Goal: Task Accomplishment & Management: Use online tool/utility

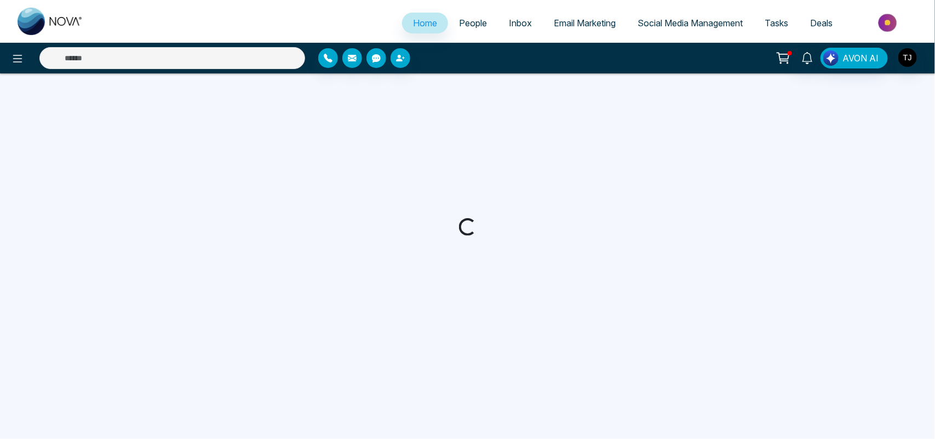
select select "*"
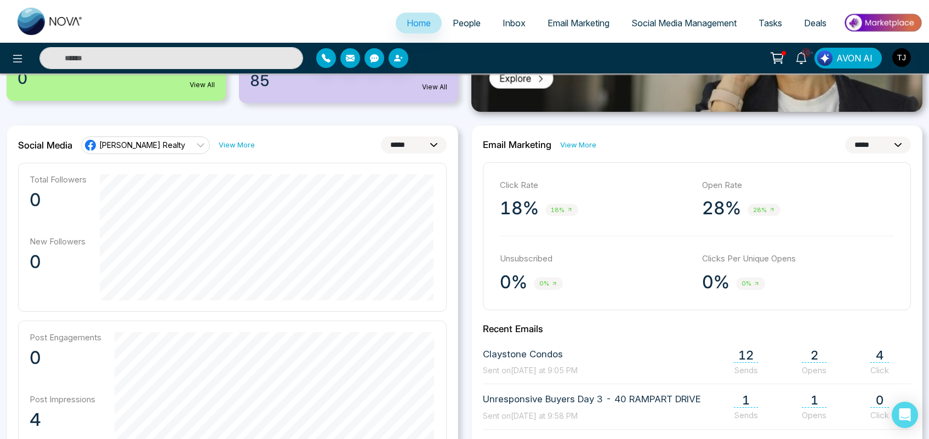
scroll to position [305, 0]
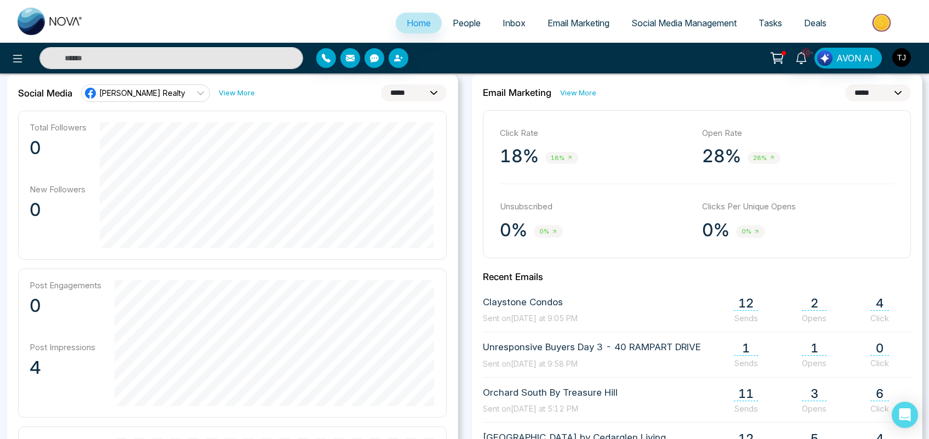
click at [116, 96] on span "Triston James Realty" at bounding box center [142, 93] width 86 height 10
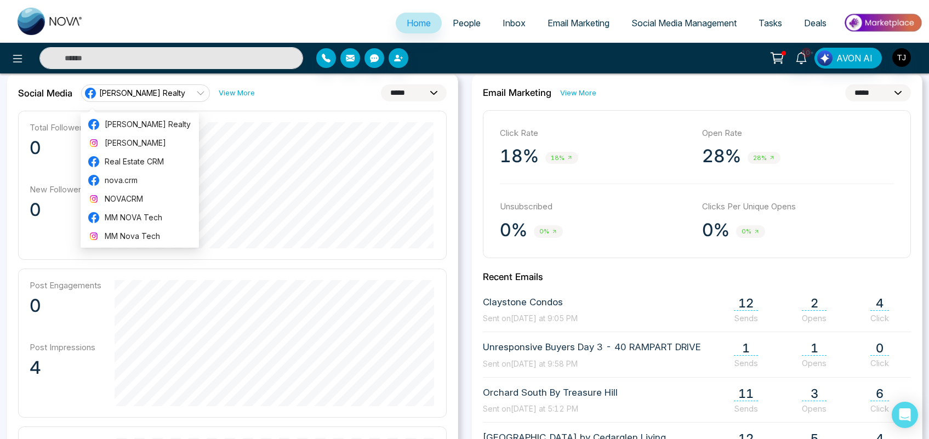
click at [310, 107] on div "**********" at bounding box center [232, 330] width 451 height 514
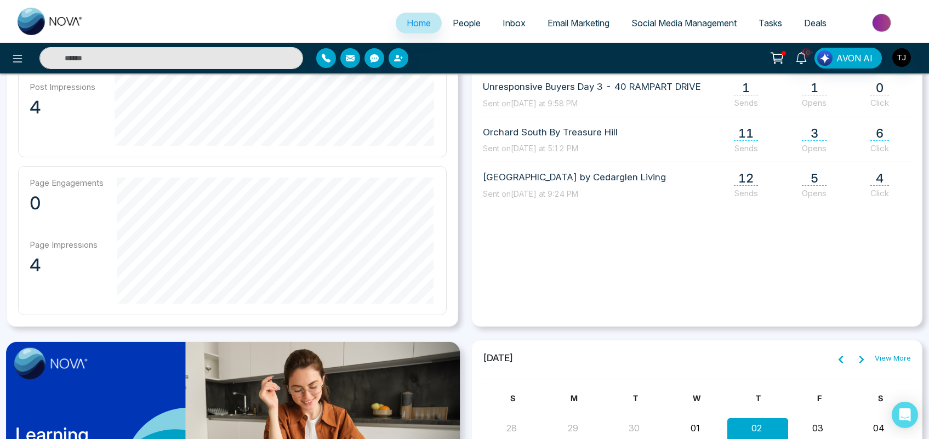
scroll to position [570, 0]
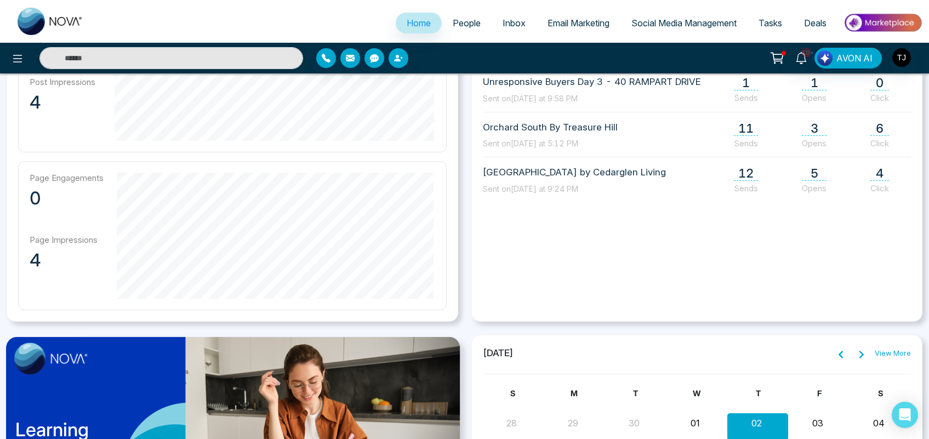
click at [862, 299] on div "**********" at bounding box center [696, 65] width 451 height 514
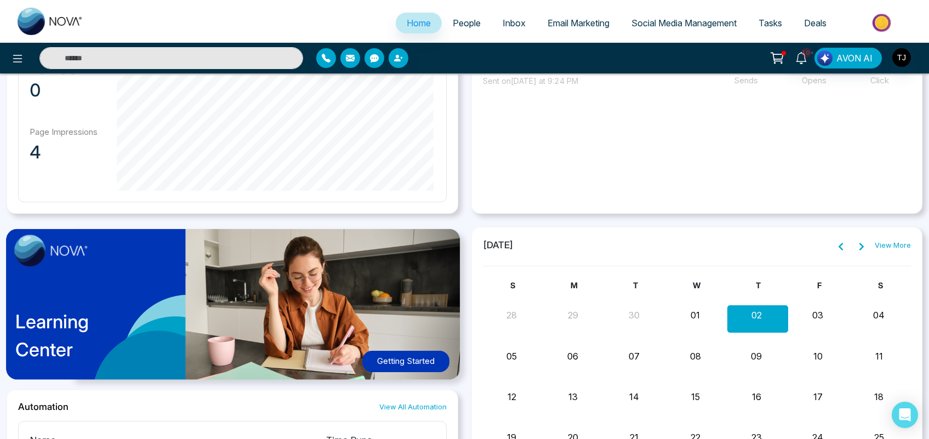
scroll to position [689, 0]
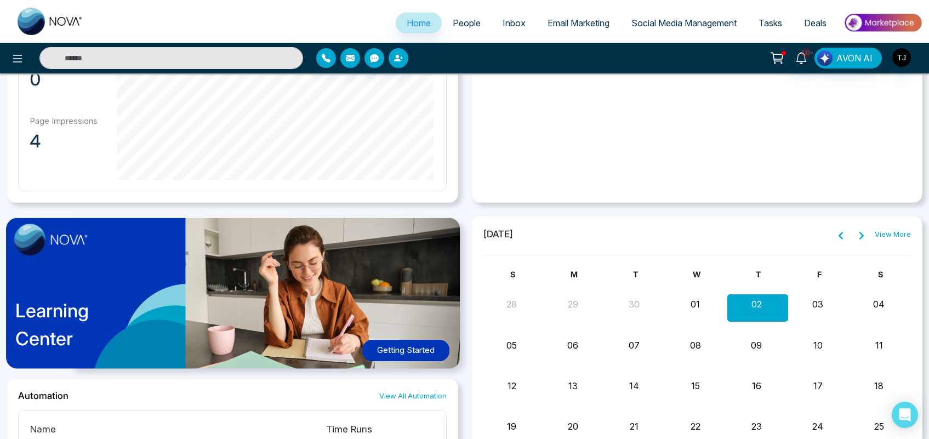
click at [404, 348] on button "Getting Started" at bounding box center [405, 350] width 87 height 21
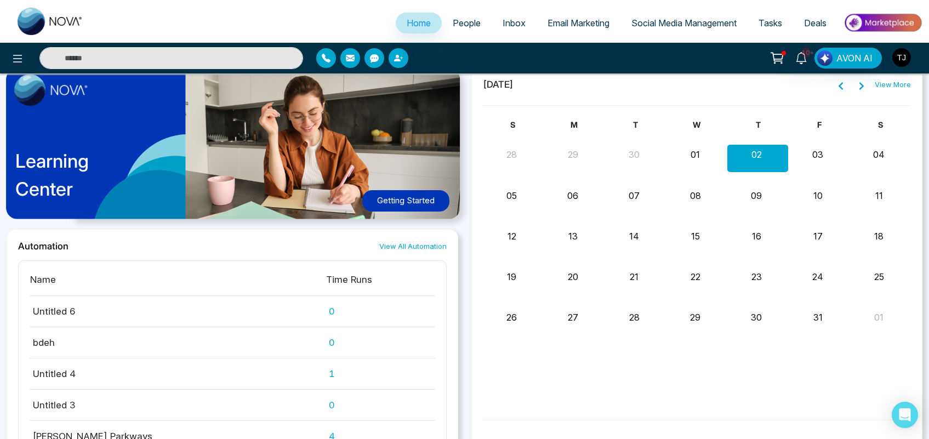
scroll to position [900, 0]
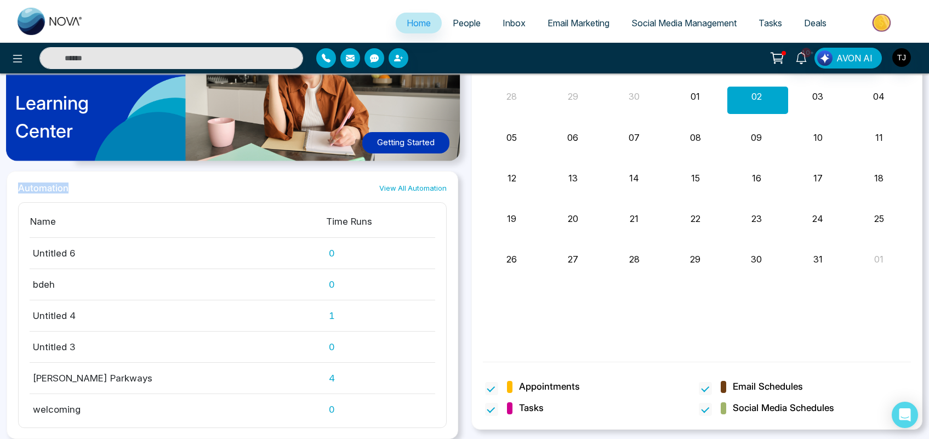
drag, startPoint x: 81, startPoint y: 190, endPoint x: 16, endPoint y: 182, distance: 65.1
click at [16, 182] on div "Automation View All Automation Name Time Runs Untitled 6 0 bdeh 0 Untitled 4 1 …" at bounding box center [232, 305] width 451 height 268
click at [463, 26] on span "People" at bounding box center [467, 23] width 28 height 11
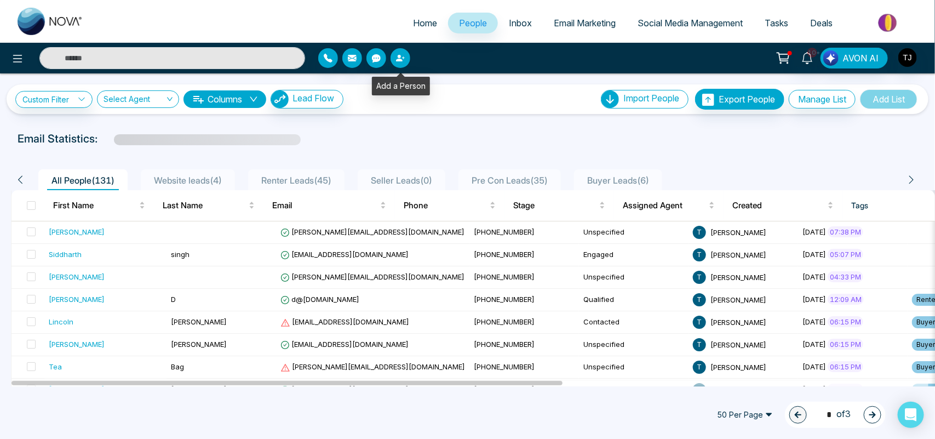
click at [400, 59] on icon "button" at bounding box center [399, 58] width 7 height 7
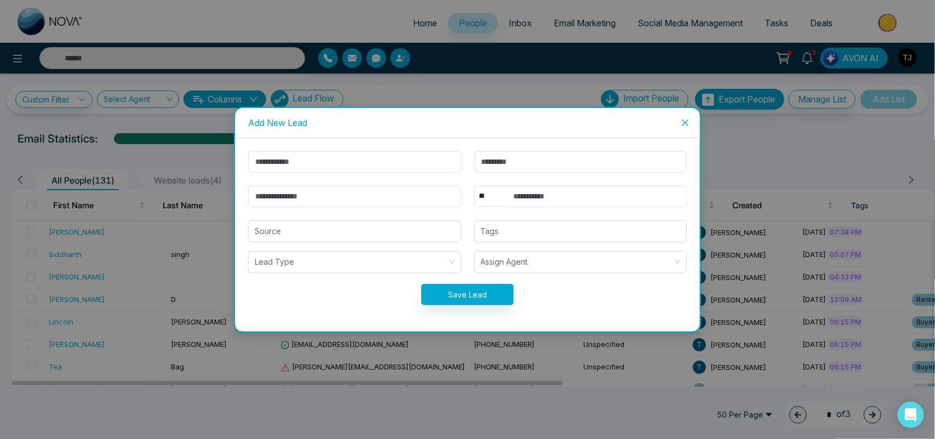
click at [531, 85] on div "Add New Lead ** **** *** *** *** **** *** Source Tags Lead Type Assign Agent Sa…" at bounding box center [467, 219] width 935 height 439
click at [453, 71] on div "Add New Lead ** **** *** *** *** **** *** Source Tags Lead Type Assign Agent Sa…" at bounding box center [467, 219] width 935 height 439
click at [726, 369] on div "Add New Lead ** **** *** *** *** **** *** Source Tags Lead Type Assign Agent Sa…" at bounding box center [467, 219] width 935 height 439
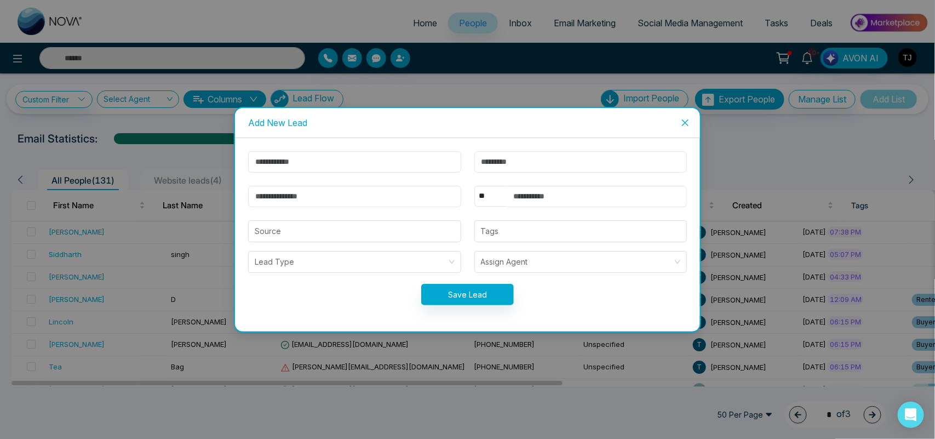
click at [612, 321] on div "** **** *** *** *** **** *** Source Tags Lead Type Assign Agent Save Lead" at bounding box center [468, 234] width 466 height 193
click at [685, 119] on icon "close" at bounding box center [685, 122] width 7 height 7
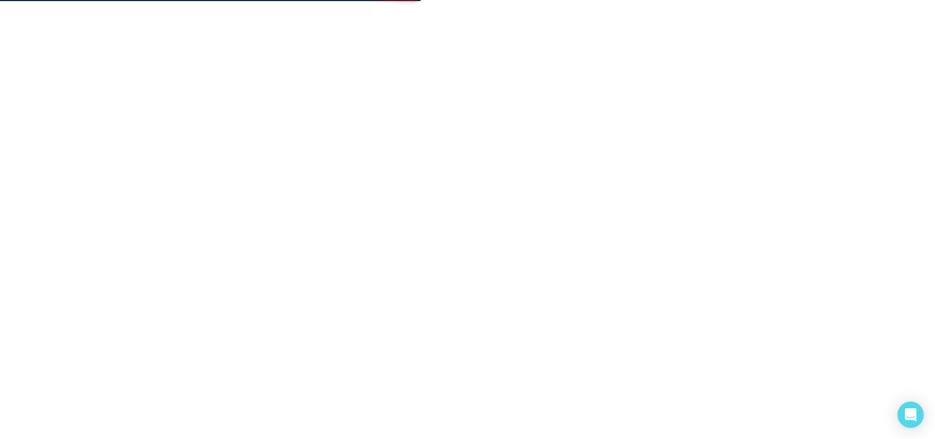
click at [555, 103] on body "/people" at bounding box center [467, 219] width 935 height 439
click at [650, 132] on body "/people" at bounding box center [467, 219] width 935 height 439
select select "*"
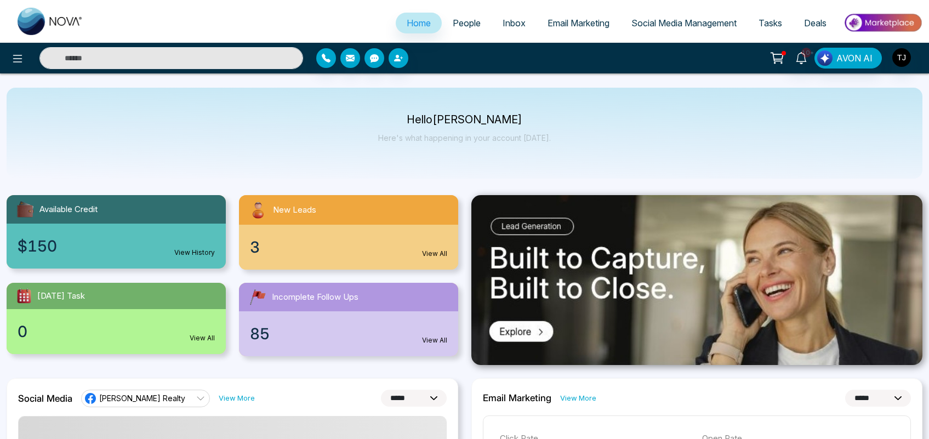
click at [465, 25] on span "People" at bounding box center [467, 23] width 28 height 11
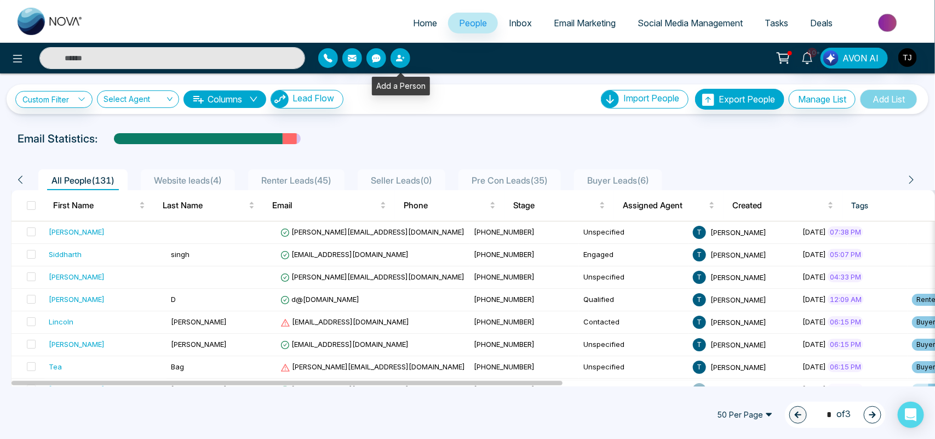
click at [398, 56] on icon "button" at bounding box center [399, 58] width 7 height 7
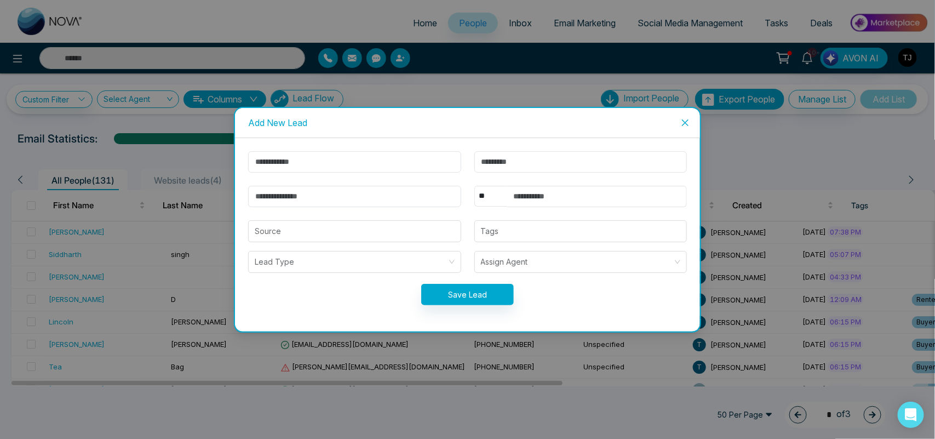
click at [687, 122] on icon "close" at bounding box center [685, 122] width 7 height 7
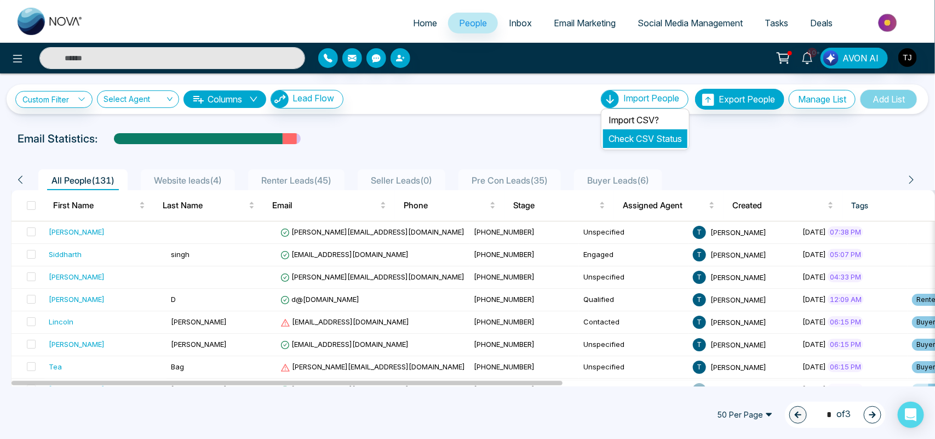
click at [613, 137] on link "Check CSV Status" at bounding box center [645, 138] width 73 height 11
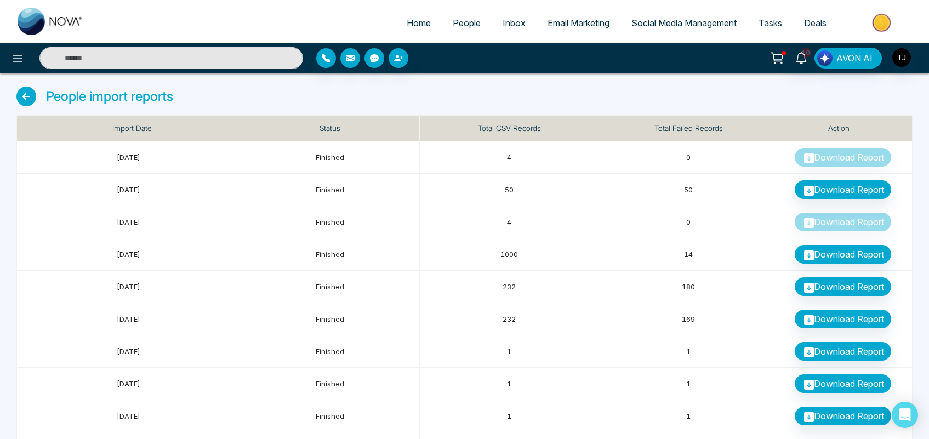
click at [459, 18] on span "People" at bounding box center [467, 23] width 28 height 11
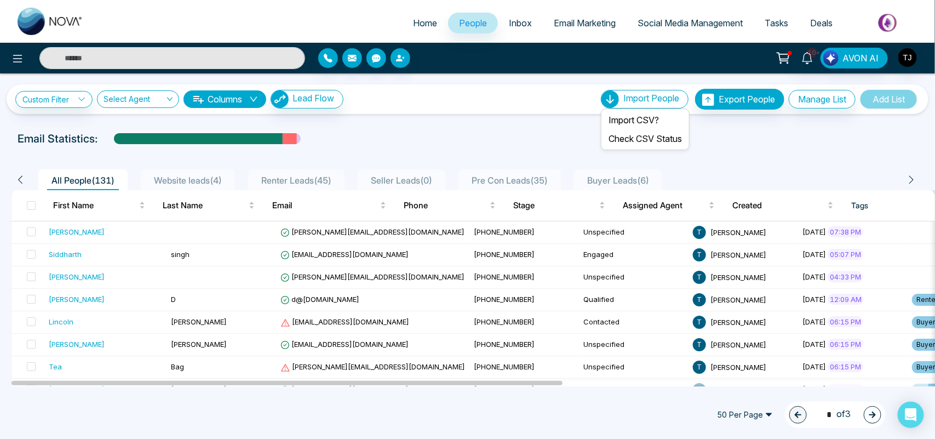
click at [625, 100] on span "Import People" at bounding box center [652, 98] width 56 height 11
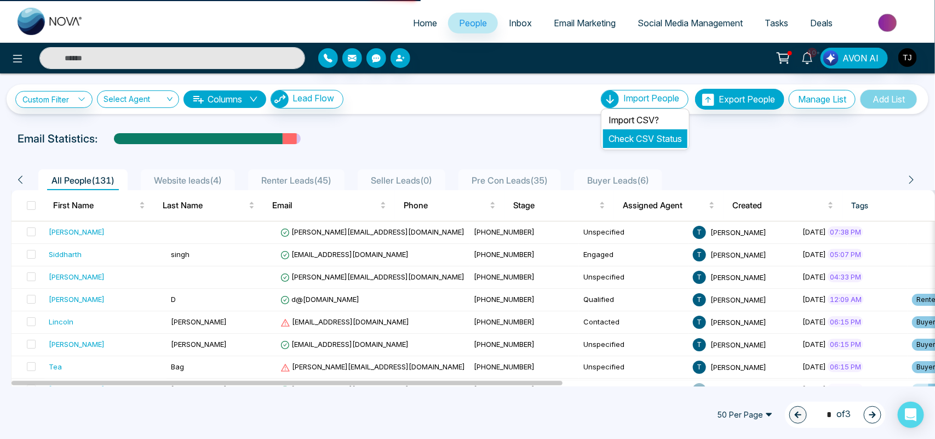
click at [625, 141] on link "Check CSV Status" at bounding box center [645, 138] width 73 height 11
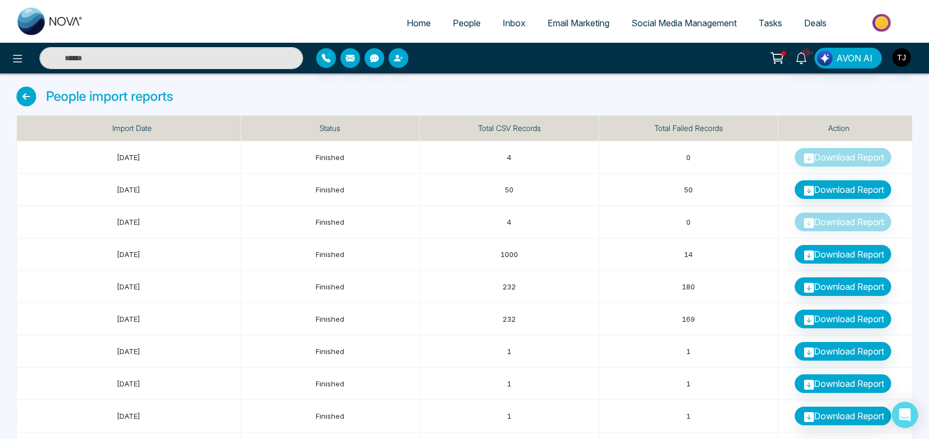
click at [453, 25] on span "People" at bounding box center [467, 23] width 28 height 11
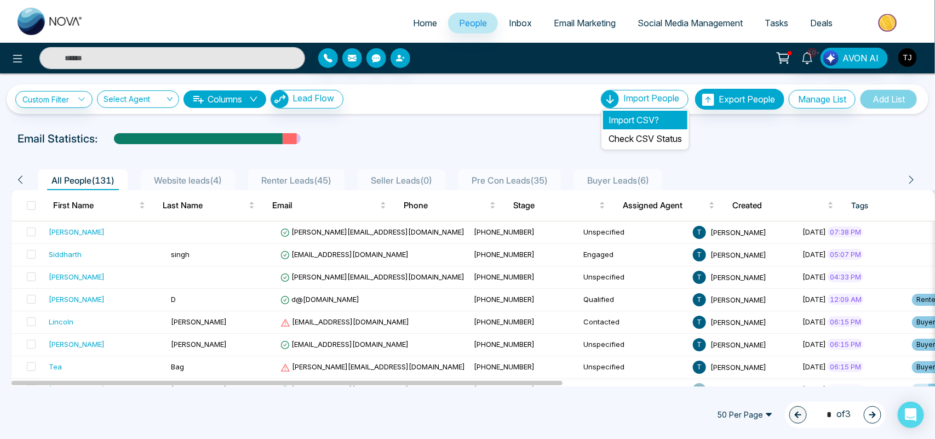
click at [621, 118] on li "Import CSV?" at bounding box center [645, 120] width 84 height 19
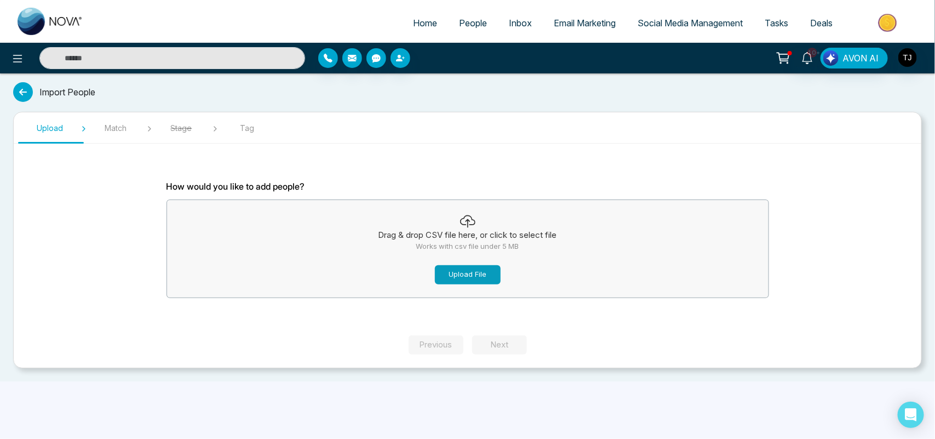
click at [483, 272] on button "Upload File" at bounding box center [468, 274] width 66 height 19
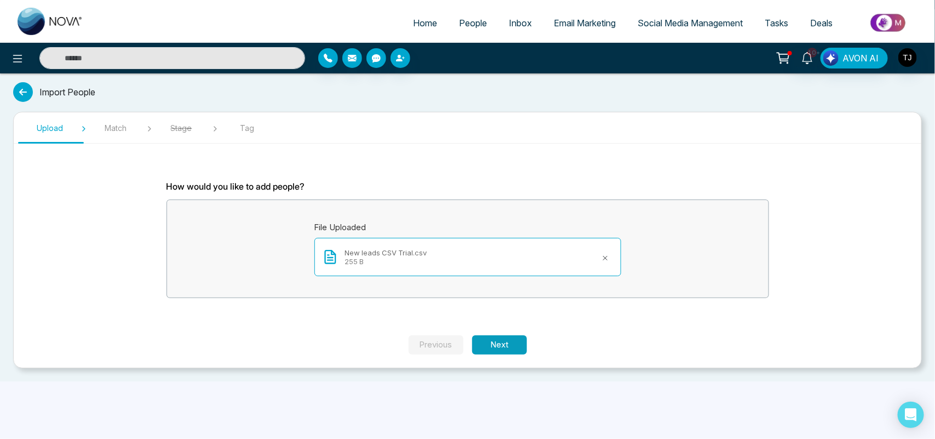
click at [505, 338] on button "Next" at bounding box center [499, 344] width 55 height 19
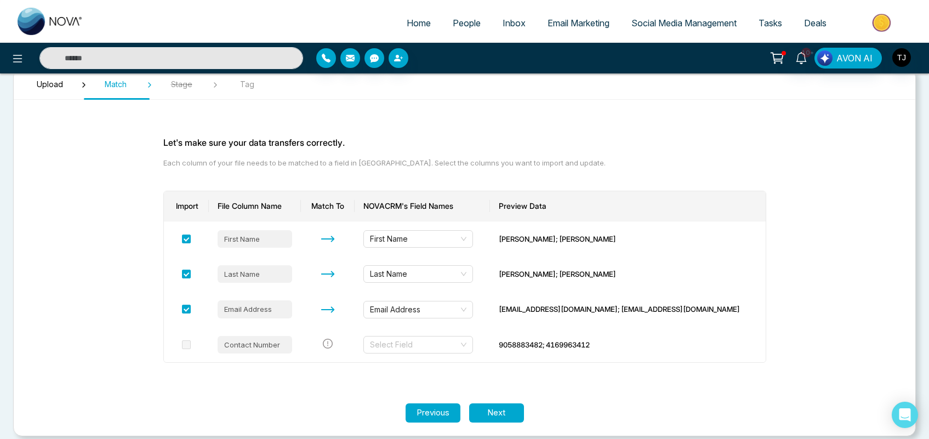
scroll to position [55, 0]
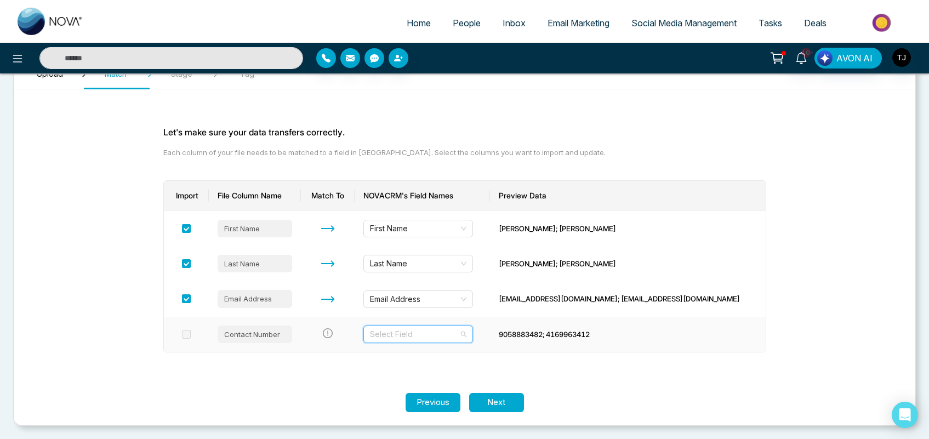
click at [436, 332] on input "search" at bounding box center [414, 334] width 89 height 16
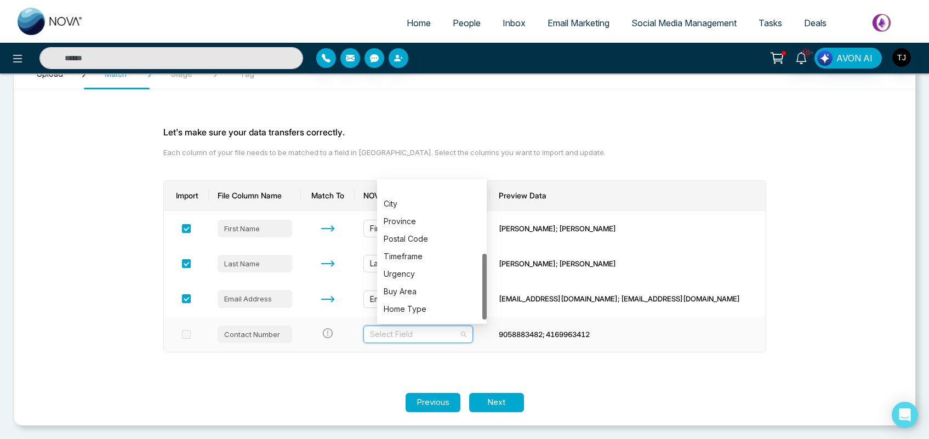
scroll to position [157, 0]
drag, startPoint x: 486, startPoint y: 190, endPoint x: 476, endPoint y: 316, distance: 127.0
click at [476, 316] on div "City Province Postal Code Timeframe Urgency Buy Area Home Type Tags Notes" at bounding box center [432, 251] width 110 height 140
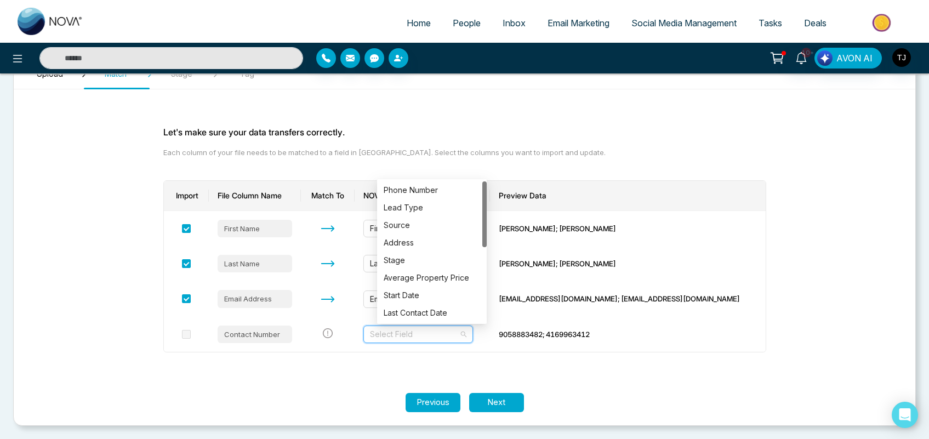
drag, startPoint x: 485, startPoint y: 313, endPoint x: 422, endPoint y: 188, distance: 139.7
click at [479, 198] on div "Phone Number Lead Type Source Address Stage Average Property Price Start Date L…" at bounding box center [432, 251] width 110 height 140
click at [422, 187] on div "Phone Number" at bounding box center [432, 190] width 96 height 12
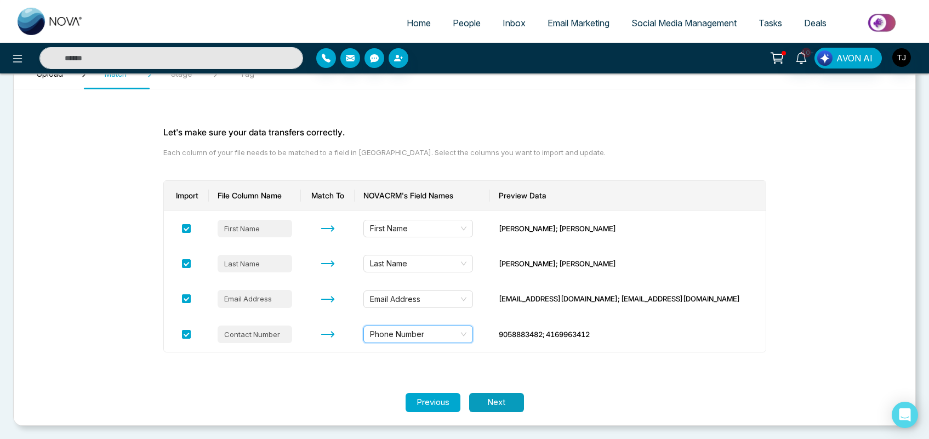
click at [490, 401] on button "Next" at bounding box center [496, 402] width 55 height 19
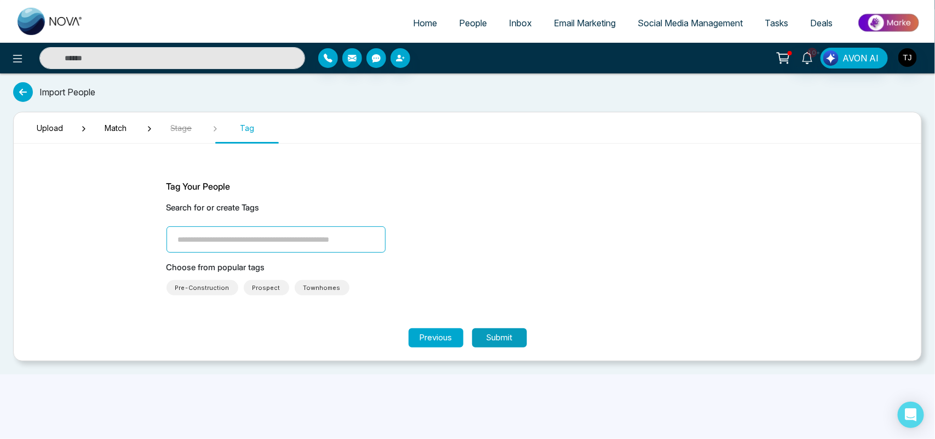
click at [495, 332] on button "Submit" at bounding box center [499, 337] width 55 height 19
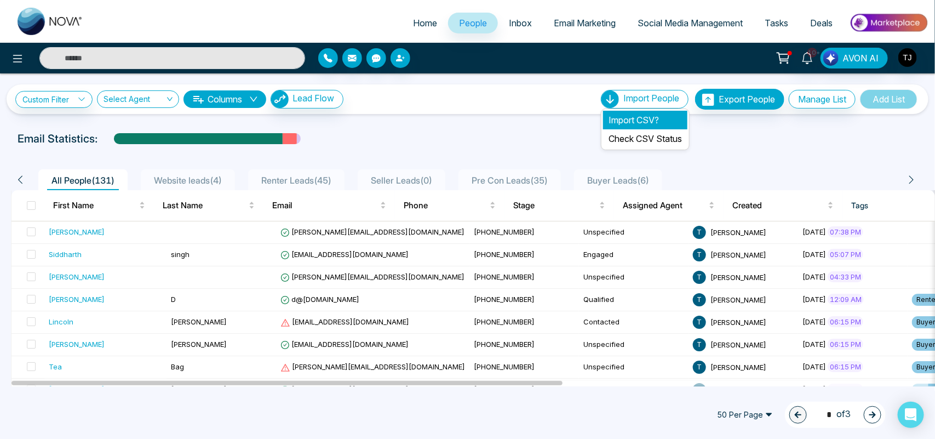
click at [628, 121] on li "Import CSV?" at bounding box center [645, 120] width 84 height 19
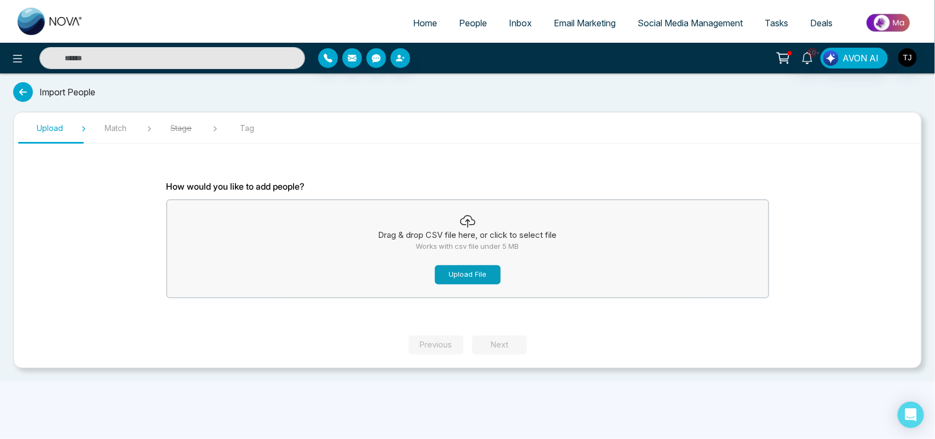
click at [480, 275] on button "Upload File" at bounding box center [468, 274] width 66 height 19
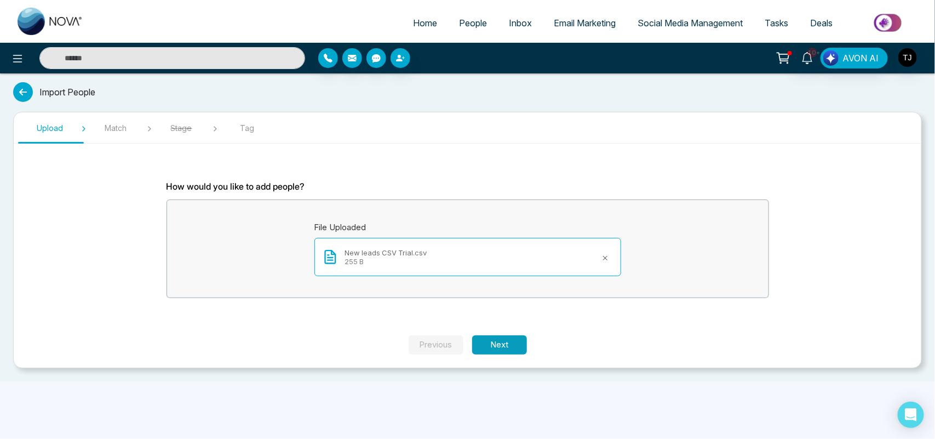
click at [499, 344] on button "Next" at bounding box center [499, 344] width 55 height 19
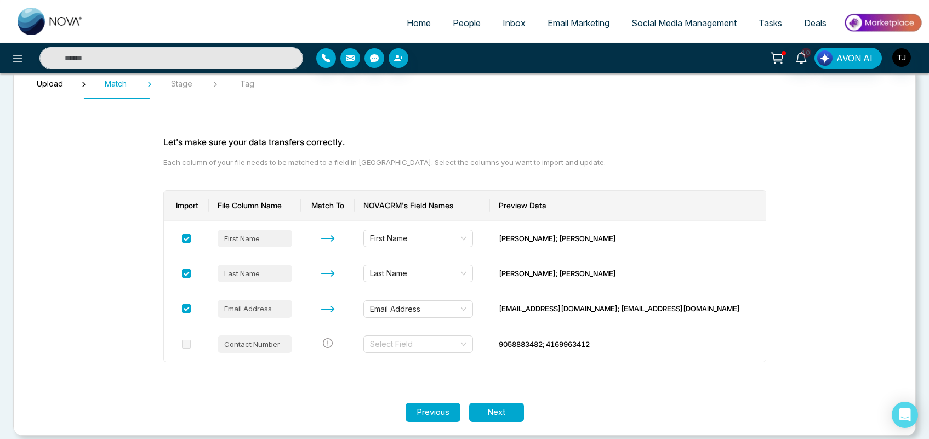
scroll to position [55, 0]
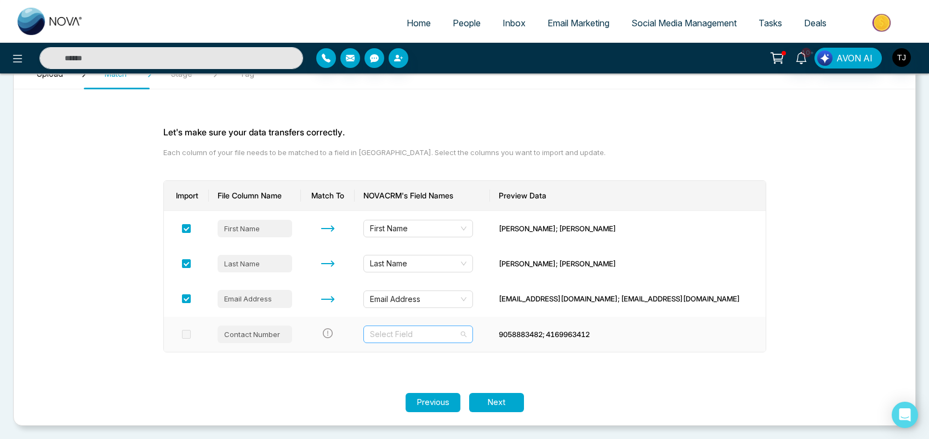
click at [420, 338] on input "search" at bounding box center [414, 334] width 89 height 16
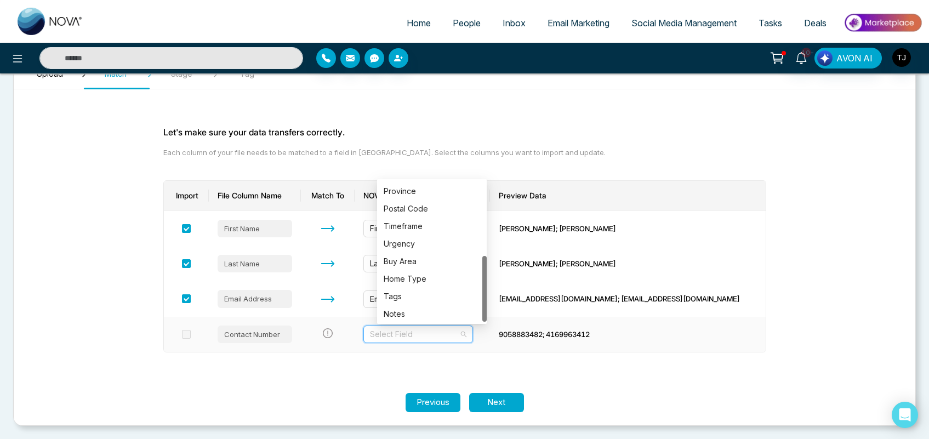
scroll to position [157, 0]
drag, startPoint x: 484, startPoint y: 201, endPoint x: 481, endPoint y: 281, distance: 80.0
click at [481, 281] on div "City Province Postal Code Timeframe Urgency Buy Area Home Type Tags Notes" at bounding box center [432, 251] width 110 height 140
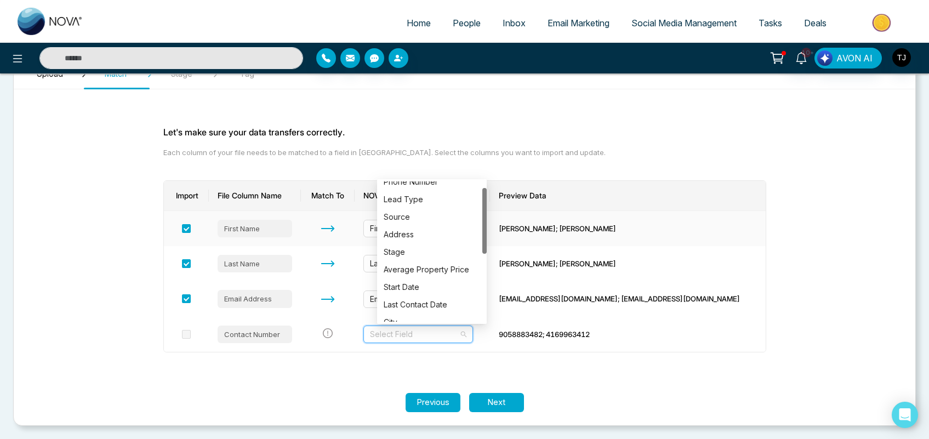
scroll to position [0, 0]
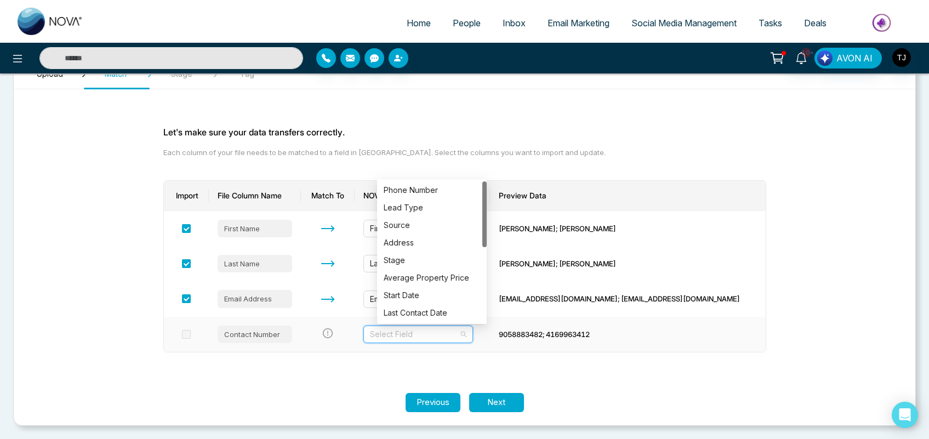
drag, startPoint x: 485, startPoint y: 290, endPoint x: 486, endPoint y: 197, distance: 93.2
click at [486, 197] on div at bounding box center [484, 214] width 4 height 66
click at [439, 190] on div "Phone Number" at bounding box center [432, 190] width 96 height 12
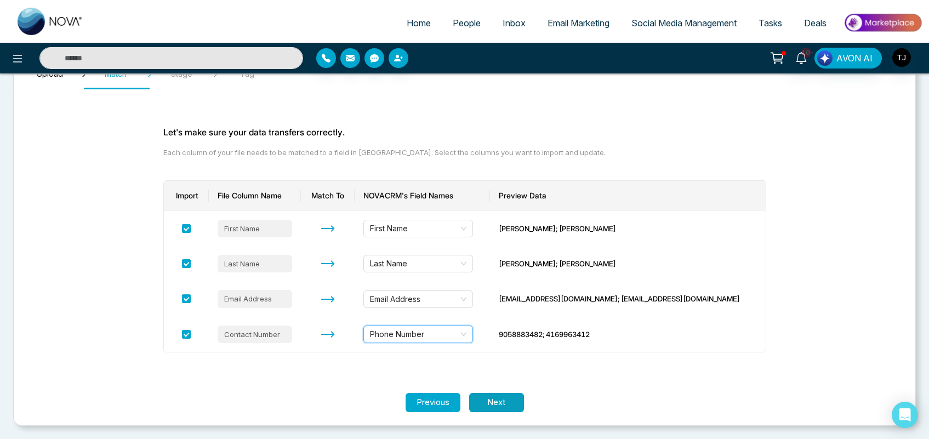
click at [501, 402] on button "Next" at bounding box center [496, 402] width 55 height 19
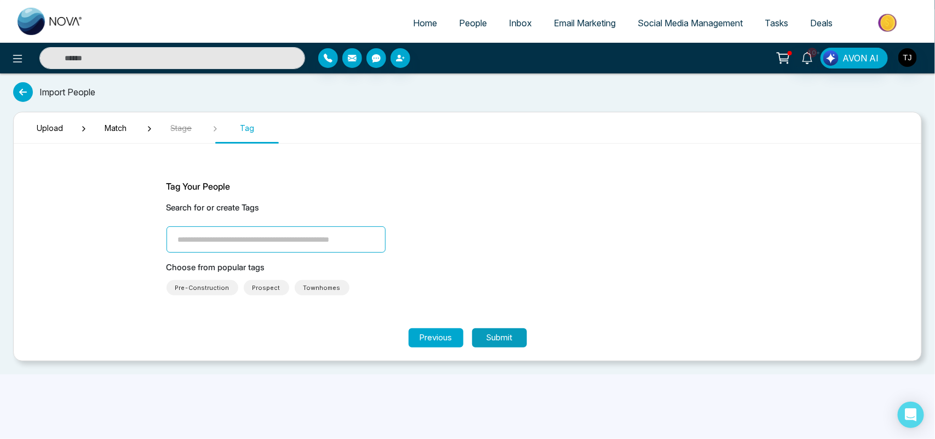
click at [502, 336] on button "Submit" at bounding box center [499, 337] width 55 height 19
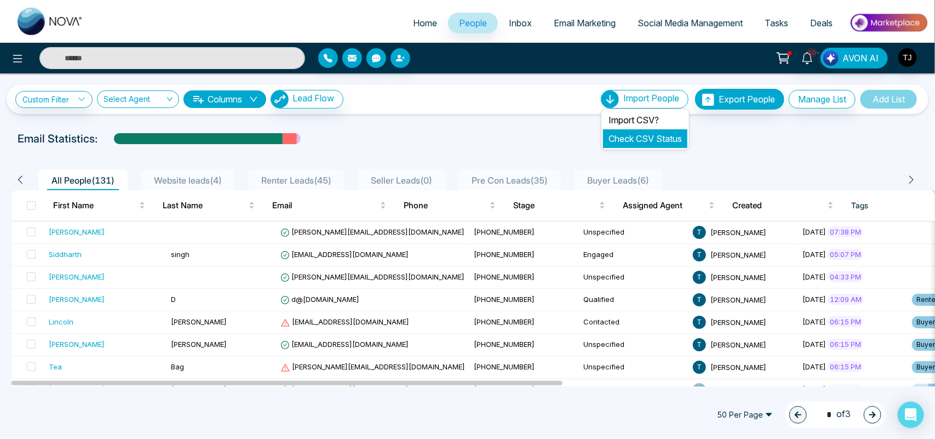
click at [623, 142] on link "Check CSV Status" at bounding box center [645, 138] width 73 height 11
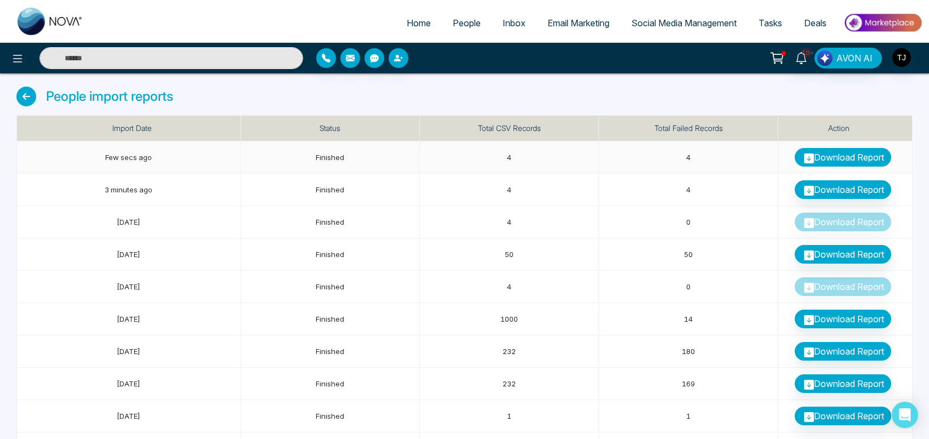
click at [838, 155] on link "Download Report" at bounding box center [842, 157] width 96 height 19
click at [33, 270] on td "[DATE]" at bounding box center [129, 254] width 224 height 32
click at [472, 22] on span "People" at bounding box center [467, 23] width 28 height 11
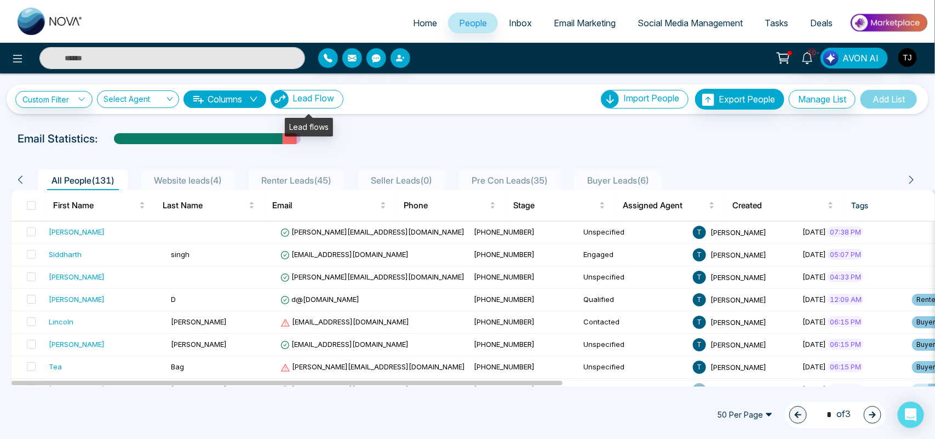
click at [322, 101] on span "Lead Flow" at bounding box center [314, 98] width 42 height 11
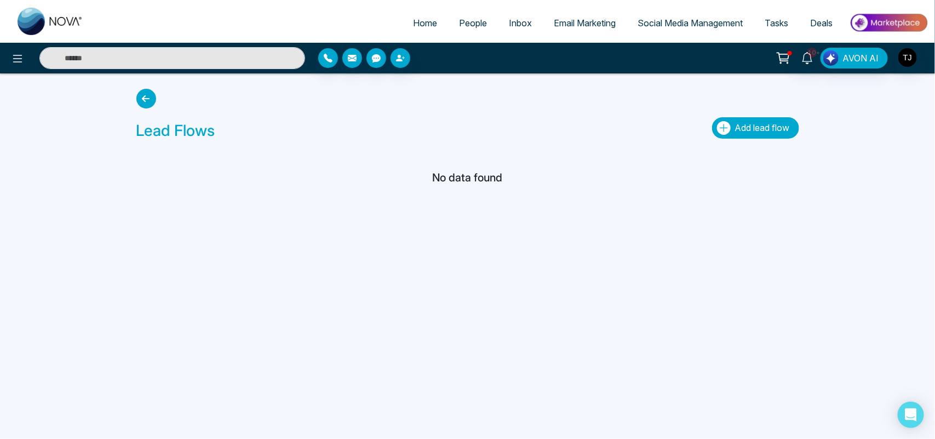
click at [726, 125] on icon "button" at bounding box center [724, 128] width 14 height 14
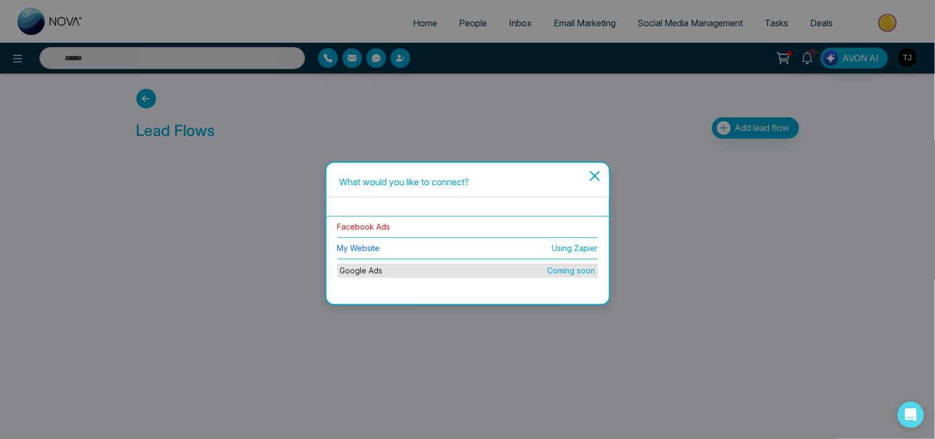
click at [371, 224] on link "Facebook Ads" at bounding box center [364, 226] width 53 height 9
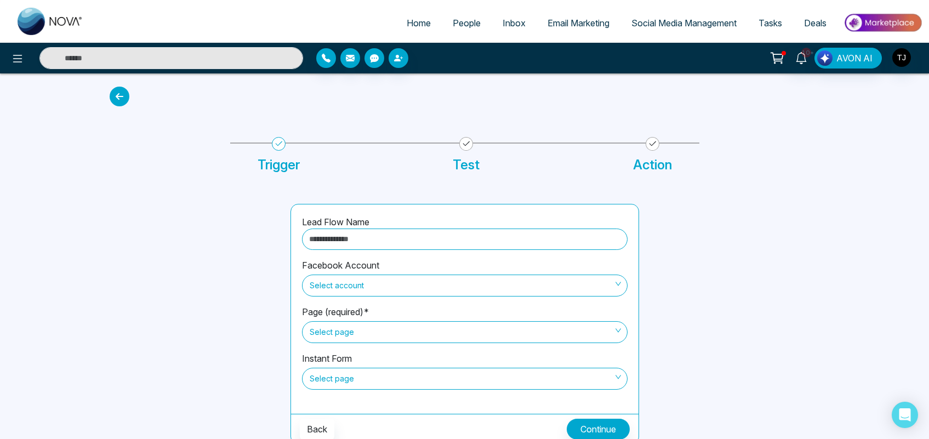
scroll to position [5, 0]
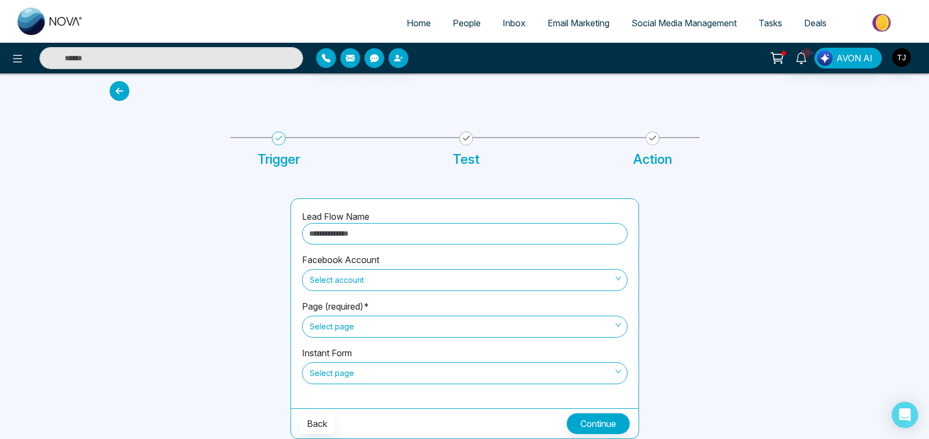
click at [393, 223] on input "text" at bounding box center [464, 233] width 325 height 21
click at [312, 279] on span "Select account" at bounding box center [465, 280] width 310 height 19
type input "*****"
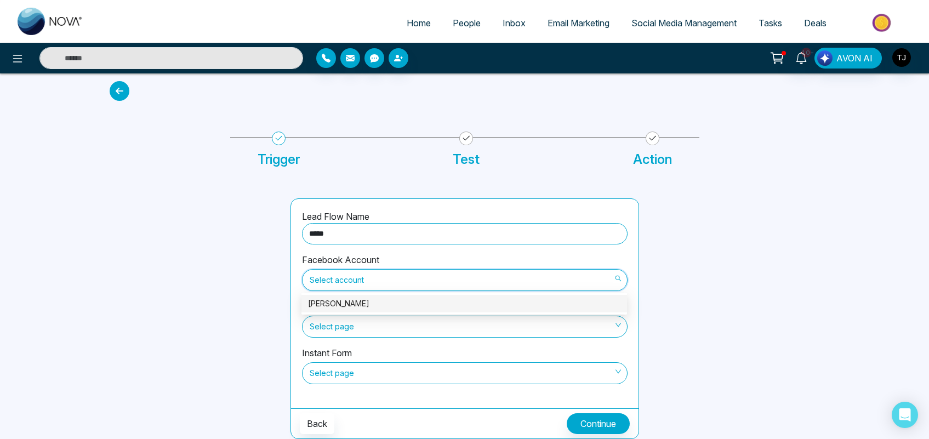
click at [349, 300] on div "[PERSON_NAME]" at bounding box center [464, 304] width 312 height 12
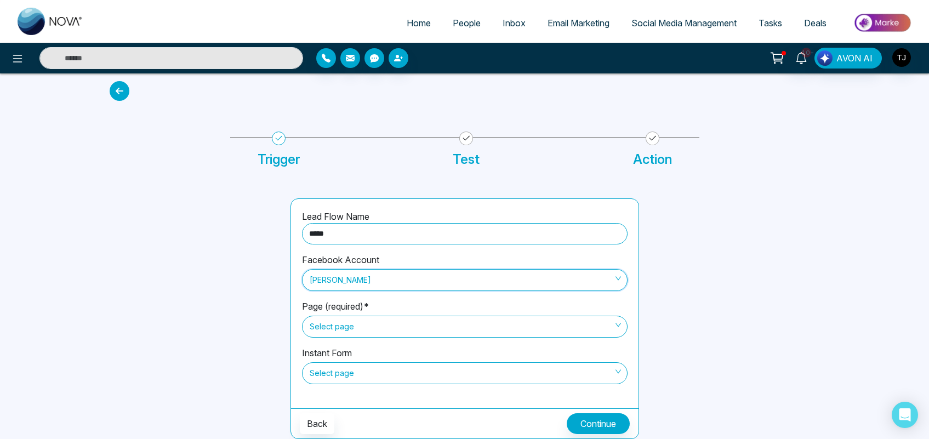
click at [368, 323] on span "Select page" at bounding box center [465, 326] width 310 height 19
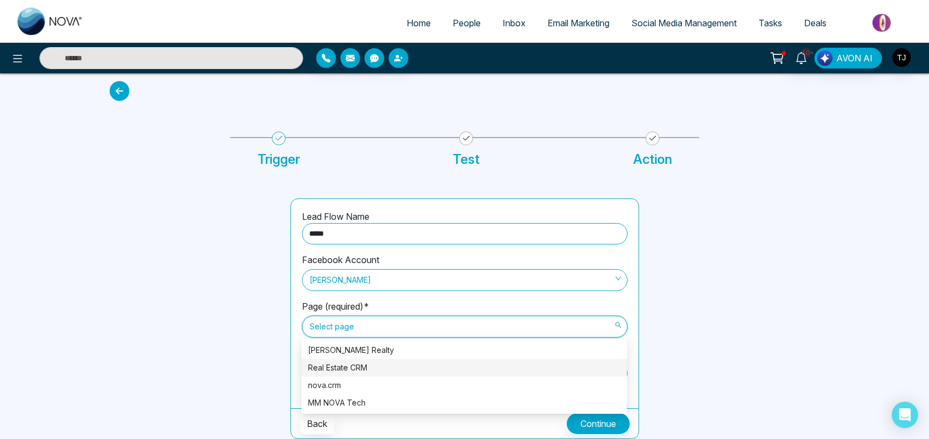
click at [348, 362] on div "Real Estate CRM" at bounding box center [464, 368] width 312 height 12
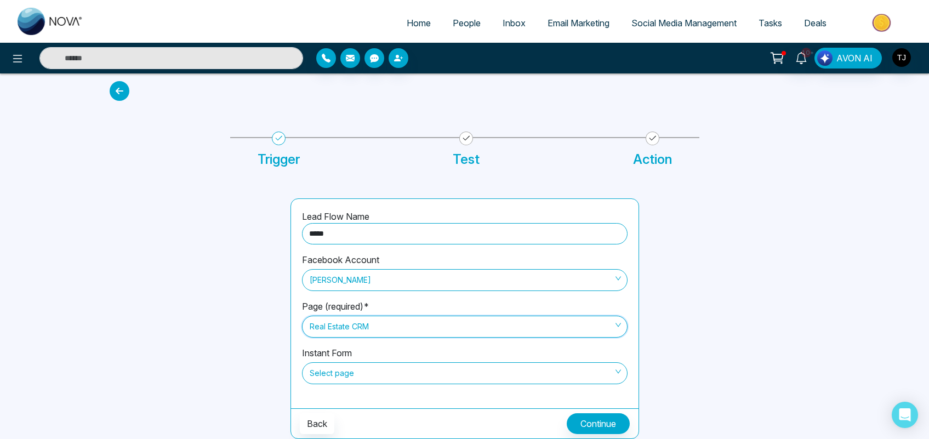
click at [360, 373] on span "Select page" at bounding box center [465, 373] width 310 height 19
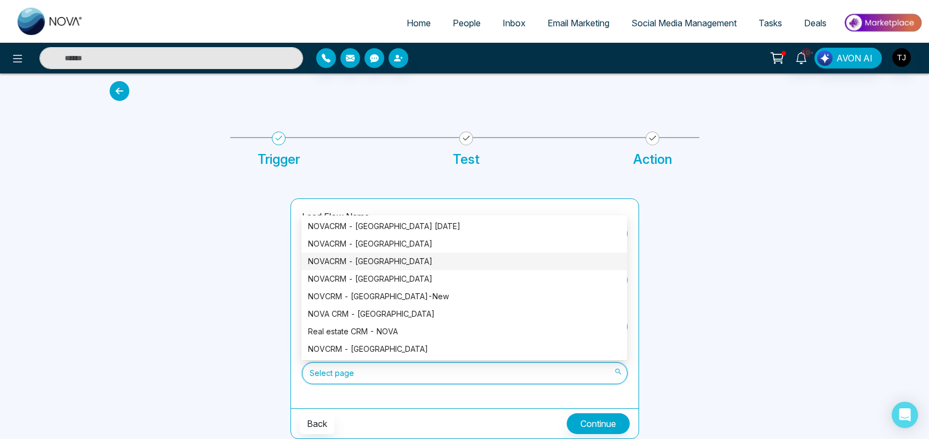
click at [356, 260] on div "NOVACRM - [GEOGRAPHIC_DATA]" at bounding box center [464, 261] width 312 height 12
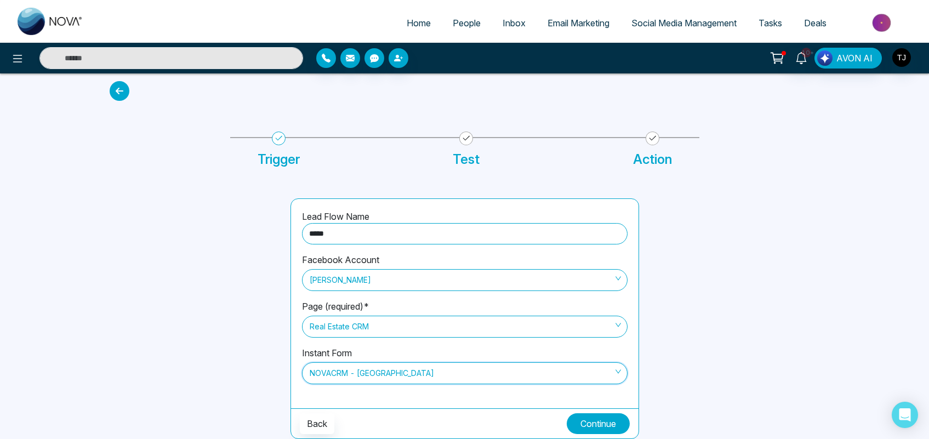
click at [582, 422] on button "Continue" at bounding box center [598, 423] width 63 height 21
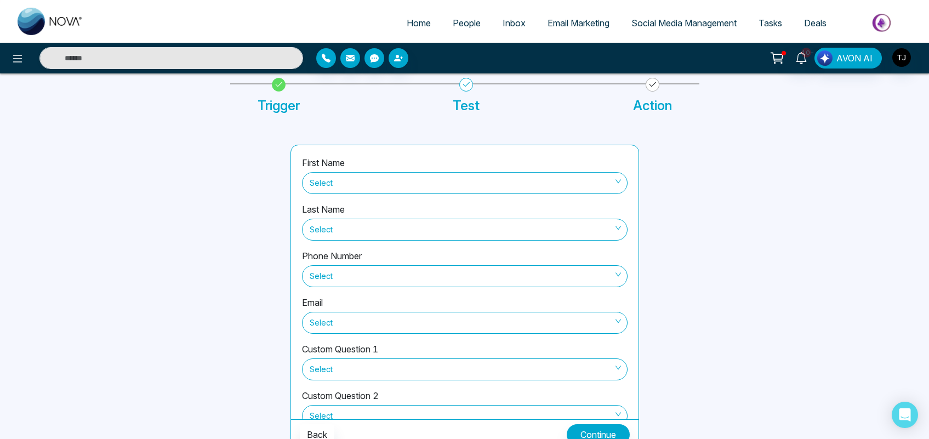
scroll to position [62, 0]
click at [389, 174] on span "Select" at bounding box center [465, 180] width 310 height 19
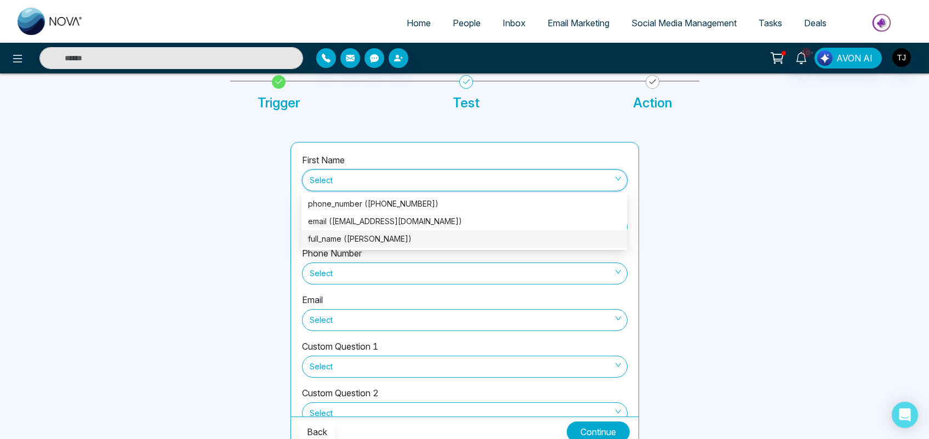
click at [347, 237] on div "full_name ([PERSON_NAME])" at bounding box center [464, 239] width 312 height 12
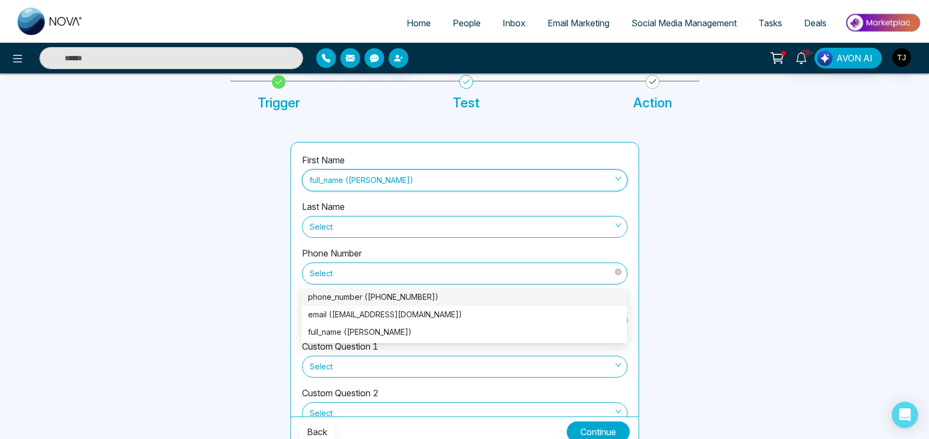
click at [341, 272] on span "Select" at bounding box center [465, 273] width 310 height 19
click at [345, 299] on div "phone_number ([PHONE_NUMBER])" at bounding box center [464, 297] width 312 height 12
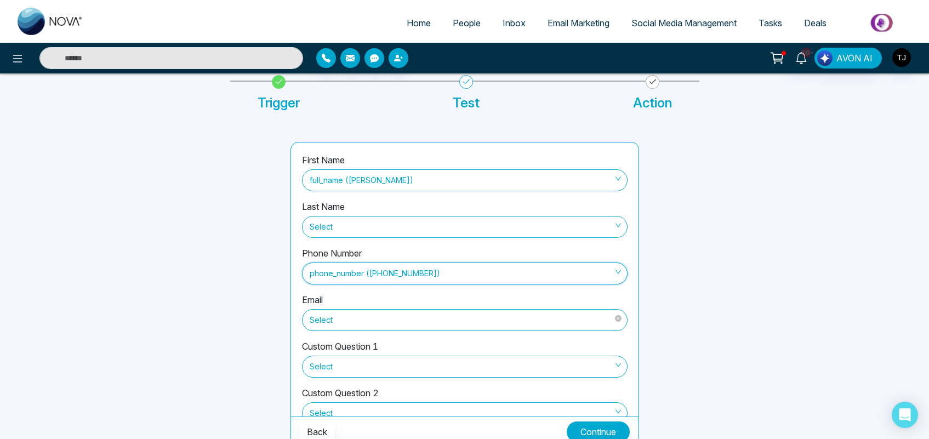
click at [343, 312] on span "Select" at bounding box center [465, 320] width 310 height 19
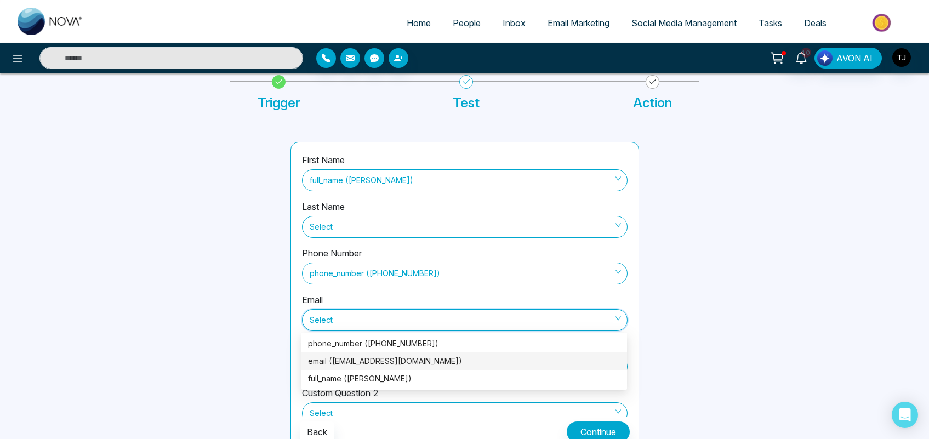
click at [338, 360] on div "email ([EMAIL_ADDRESS][DOMAIN_NAME])" at bounding box center [464, 361] width 312 height 12
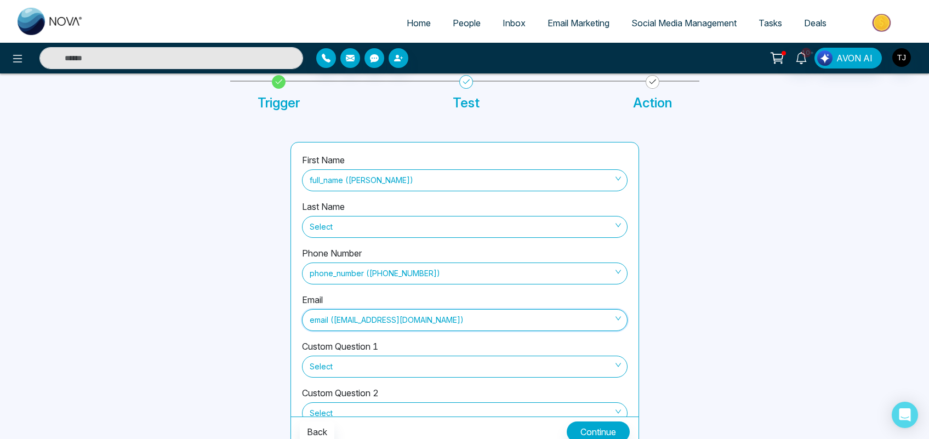
scroll to position [70, 0]
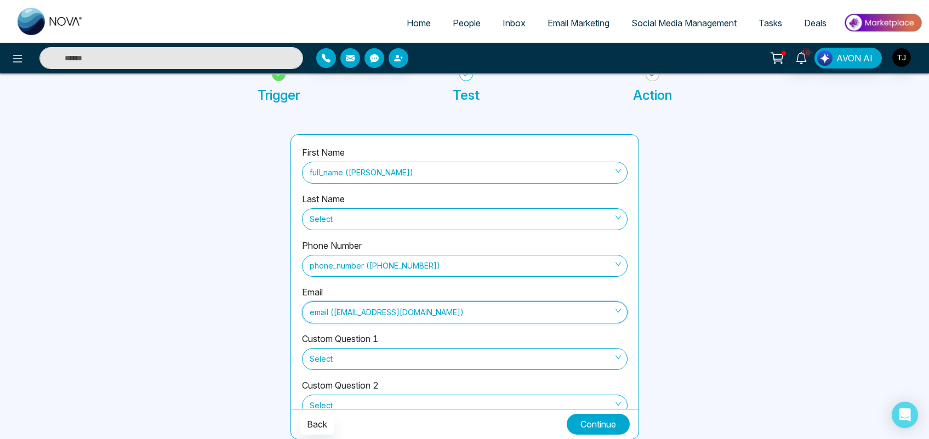
click at [600, 426] on button "Continue" at bounding box center [598, 424] width 63 height 21
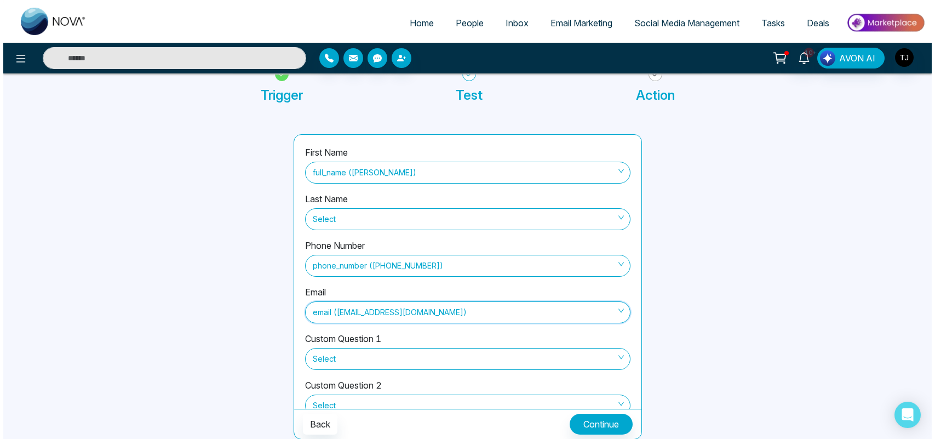
scroll to position [0, 0]
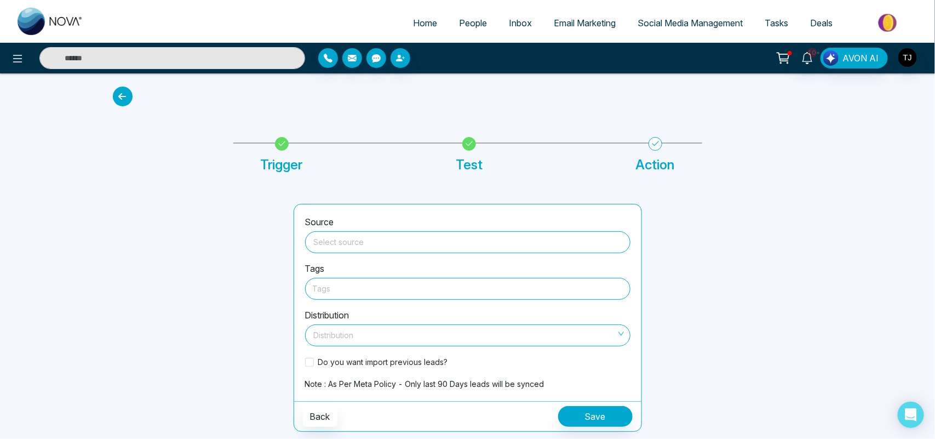
click at [355, 242] on input "search" at bounding box center [468, 240] width 312 height 16
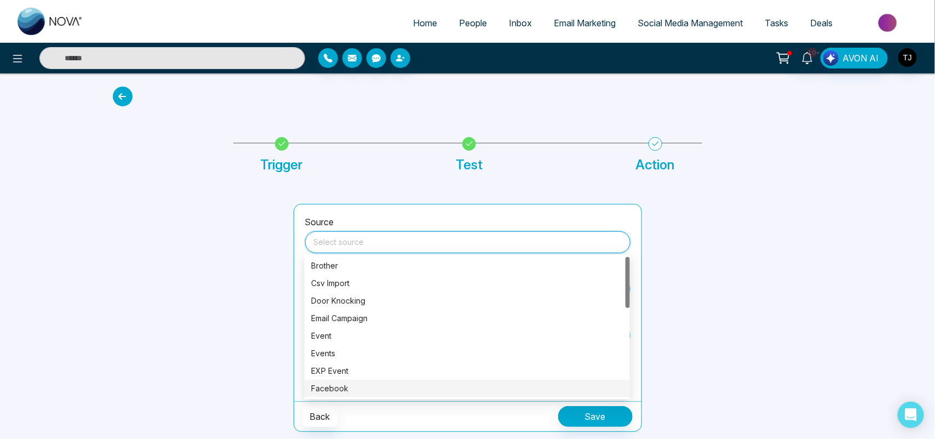
click at [335, 392] on div "Facebook" at bounding box center [467, 388] width 312 height 12
type input "********"
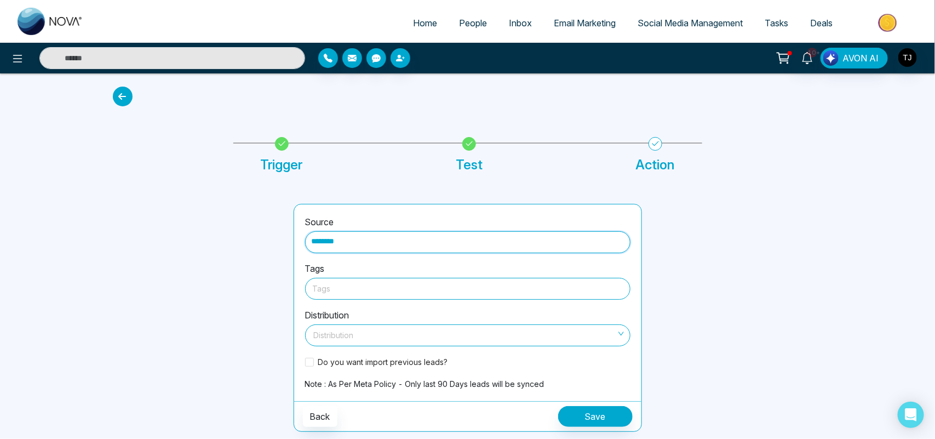
click at [376, 289] on div at bounding box center [468, 289] width 310 height 14
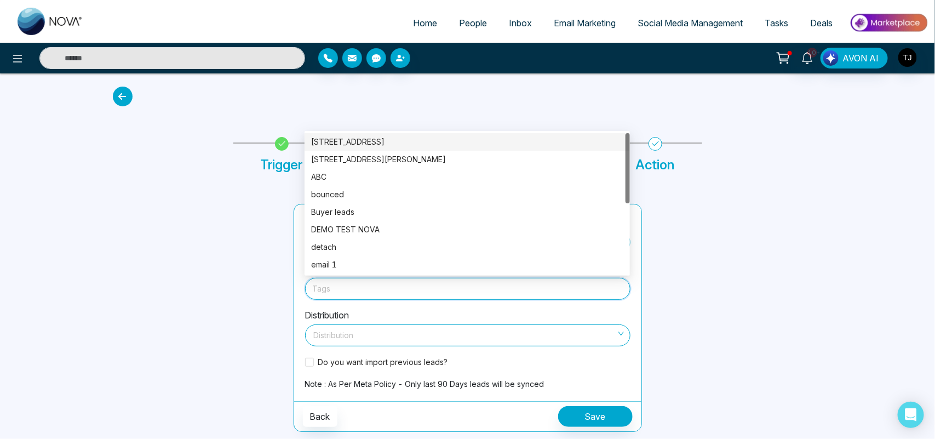
click at [387, 141] on div "[STREET_ADDRESS]" at bounding box center [467, 142] width 312 height 12
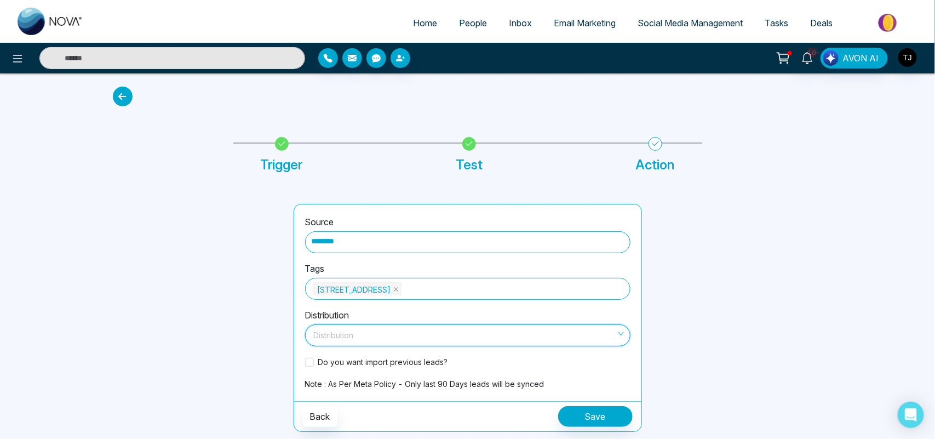
click at [385, 331] on input "search" at bounding box center [464, 333] width 305 height 16
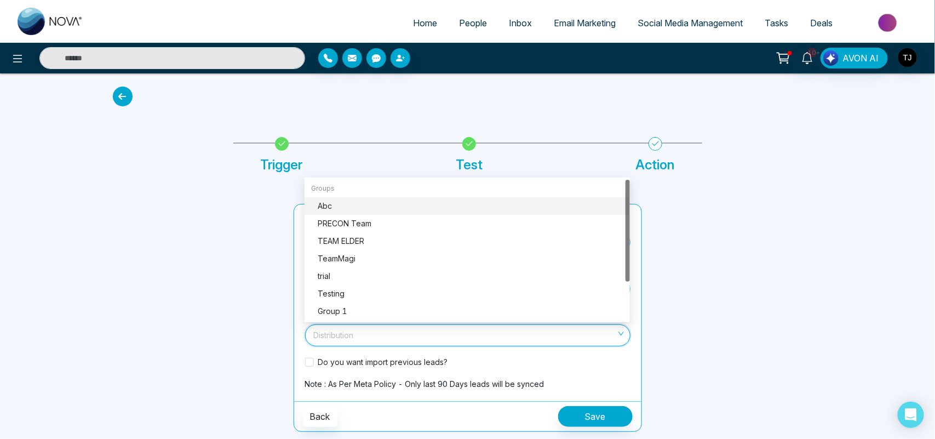
click at [262, 330] on div at bounding box center [196, 318] width 181 height 228
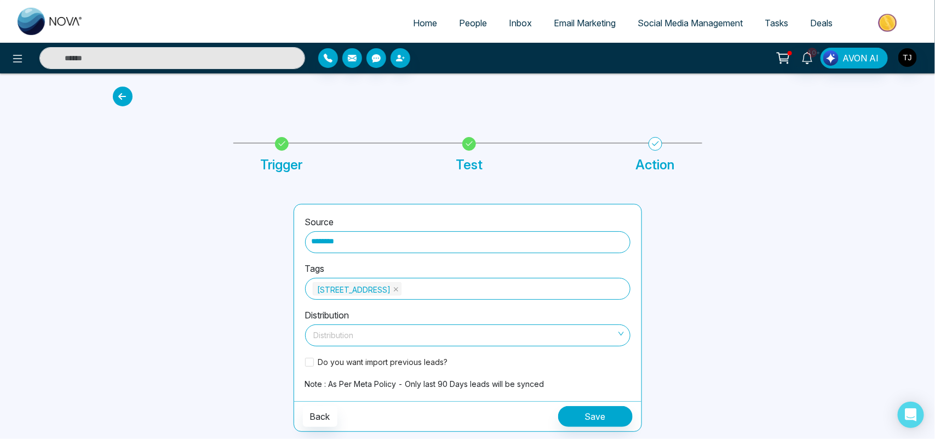
click at [360, 342] on span at bounding box center [464, 335] width 305 height 21
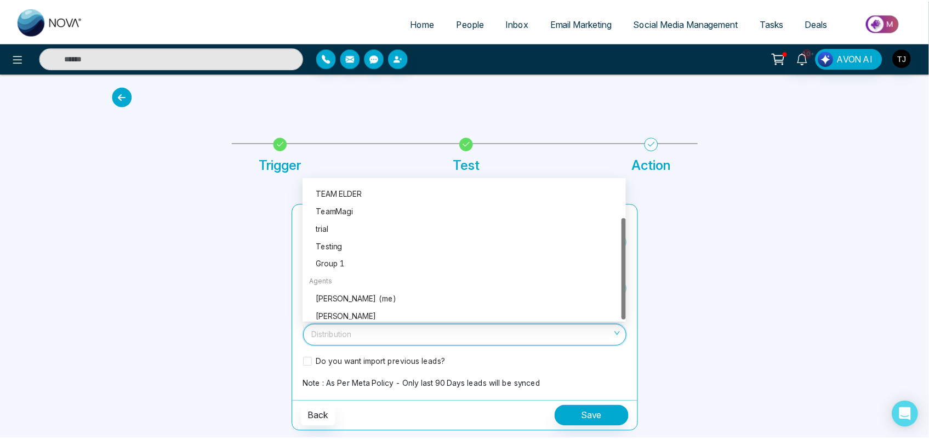
scroll to position [53, 0]
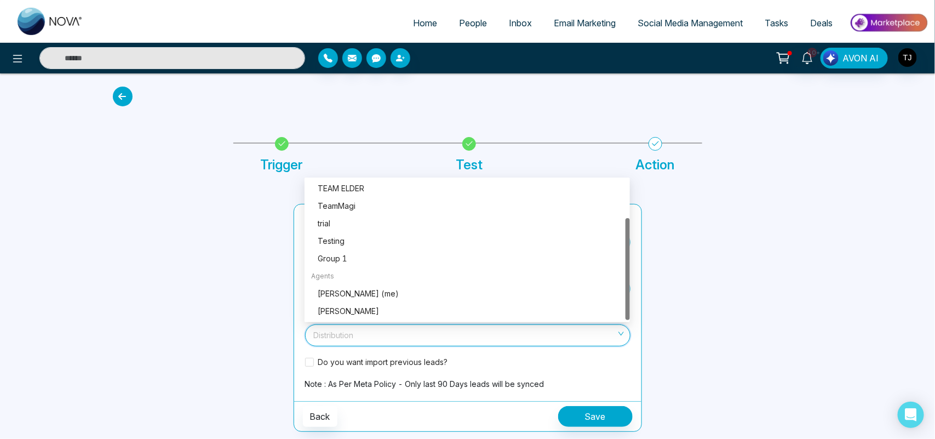
drag, startPoint x: 629, startPoint y: 191, endPoint x: 629, endPoint y: 285, distance: 94.8
click at [629, 285] on div at bounding box center [628, 269] width 4 height 102
click at [371, 294] on div "[PERSON_NAME] (me)" at bounding box center [471, 294] width 306 height 12
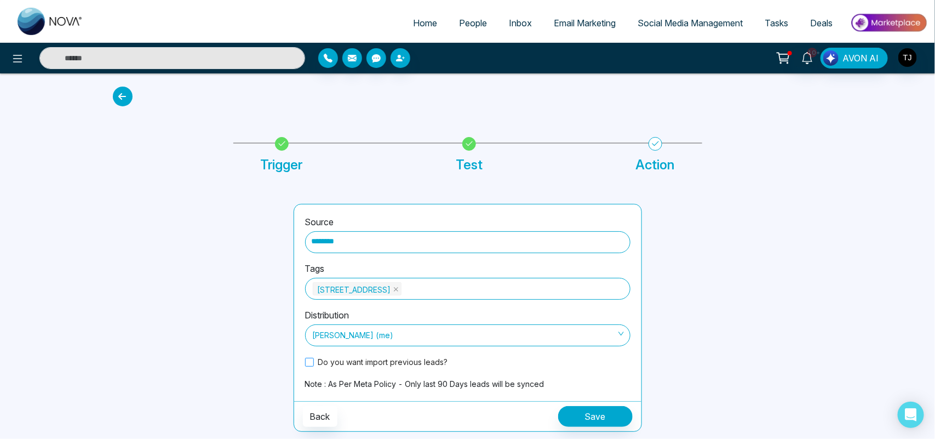
click at [308, 363] on span at bounding box center [309, 362] width 9 height 9
click at [467, 23] on span "People" at bounding box center [473, 23] width 28 height 11
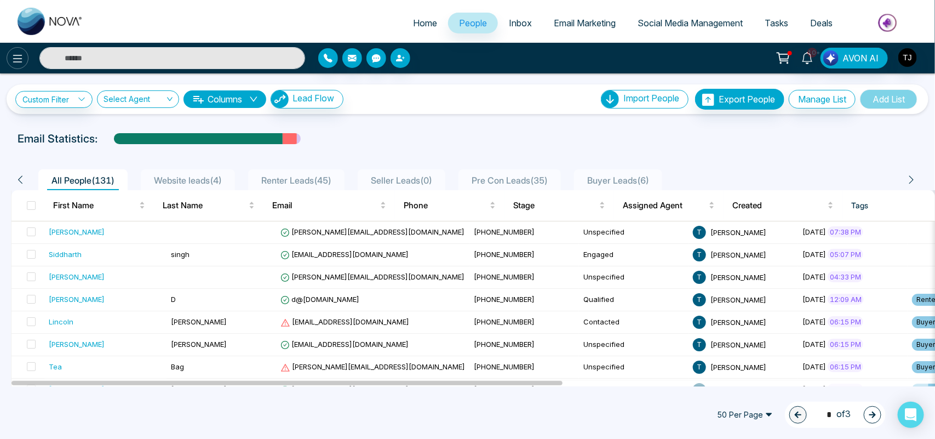
click at [14, 58] on icon at bounding box center [17, 58] width 13 height 13
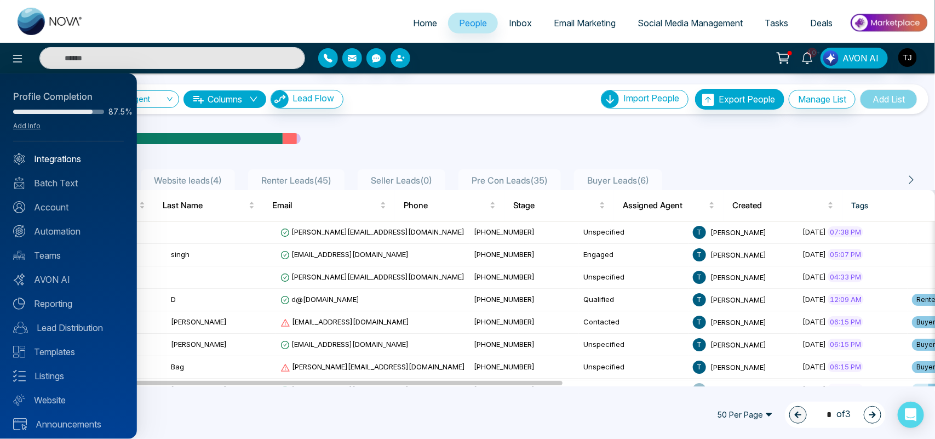
click at [49, 160] on link "Integrations" at bounding box center [68, 158] width 111 height 13
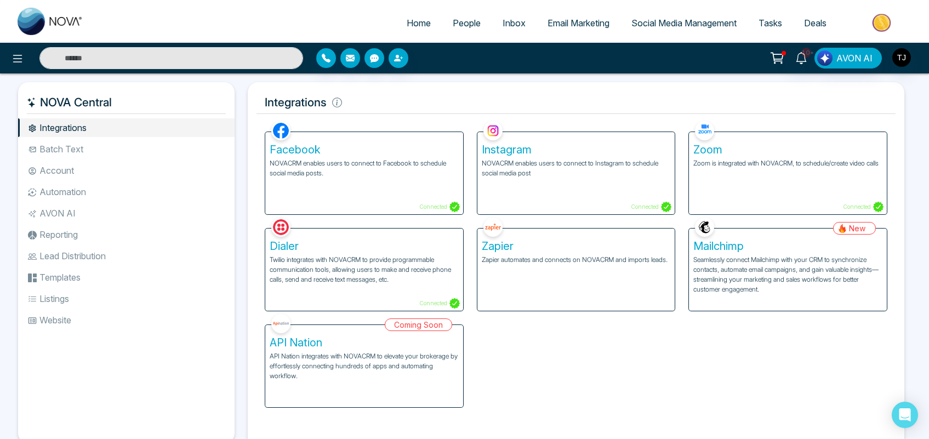
click at [455, 27] on span "People" at bounding box center [467, 23] width 28 height 11
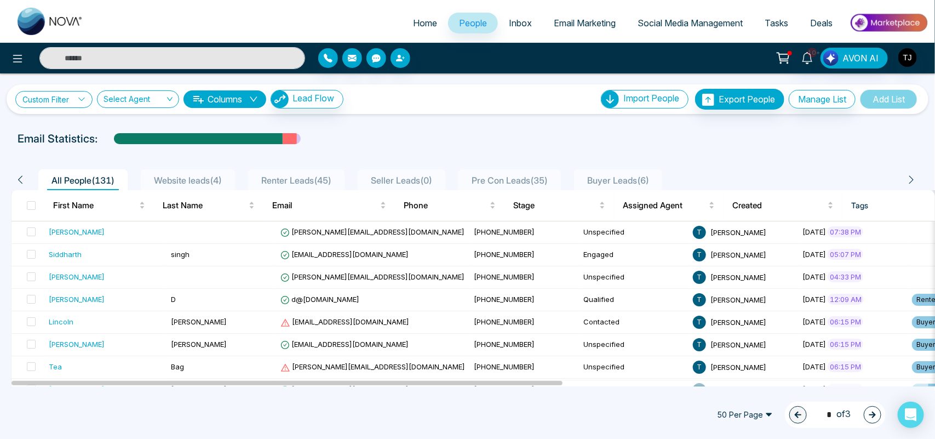
click at [53, 100] on link "Custom Filter" at bounding box center [53, 99] width 77 height 17
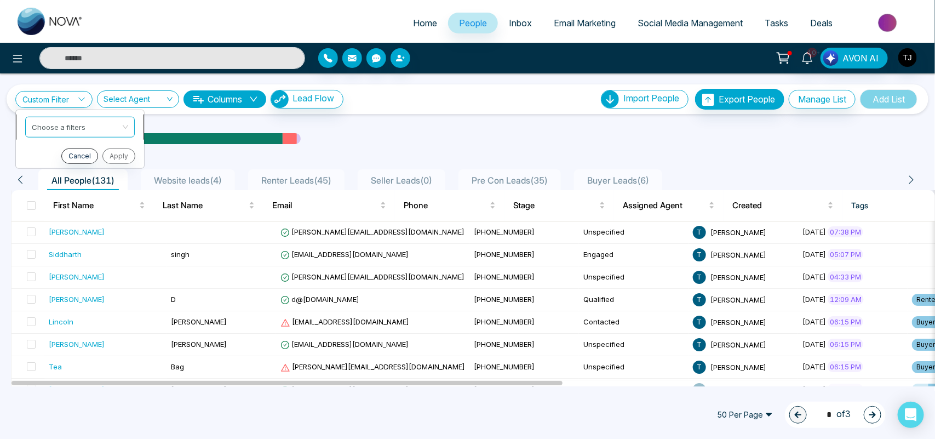
click at [56, 121] on input "search" at bounding box center [76, 125] width 89 height 16
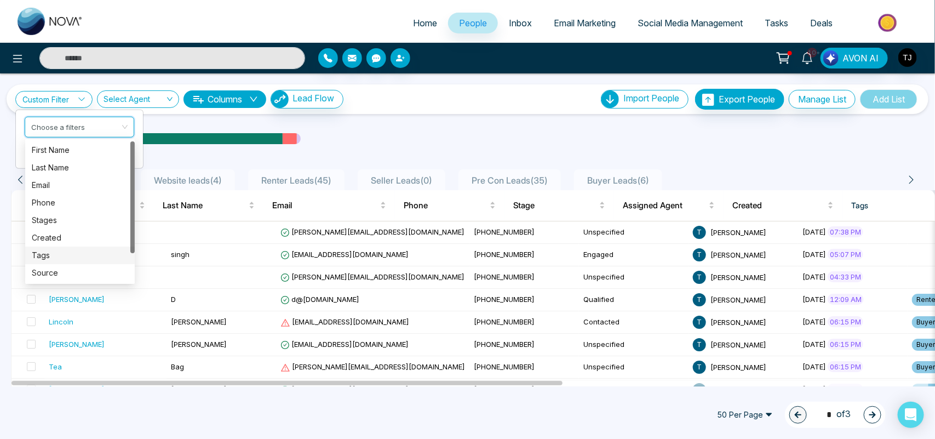
click at [47, 259] on div "Tags" at bounding box center [80, 255] width 96 height 12
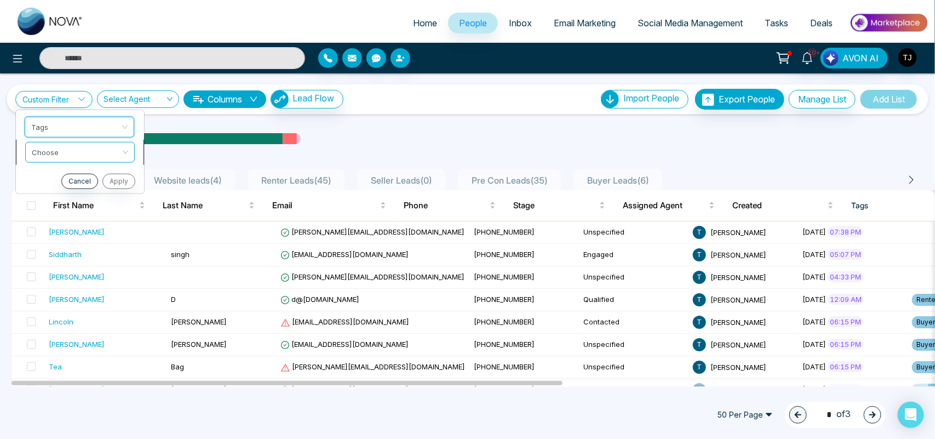
click at [75, 144] on input "search" at bounding box center [76, 150] width 89 height 16
click at [61, 176] on div "include" at bounding box center [79, 175] width 96 height 12
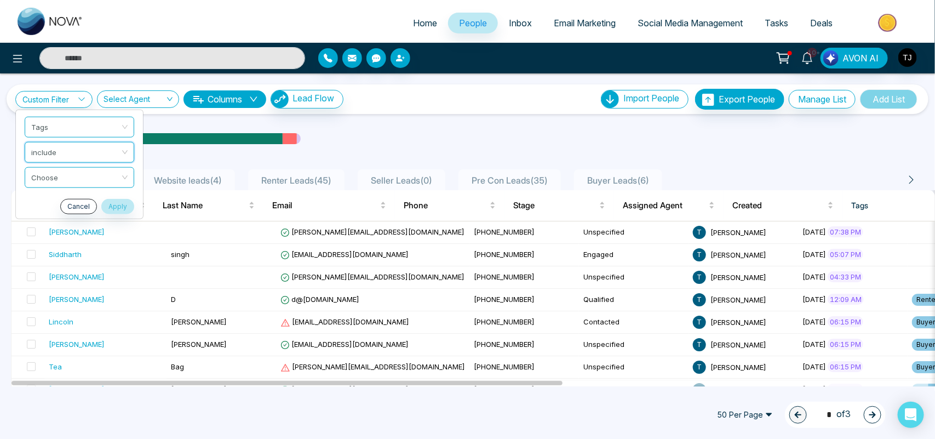
click at [61, 176] on input "search" at bounding box center [75, 175] width 89 height 16
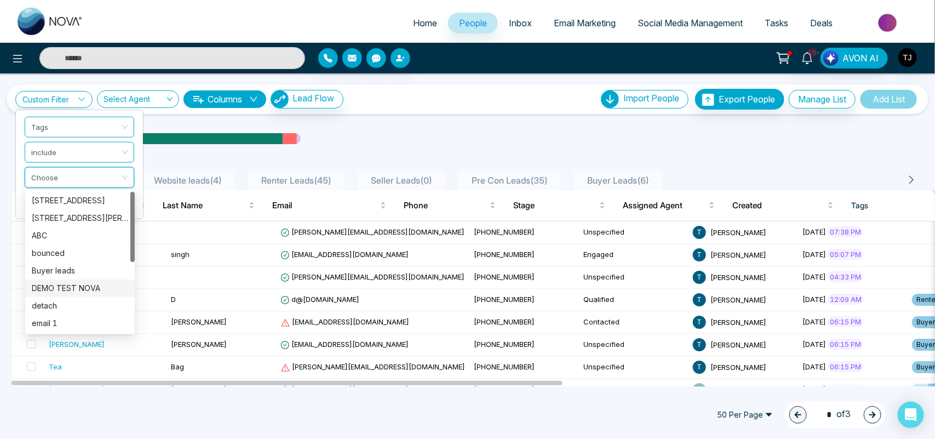
click at [56, 288] on div "DEMO TEST NOVA" at bounding box center [80, 288] width 96 height 12
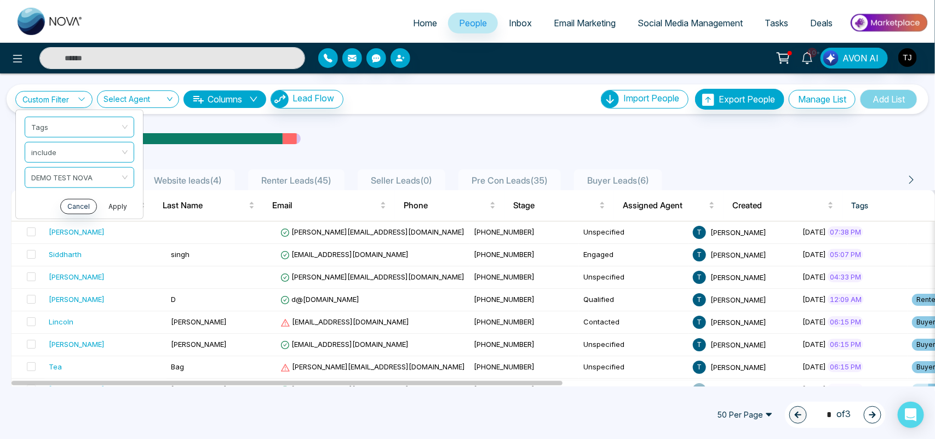
click at [124, 209] on button "Apply" at bounding box center [117, 205] width 33 height 15
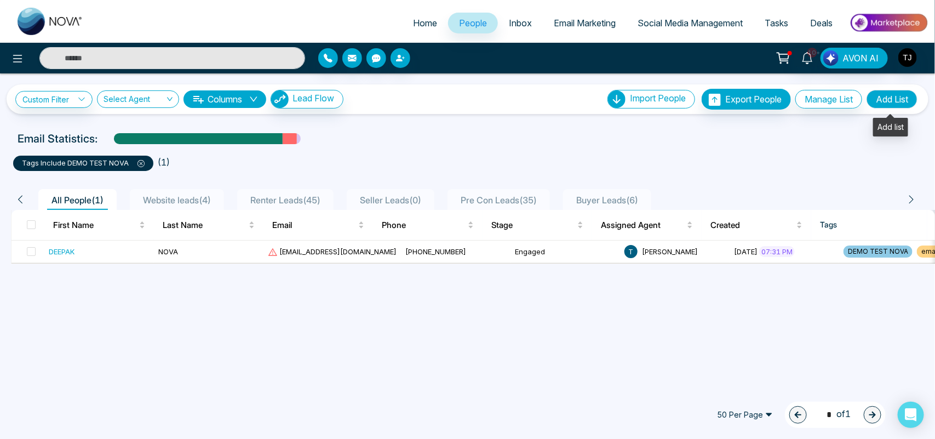
click at [901, 100] on button "Add List" at bounding box center [892, 99] width 51 height 19
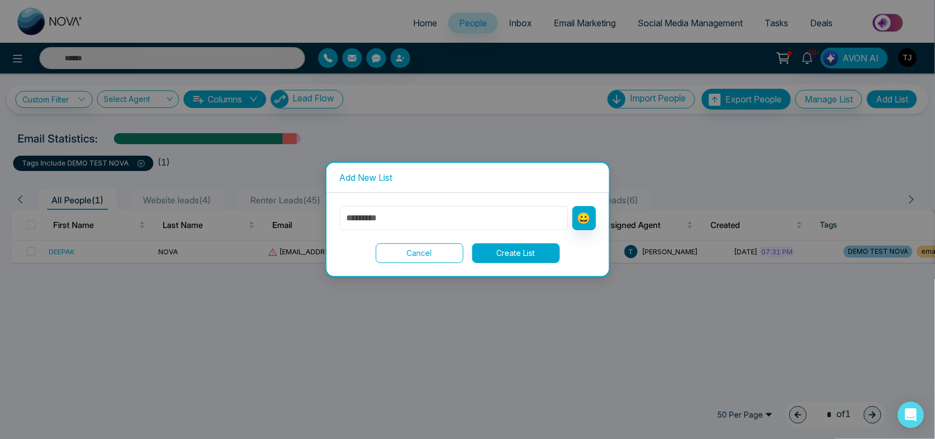
click at [448, 219] on input "text" at bounding box center [454, 218] width 228 height 24
type input "*********"
click at [519, 253] on button "Create List" at bounding box center [516, 253] width 88 height 20
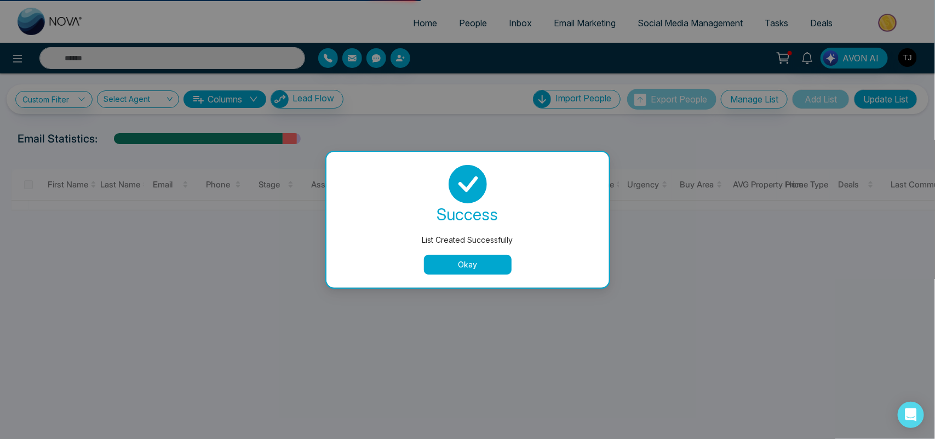
click at [478, 260] on button "Okay" at bounding box center [468, 265] width 88 height 20
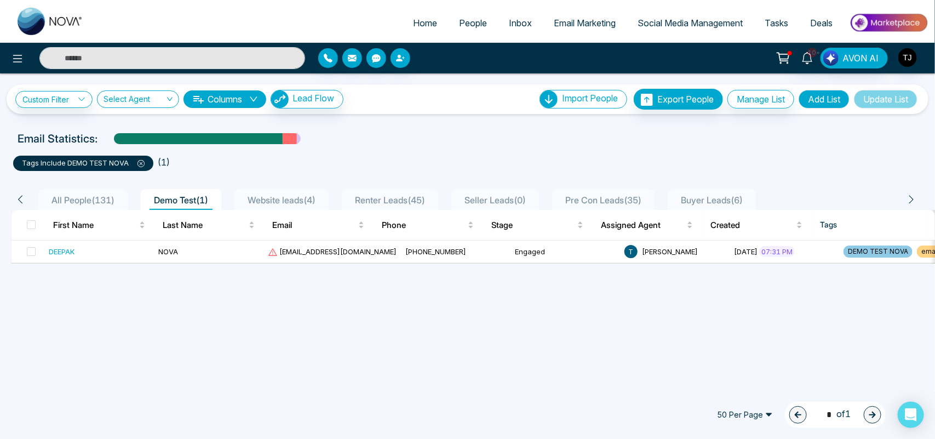
click at [138, 163] on icon at bounding box center [141, 163] width 7 height 7
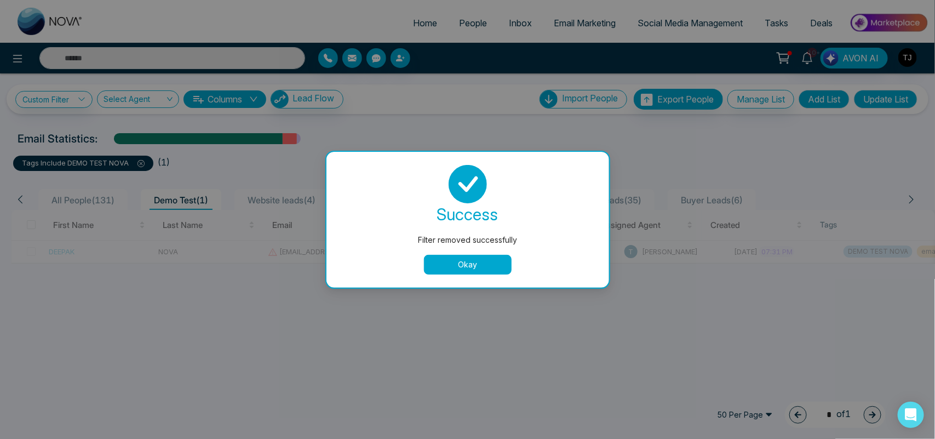
click at [428, 270] on button "Okay" at bounding box center [468, 265] width 88 height 20
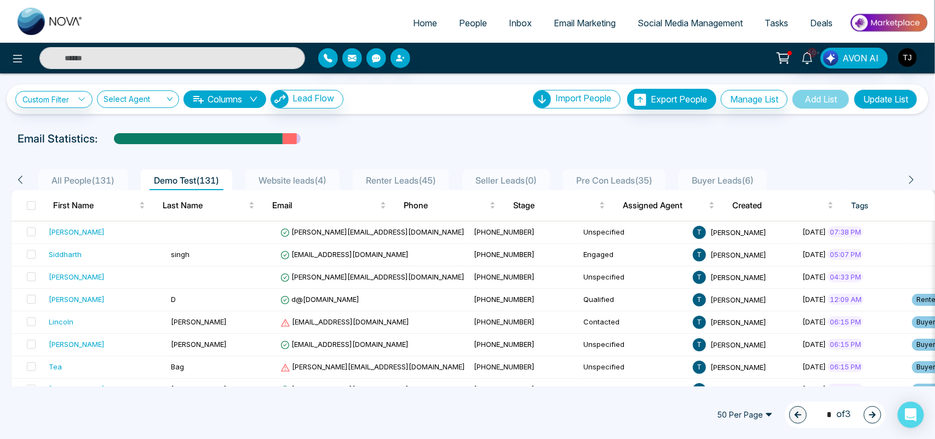
click at [95, 174] on div "All People ( 131 )" at bounding box center [83, 180] width 72 height 13
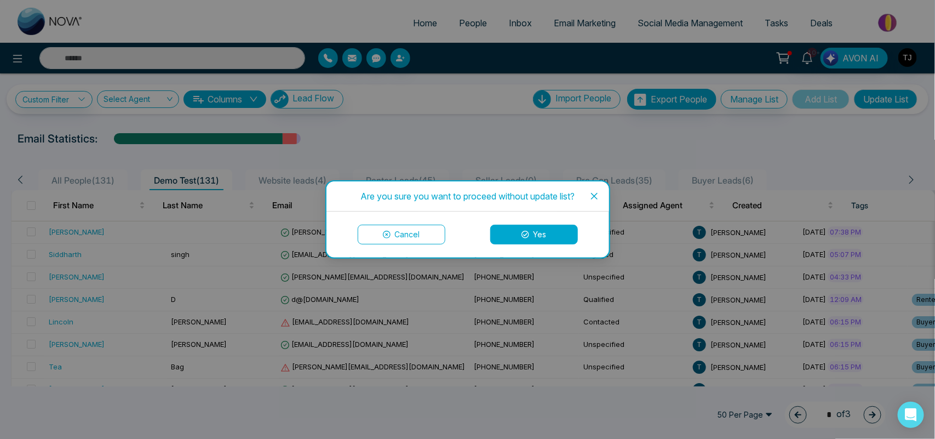
click at [538, 233] on button "Yes" at bounding box center [534, 235] width 88 height 20
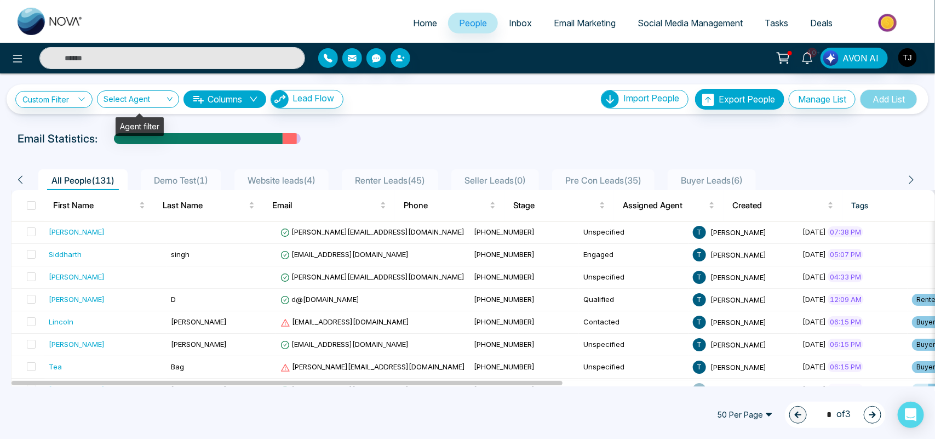
click at [151, 102] on input "search" at bounding box center [134, 101] width 61 height 21
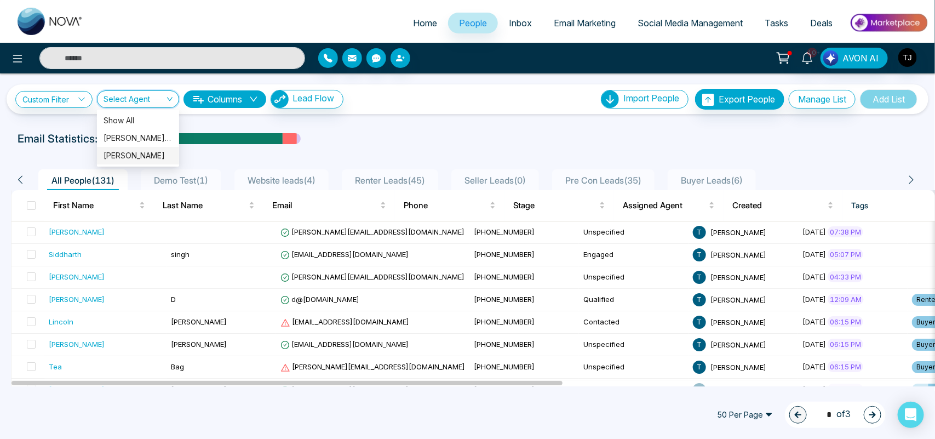
click at [229, 96] on button "Columns" at bounding box center [225, 99] width 83 height 18
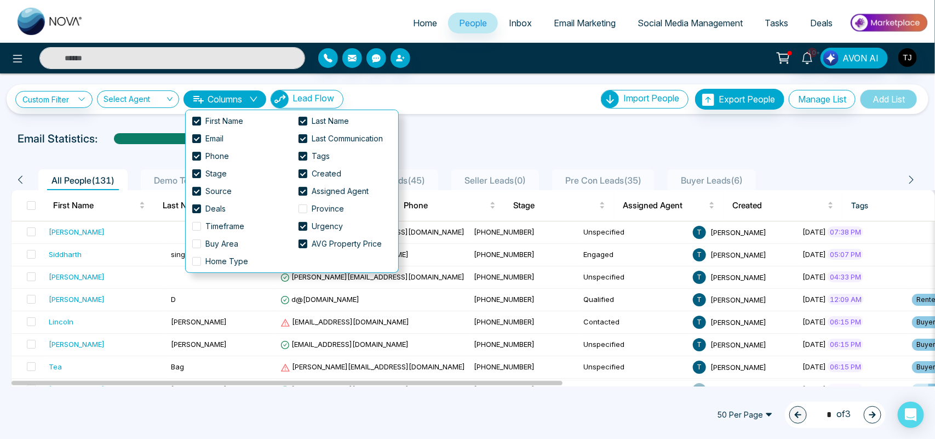
click at [465, 139] on div "Email Statistics:" at bounding box center [316, 138] width 596 height 16
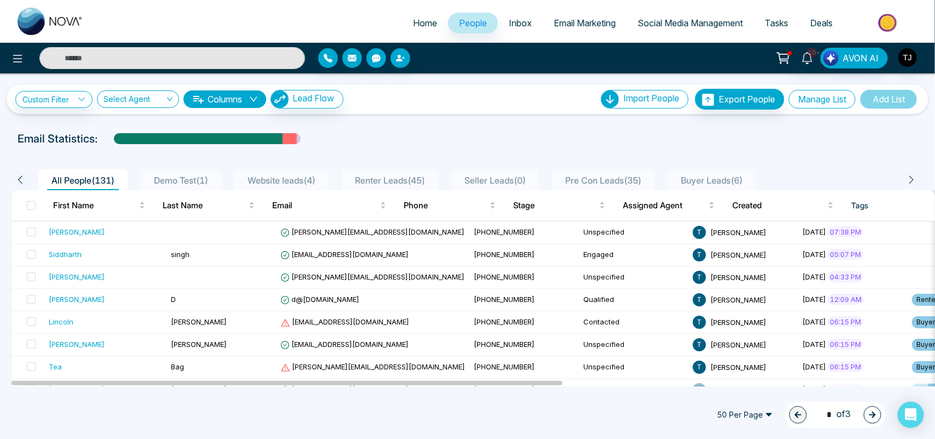
click at [820, 99] on button "Manage List" at bounding box center [822, 99] width 67 height 19
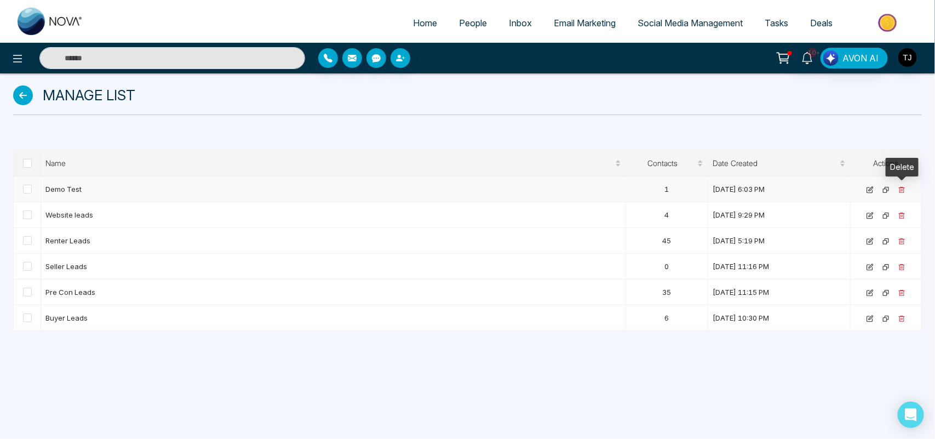
click at [900, 190] on icon at bounding box center [902, 189] width 7 height 7
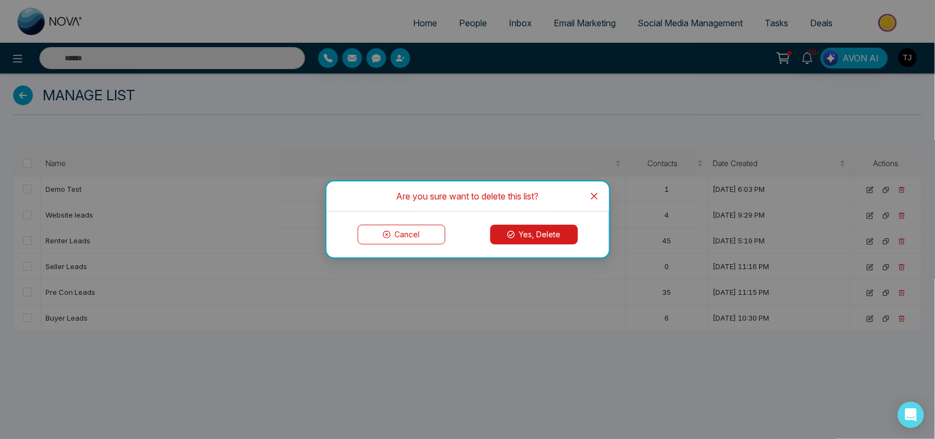
click at [561, 227] on button "Yes, Delete" at bounding box center [534, 235] width 88 height 20
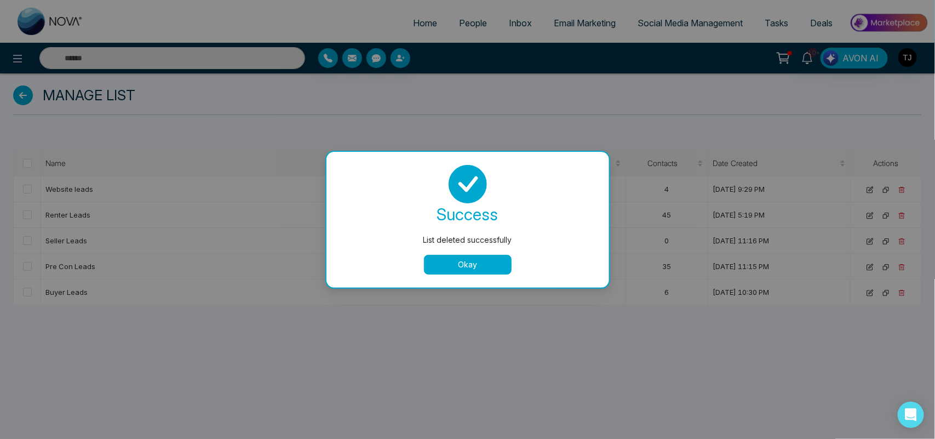
click at [474, 267] on button "Okay" at bounding box center [468, 265] width 88 height 20
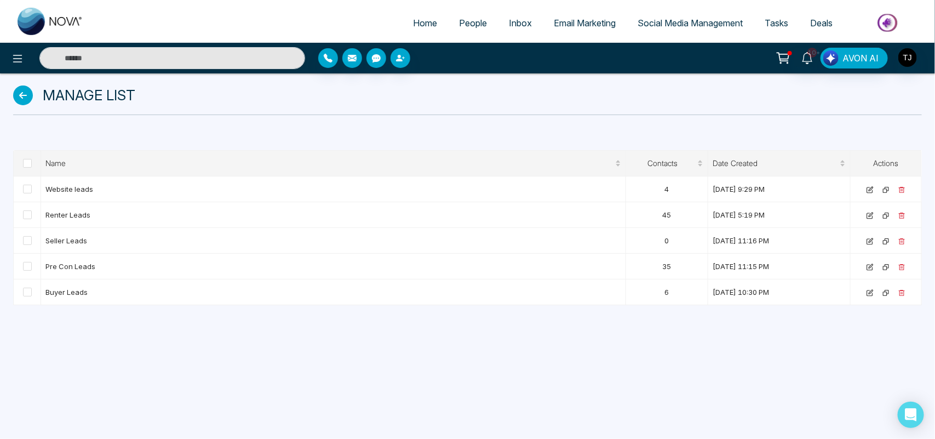
click at [471, 24] on span "People" at bounding box center [473, 23] width 28 height 11
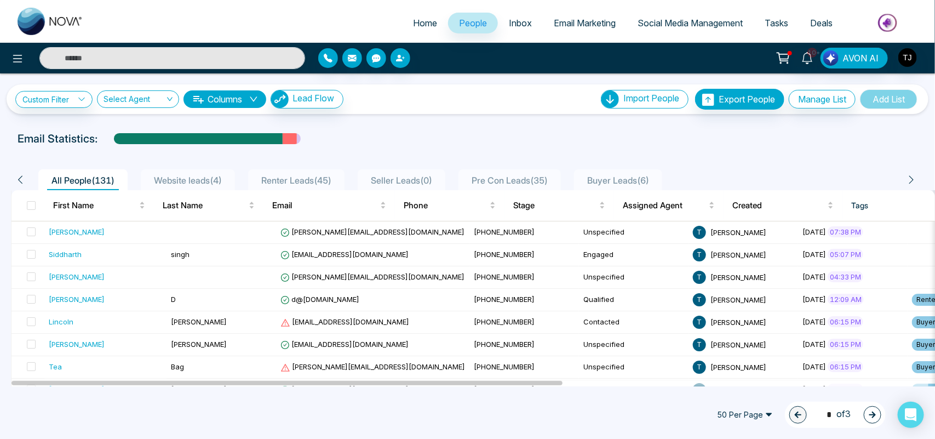
click at [31, 206] on span at bounding box center [31, 205] width 9 height 9
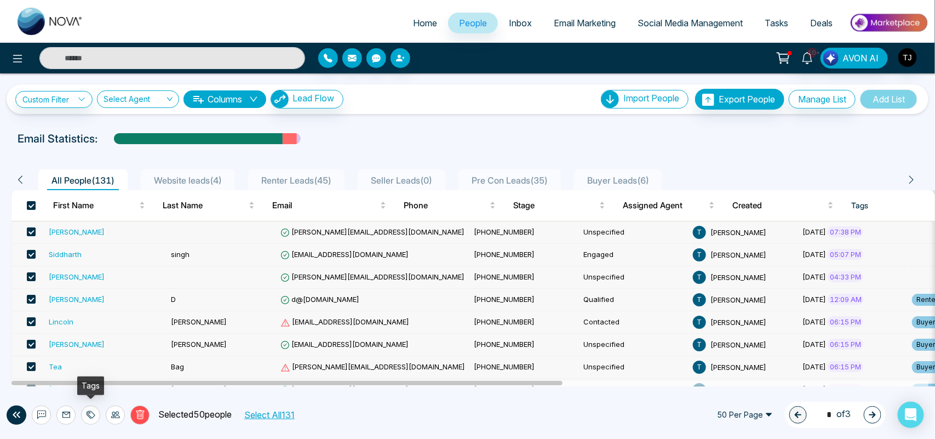
click at [92, 418] on icon at bounding box center [92, 415] width 8 height 8
click at [112, 415] on icon at bounding box center [115, 414] width 9 height 9
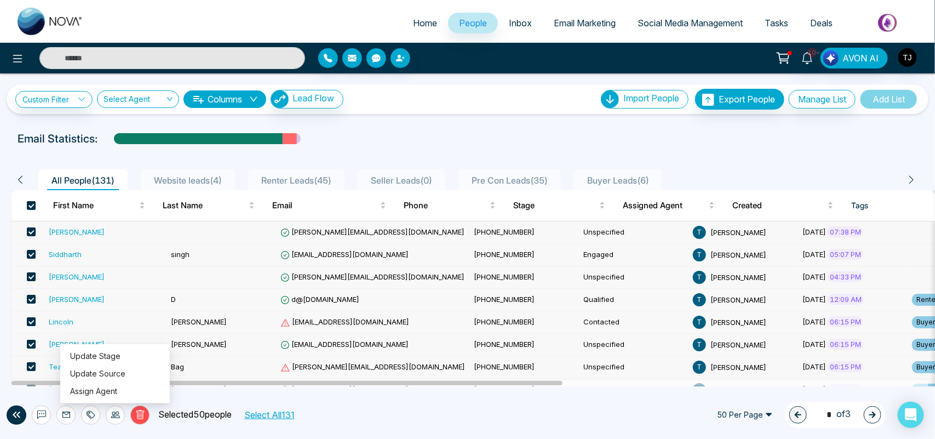
click at [351, 409] on div "Delete Selected 50 people Select All 131" at bounding box center [190, 414] width 329 height 19
click at [29, 202] on span at bounding box center [31, 205] width 9 height 9
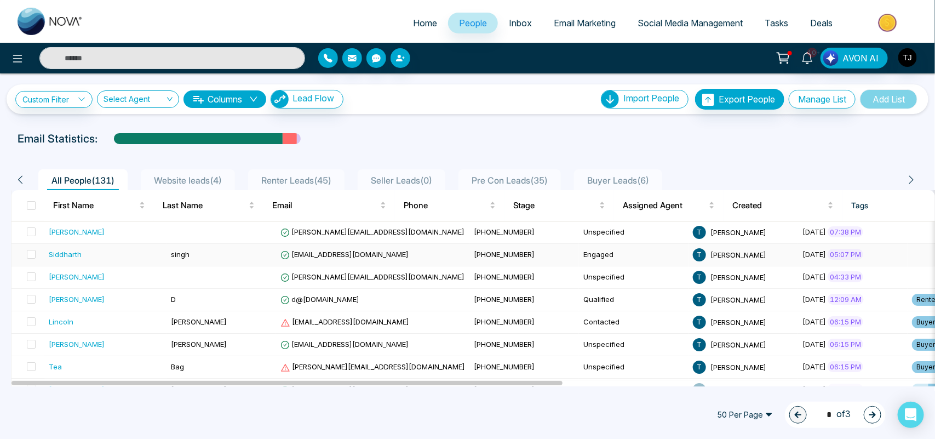
click at [119, 248] on td "Siddharth" at bounding box center [105, 255] width 122 height 22
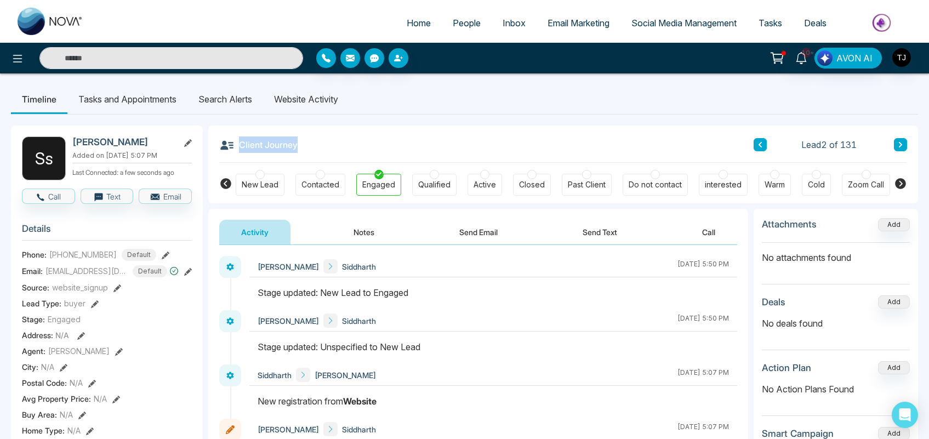
drag, startPoint x: 301, startPoint y: 144, endPoint x: 301, endPoint y: 154, distance: 10.4
click at [301, 154] on div "Client Journey Lead 2 of 131" at bounding box center [563, 143] width 688 height 37
click at [432, 178] on div at bounding box center [434, 174] width 9 height 9
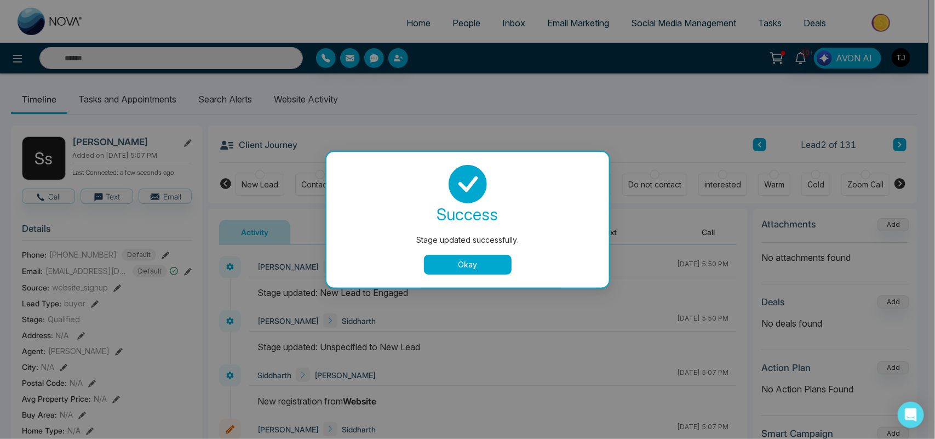
click at [476, 268] on button "Okay" at bounding box center [468, 265] width 88 height 20
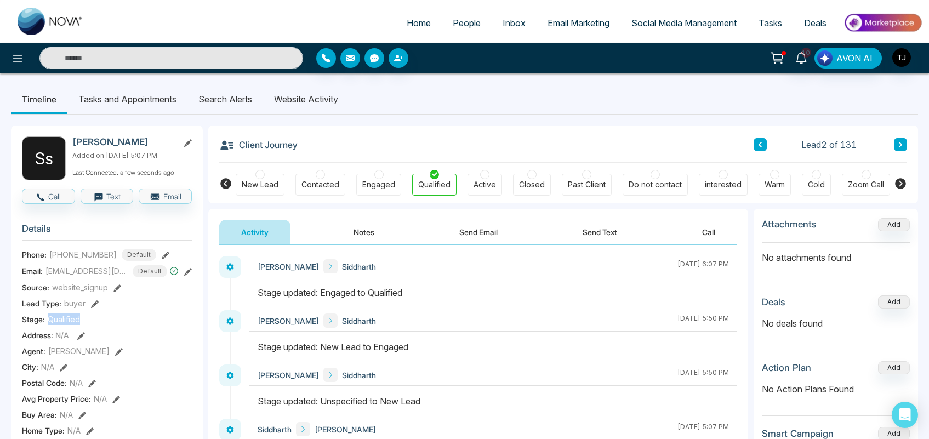
drag, startPoint x: 81, startPoint y: 327, endPoint x: 47, endPoint y: 327, distance: 34.0
click at [47, 325] on div "Stage: Qualified" at bounding box center [107, 319] width 170 height 12
click at [376, 186] on div "Engaged" at bounding box center [378, 184] width 33 height 11
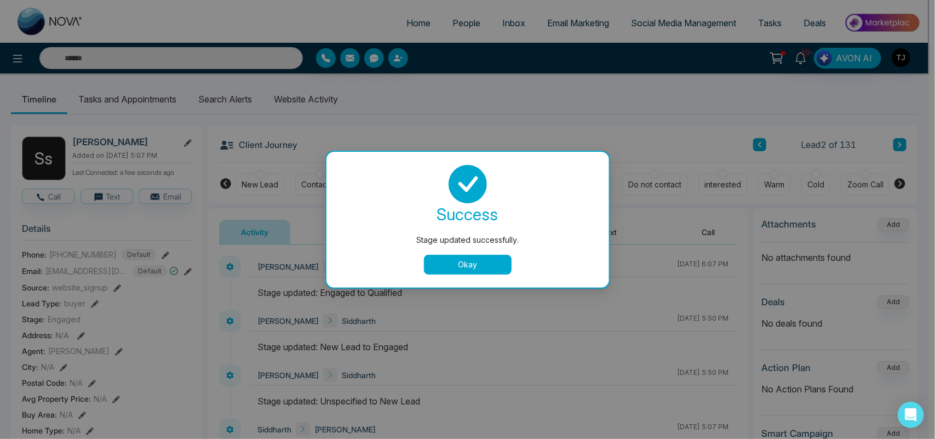
click at [455, 260] on button "Okay" at bounding box center [468, 265] width 88 height 20
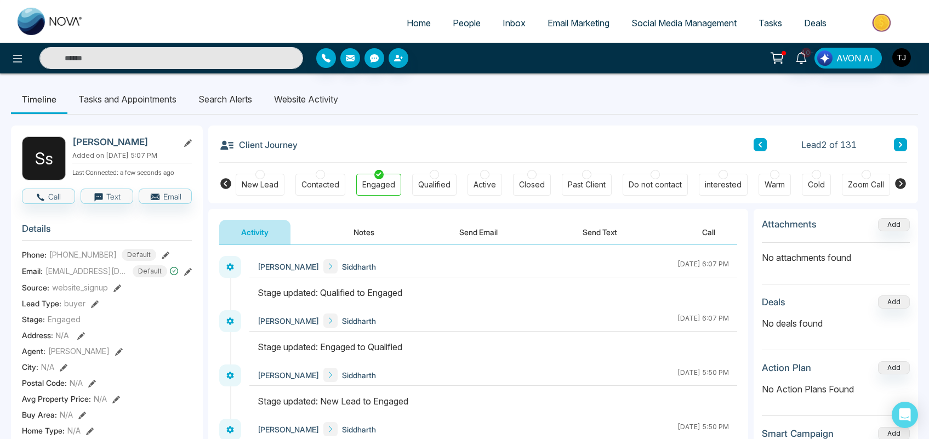
click at [111, 96] on li "Tasks and Appointments" at bounding box center [127, 99] width 120 height 30
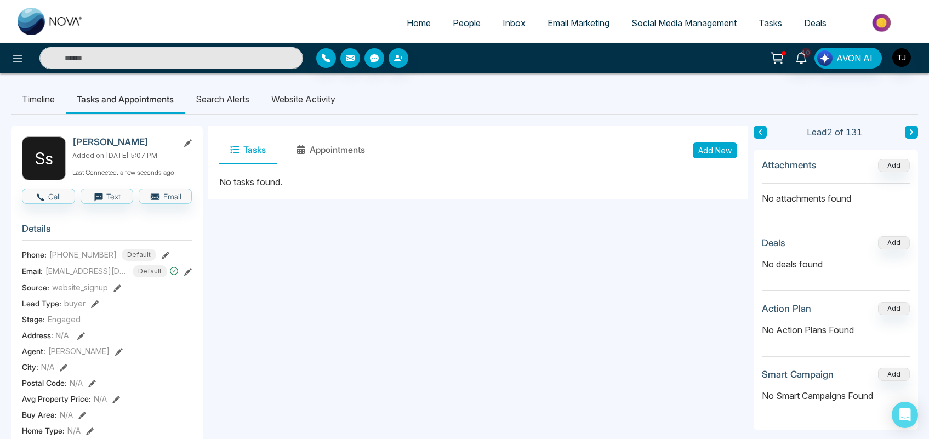
click at [235, 97] on li "Search Alerts" at bounding box center [223, 99] width 76 height 30
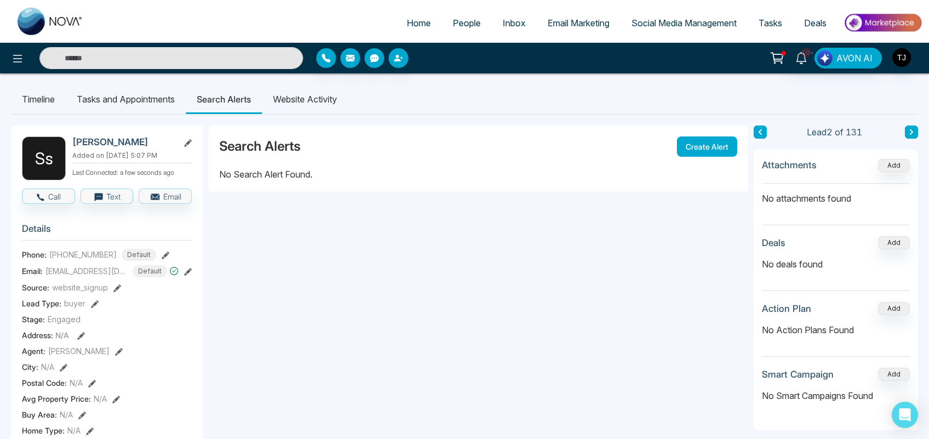
click at [327, 103] on li "Website Activity" at bounding box center [305, 99] width 86 height 30
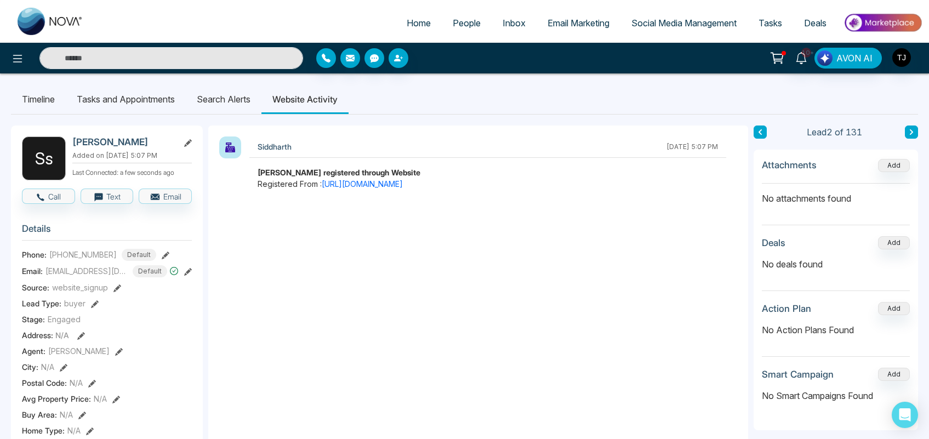
click at [502, 28] on link "Inbox" at bounding box center [513, 23] width 45 height 21
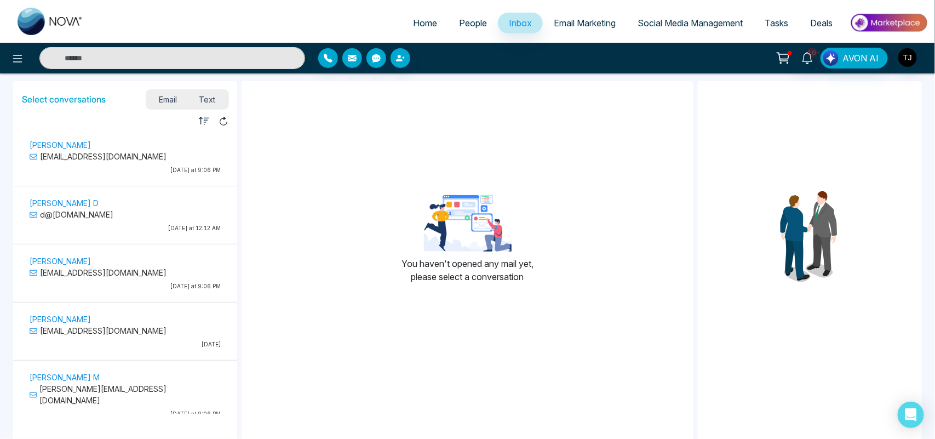
click at [591, 20] on span "Email Marketing" at bounding box center [585, 23] width 62 height 11
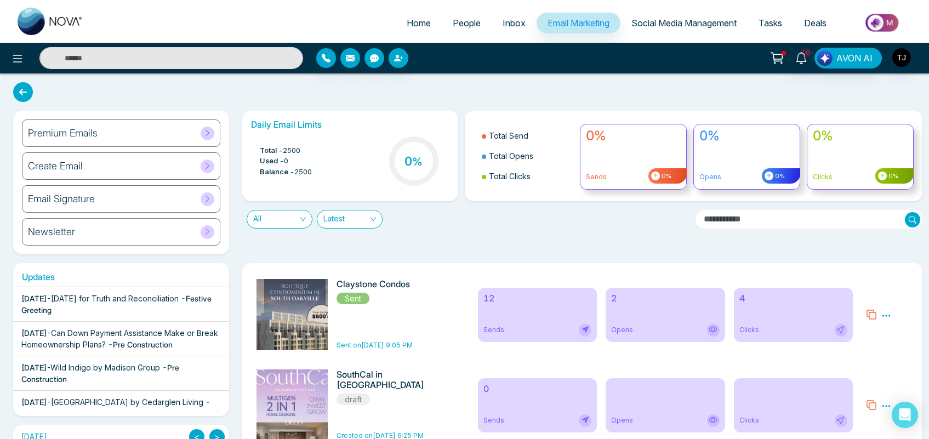
click at [118, 130] on div "Premium Emails" at bounding box center [121, 132] width 198 height 27
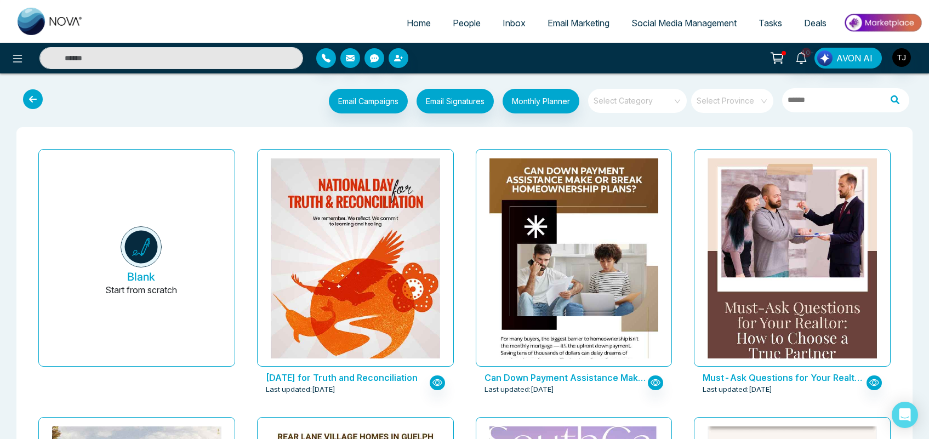
click at [666, 95] on input "search" at bounding box center [633, 97] width 79 height 16
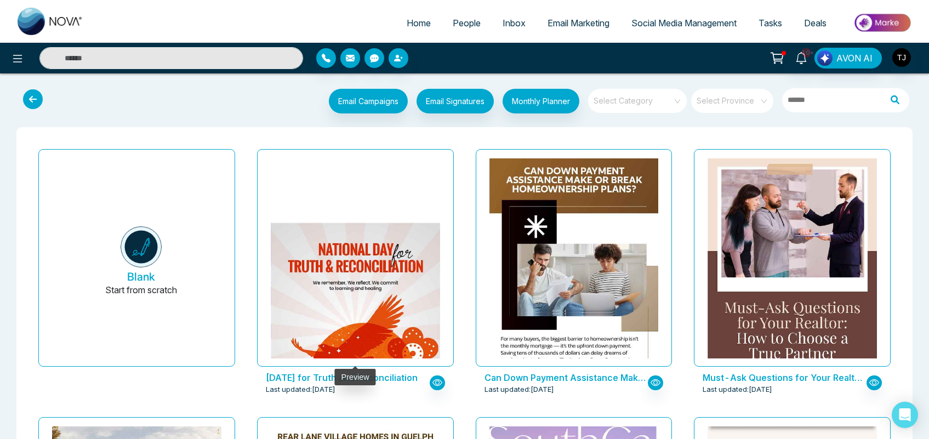
click at [338, 228] on img at bounding box center [355, 328] width 339 height 211
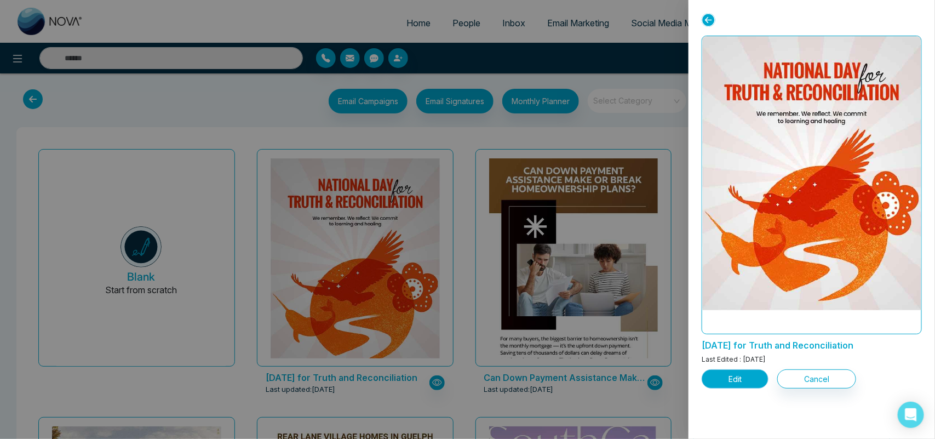
click at [740, 373] on button "Edit" at bounding box center [735, 378] width 67 height 19
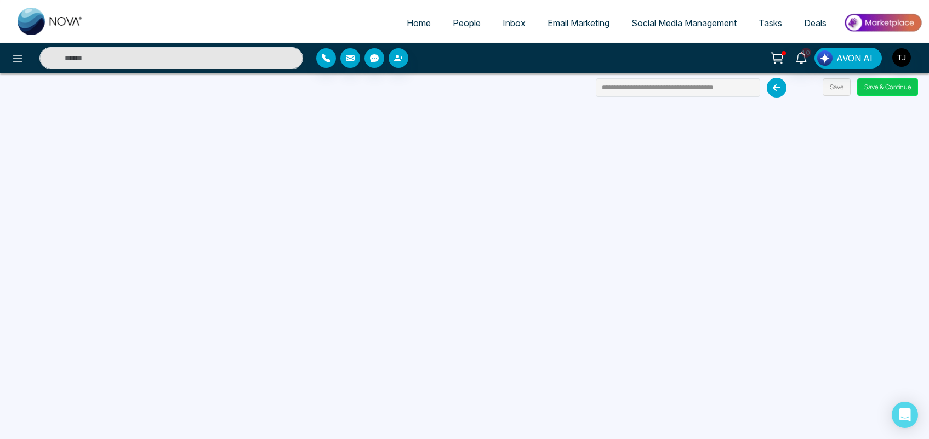
click at [888, 82] on button "Save & Continue" at bounding box center [887, 87] width 61 height 18
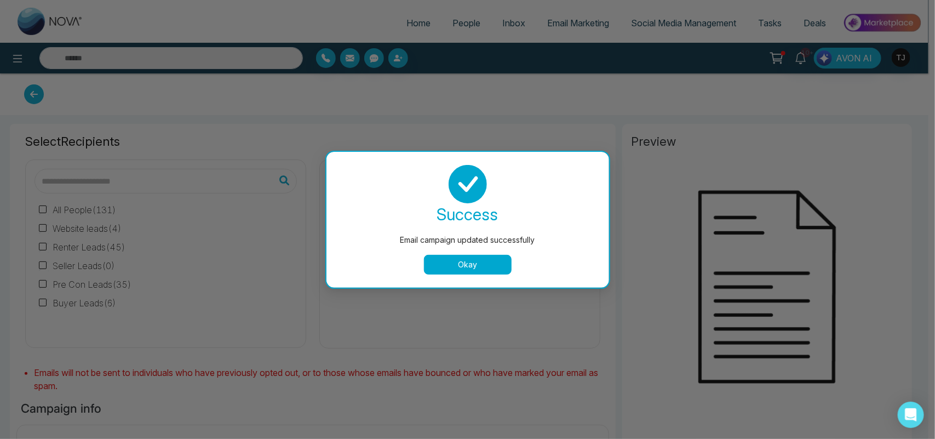
type input "**********"
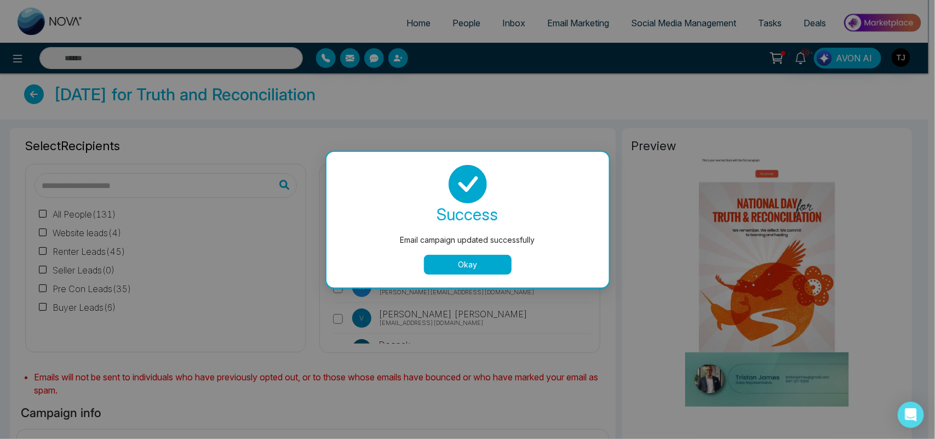
click at [461, 265] on button "Okay" at bounding box center [468, 265] width 88 height 20
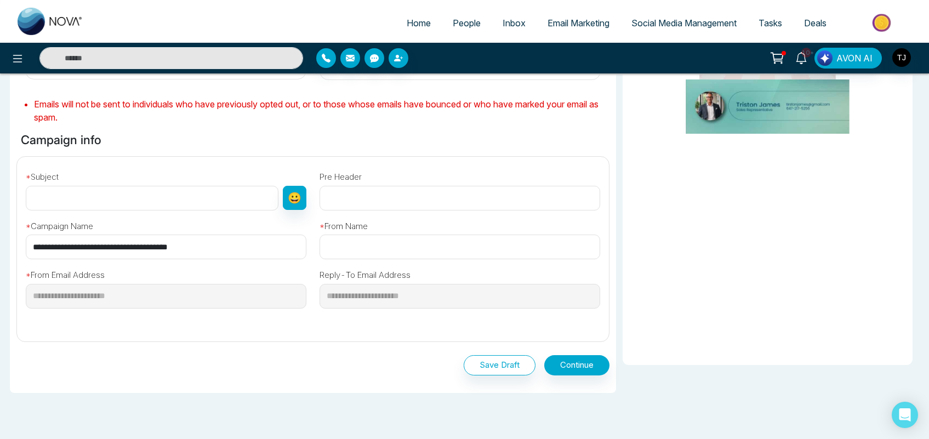
scroll to position [287, 0]
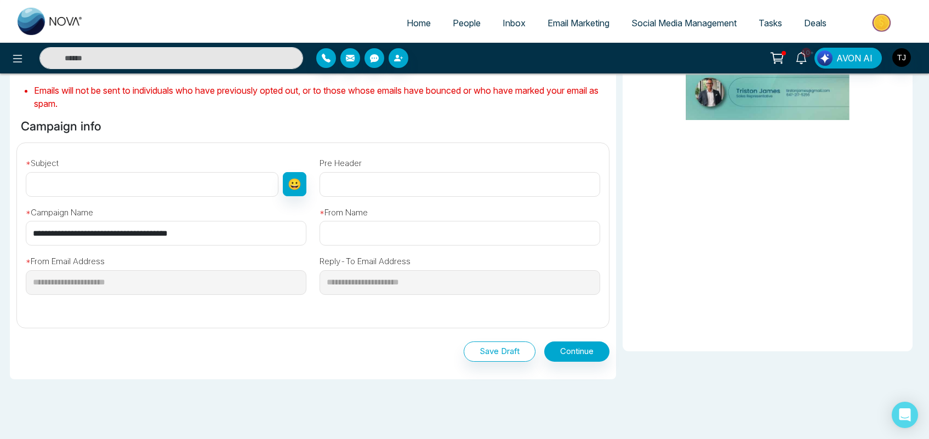
click at [195, 184] on input "text" at bounding box center [152, 184] width 253 height 25
type input "*******"
click at [342, 231] on input "text" at bounding box center [459, 233] width 281 height 25
type input "*****"
click at [574, 352] on button "Continue" at bounding box center [576, 351] width 65 height 20
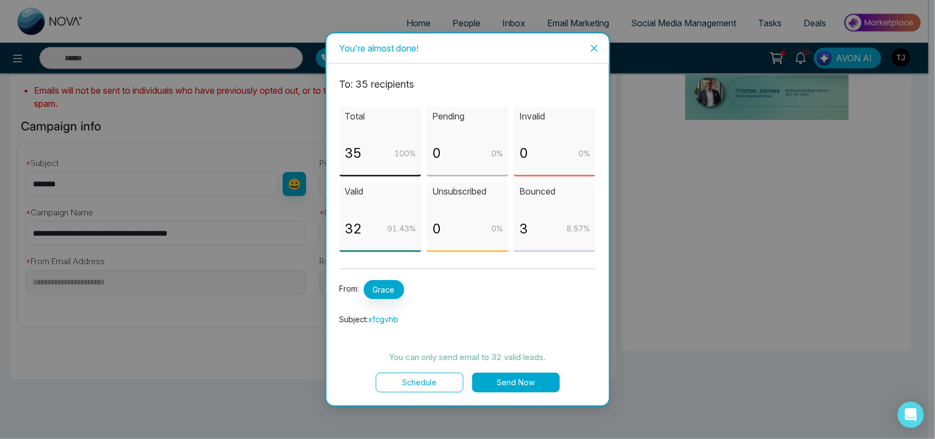
click at [592, 47] on icon "close" at bounding box center [594, 48] width 9 height 9
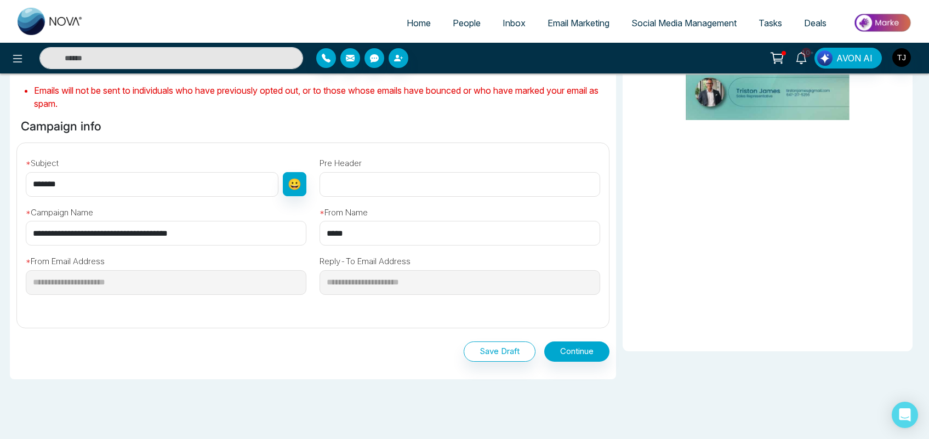
click at [570, 16] on link "Email Marketing" at bounding box center [578, 23] width 84 height 21
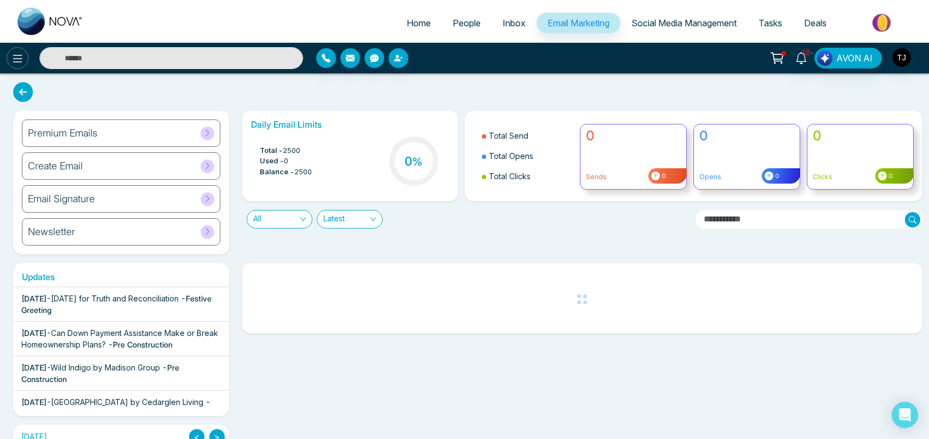
click at [15, 58] on icon at bounding box center [17, 58] width 13 height 13
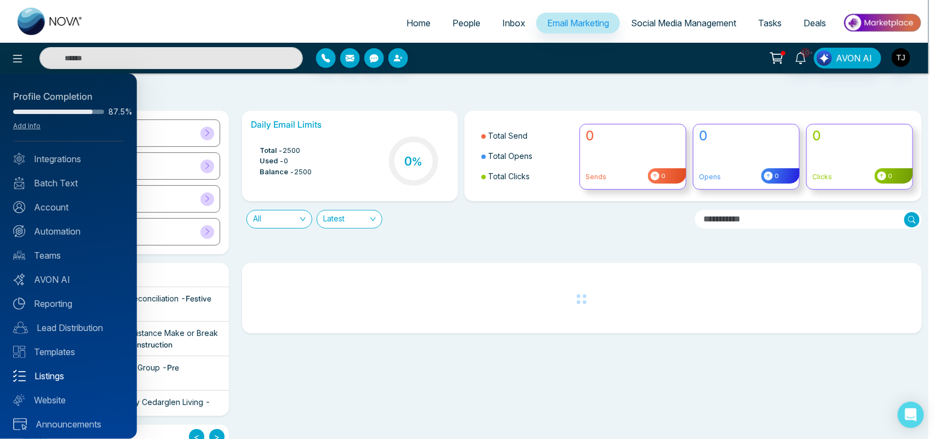
click at [51, 374] on link "Listings" at bounding box center [68, 375] width 111 height 13
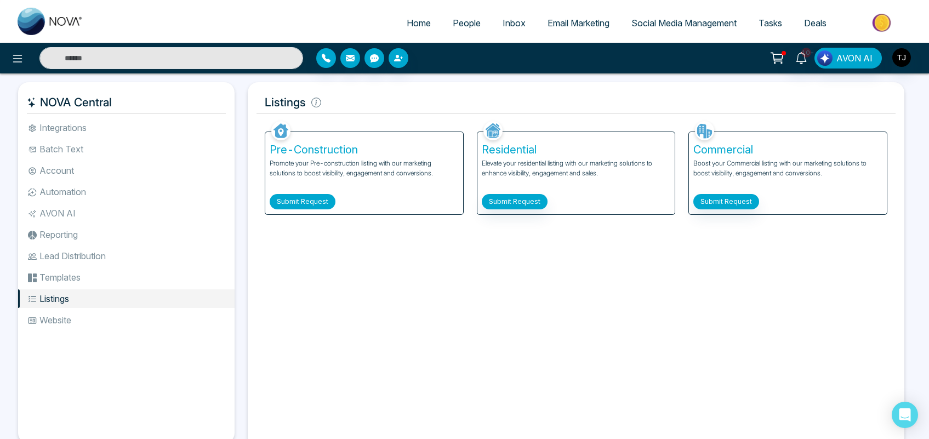
click at [305, 199] on button "Submit Request" at bounding box center [303, 201] width 66 height 15
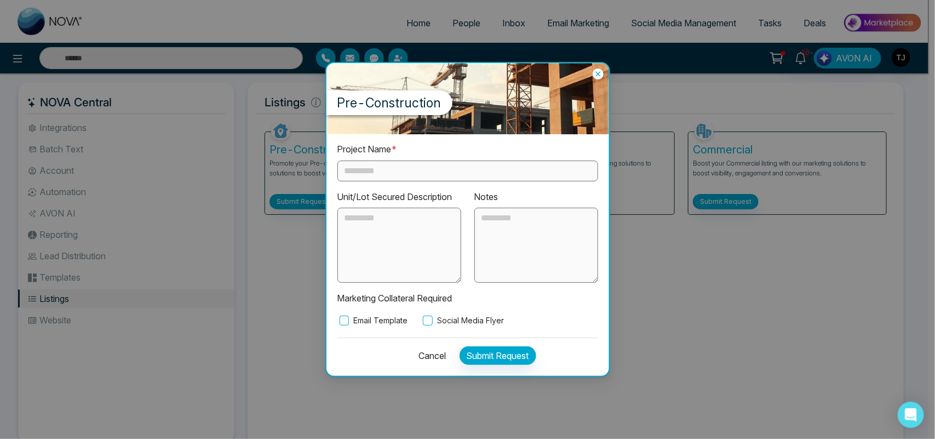
click at [597, 66] on div "Pre-Construction" at bounding box center [468, 98] width 283 height 71
click at [597, 72] on icon at bounding box center [598, 73] width 11 height 11
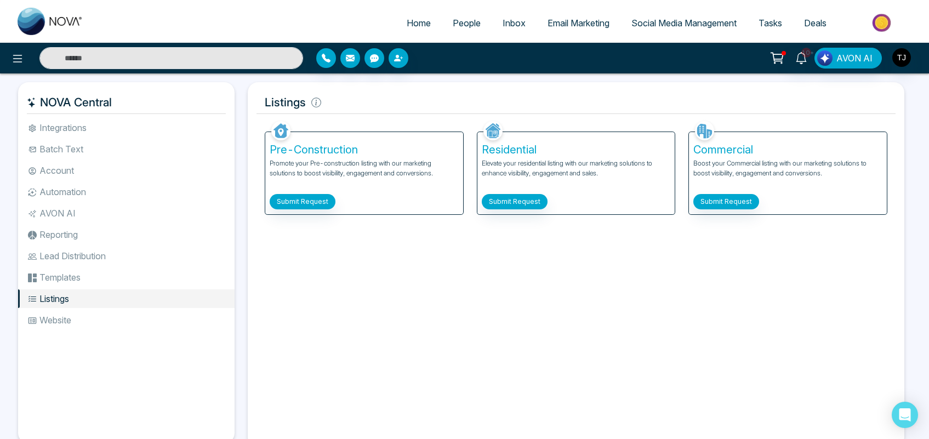
click at [585, 22] on span "Email Marketing" at bounding box center [578, 23] width 62 height 11
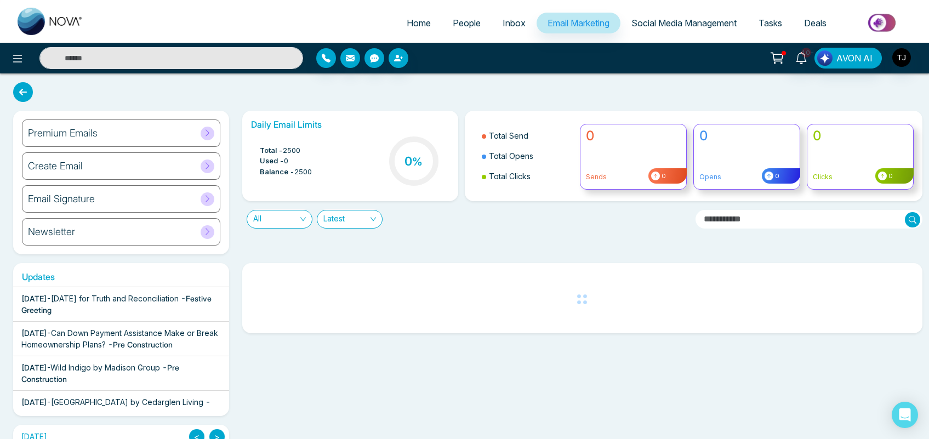
click at [119, 132] on div "Premium Emails" at bounding box center [121, 132] width 198 height 27
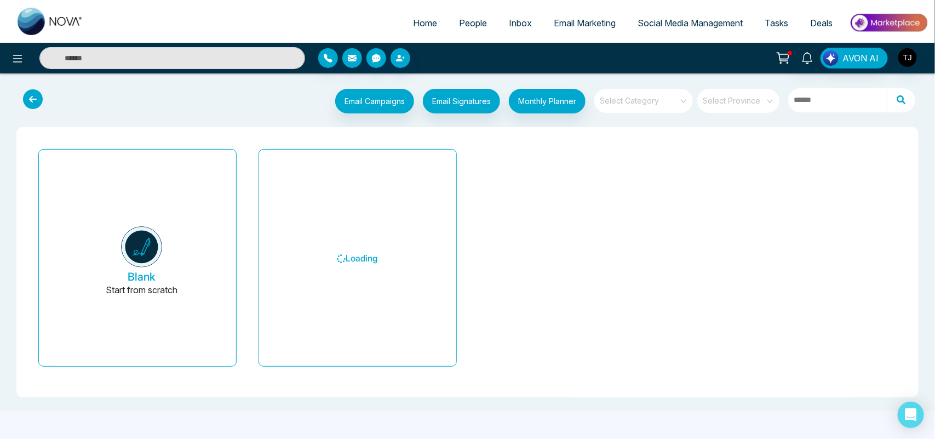
click at [637, 100] on input "search" at bounding box center [640, 97] width 79 height 16
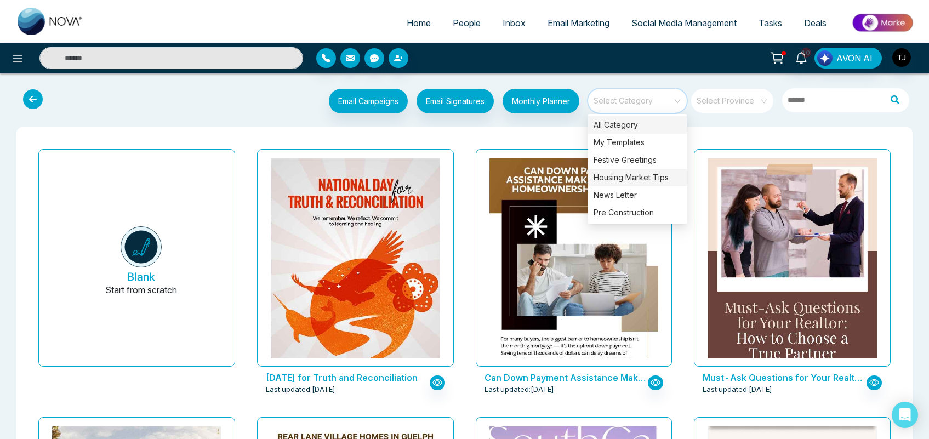
click at [633, 178] on div "Housing Market Tips" at bounding box center [637, 178] width 99 height 18
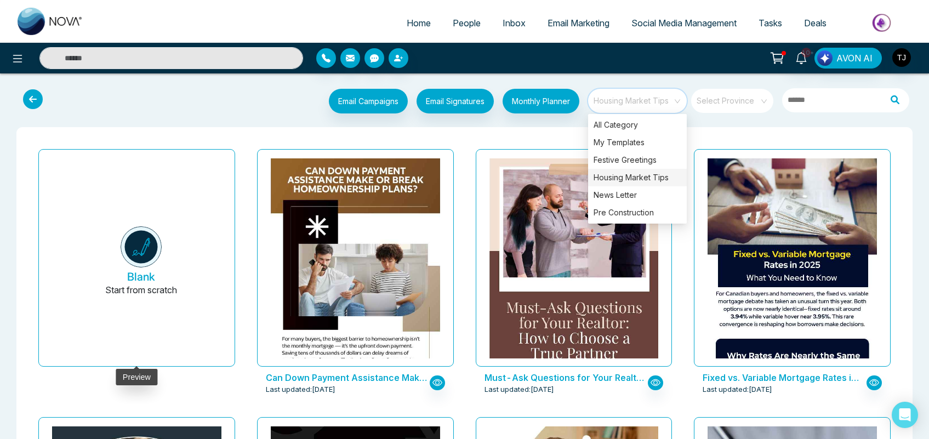
click at [141, 236] on img at bounding box center [141, 246] width 41 height 41
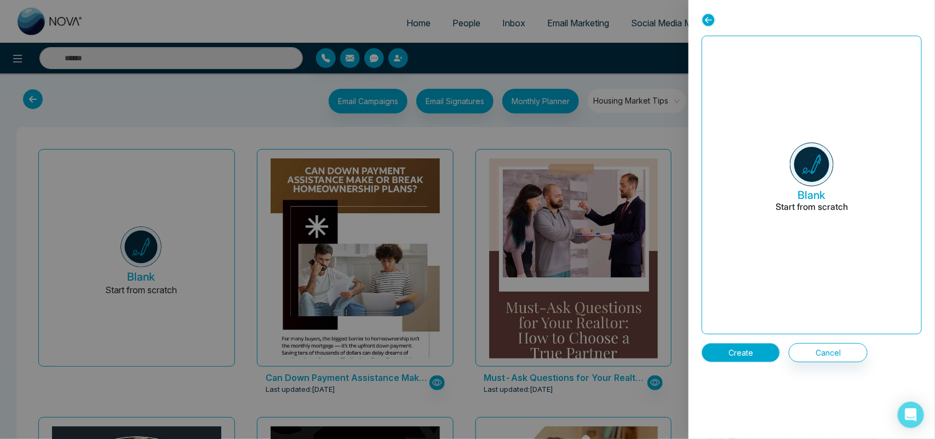
click at [730, 354] on button "Create" at bounding box center [741, 352] width 78 height 19
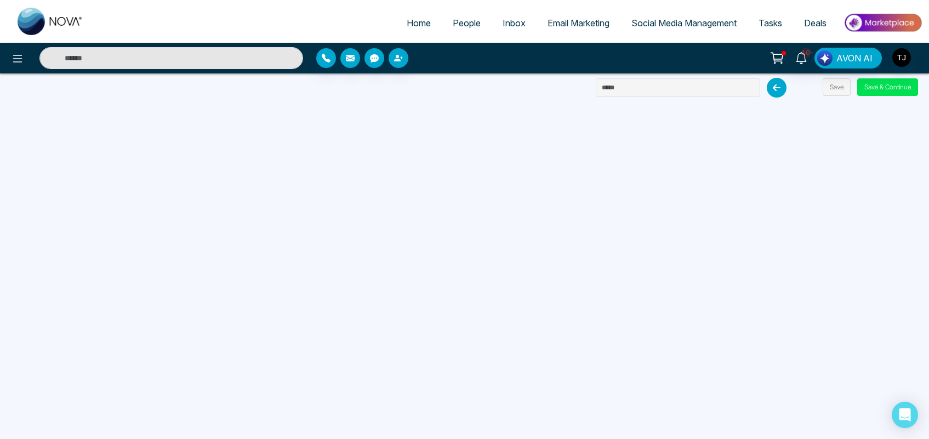
click at [568, 24] on span "Email Marketing" at bounding box center [578, 23] width 62 height 11
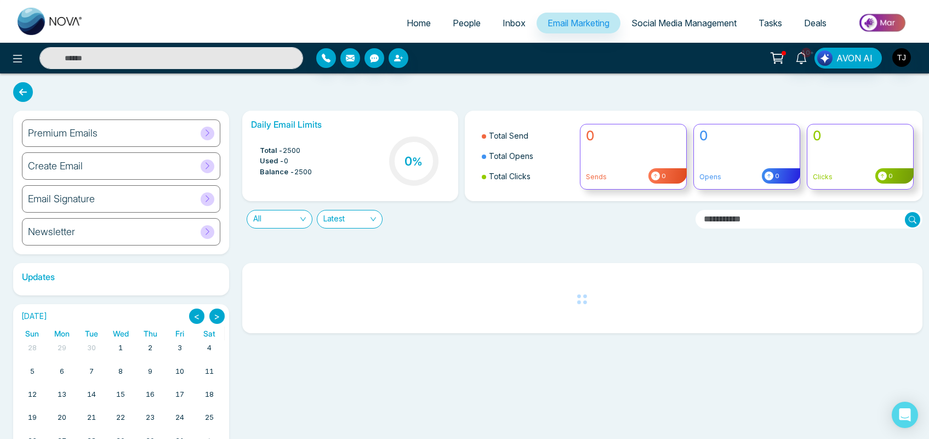
click at [99, 157] on div "Create Email" at bounding box center [121, 165] width 198 height 27
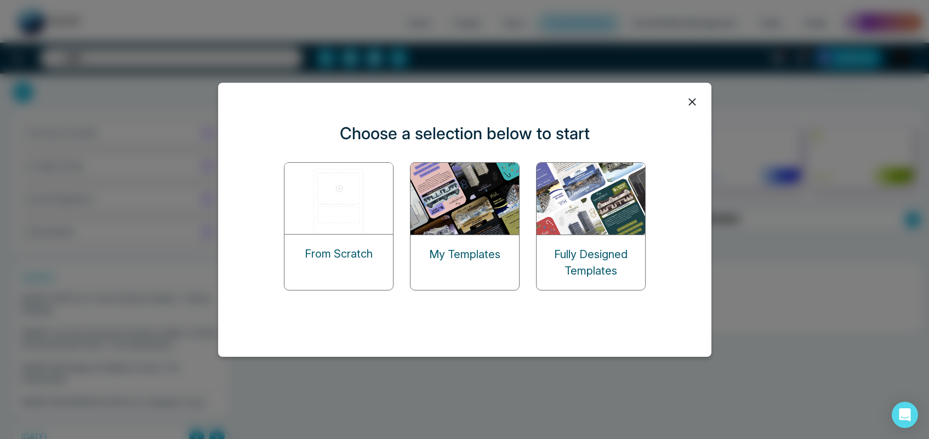
click at [697, 96] on icon at bounding box center [692, 102] width 16 height 16
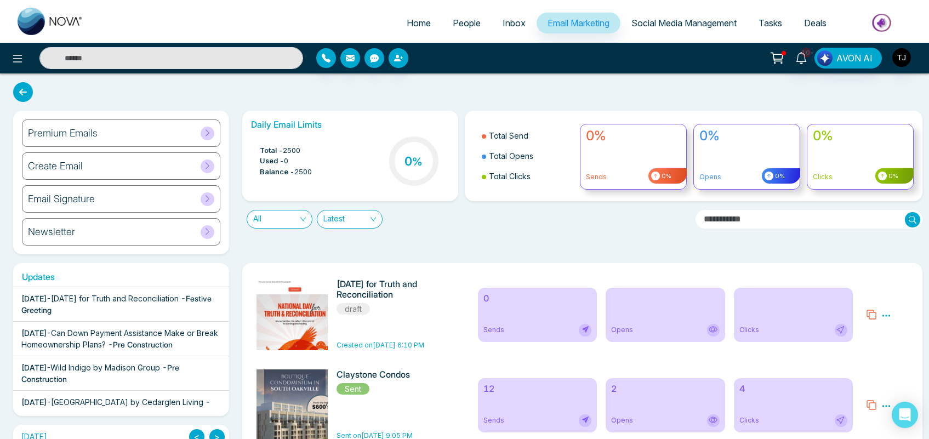
click at [133, 162] on div "Create Email" at bounding box center [121, 165] width 198 height 27
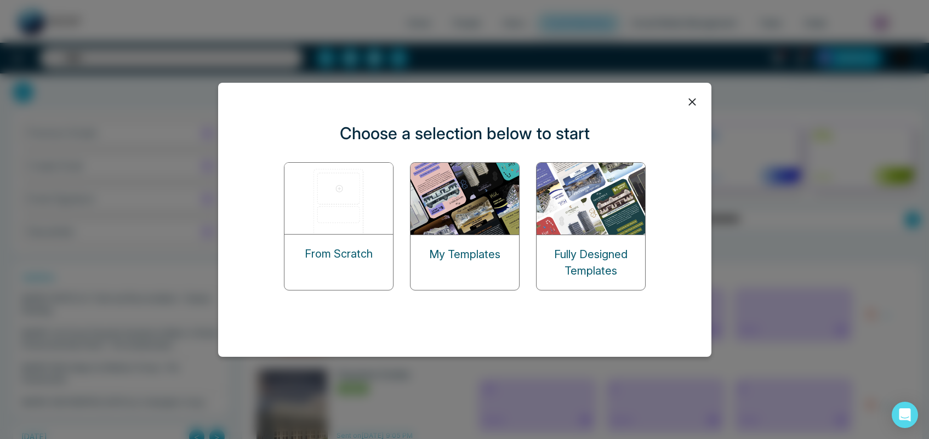
click at [694, 103] on icon at bounding box center [692, 102] width 16 height 16
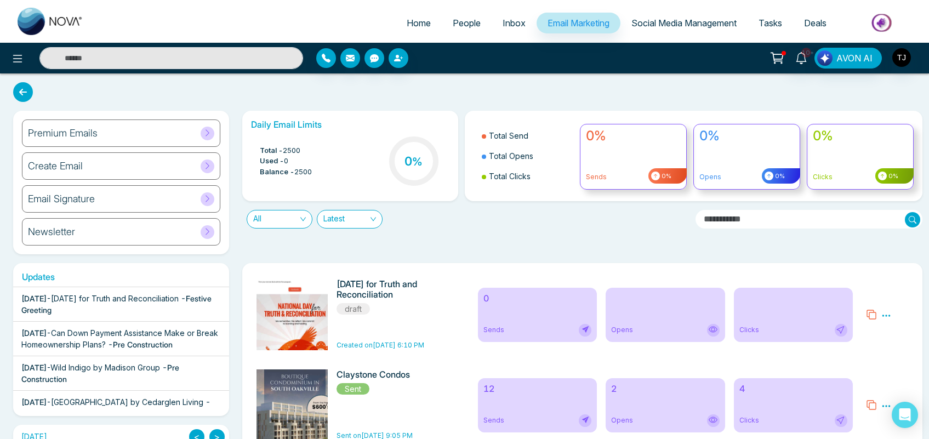
click at [144, 192] on div "Email Signature" at bounding box center [121, 198] width 198 height 27
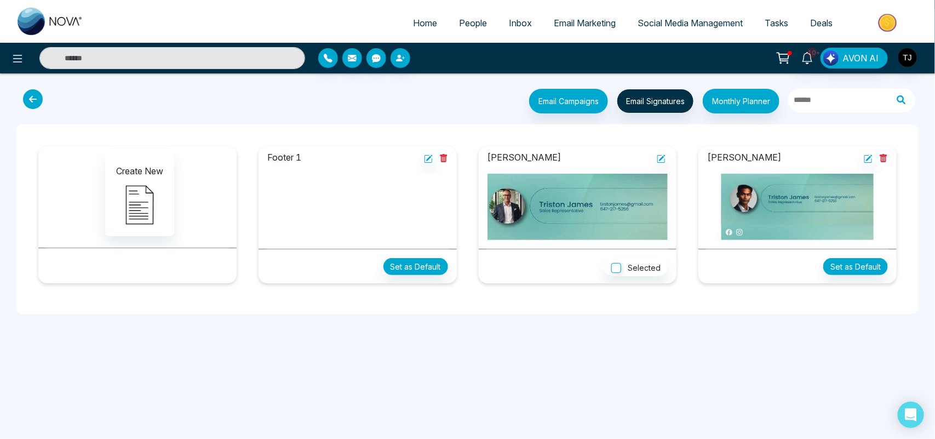
click at [32, 98] on icon at bounding box center [33, 99] width 20 height 20
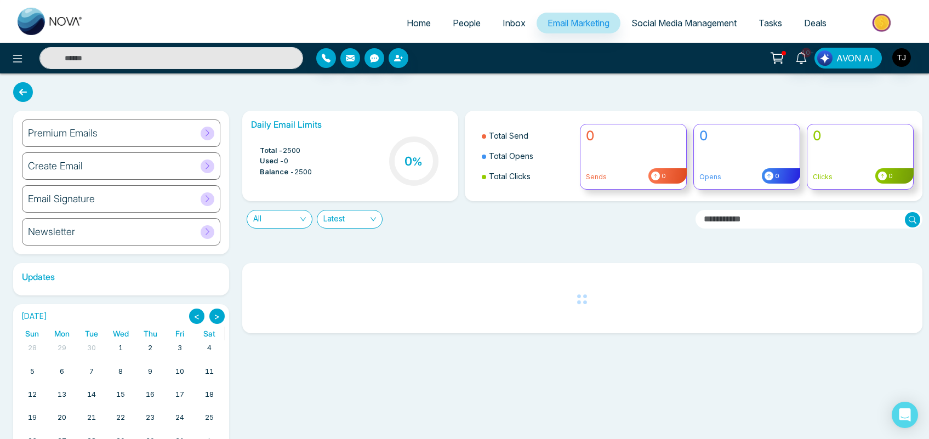
click at [114, 238] on div "Newsletter" at bounding box center [121, 231] width 198 height 27
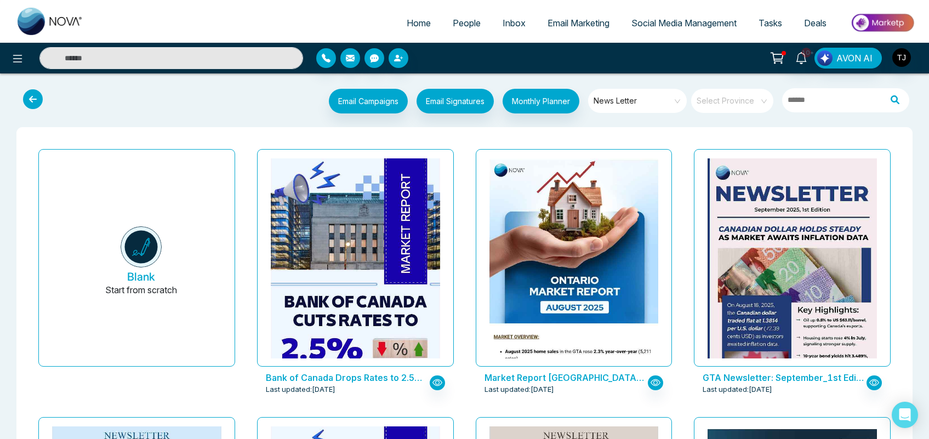
click at [25, 99] on icon at bounding box center [33, 99] width 20 height 20
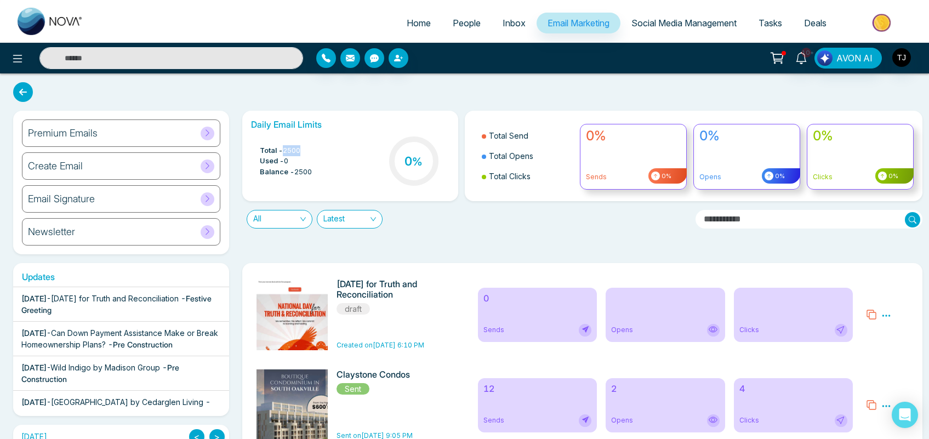
drag, startPoint x: 305, startPoint y: 151, endPoint x: 283, endPoint y: 144, distance: 22.5
click at [283, 145] on li "Total - 2500" at bounding box center [286, 150] width 52 height 11
click at [329, 159] on div "Total - 2500 Used - 0 Balance - 2500 0 %" at bounding box center [350, 162] width 198 height 56
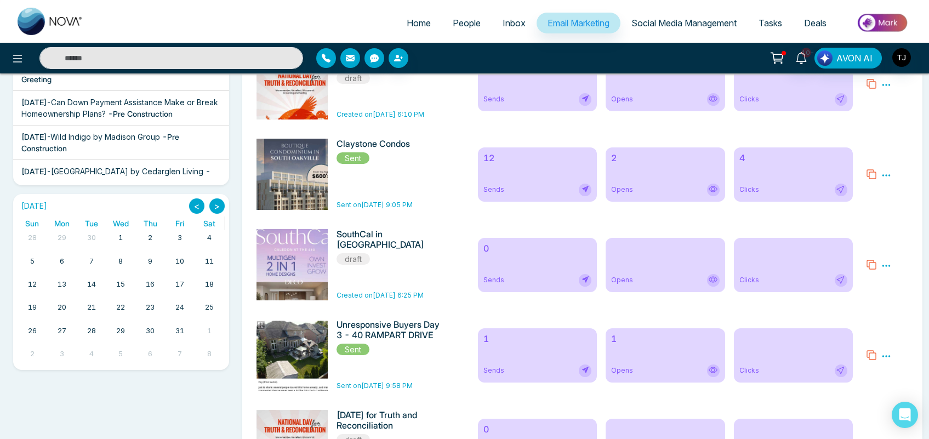
scroll to position [247, 0]
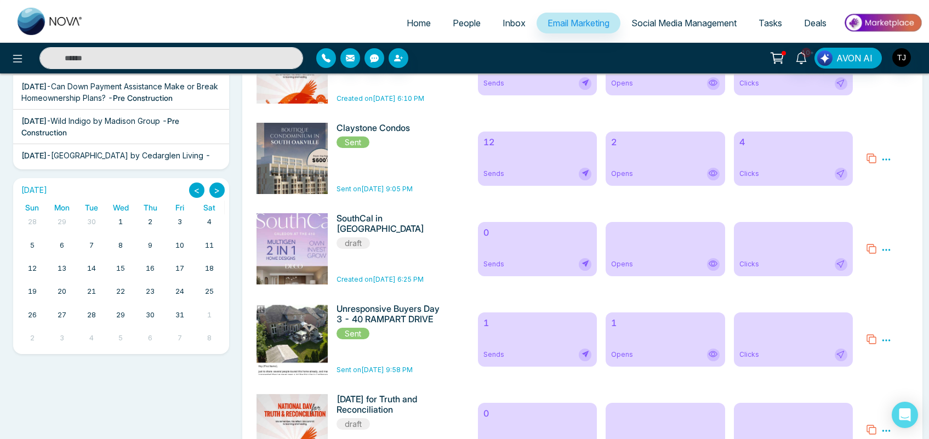
click at [885, 160] on icon at bounding box center [886, 159] width 8 height 2
click at [864, 191] on link "Analytics" at bounding box center [866, 190] width 32 height 9
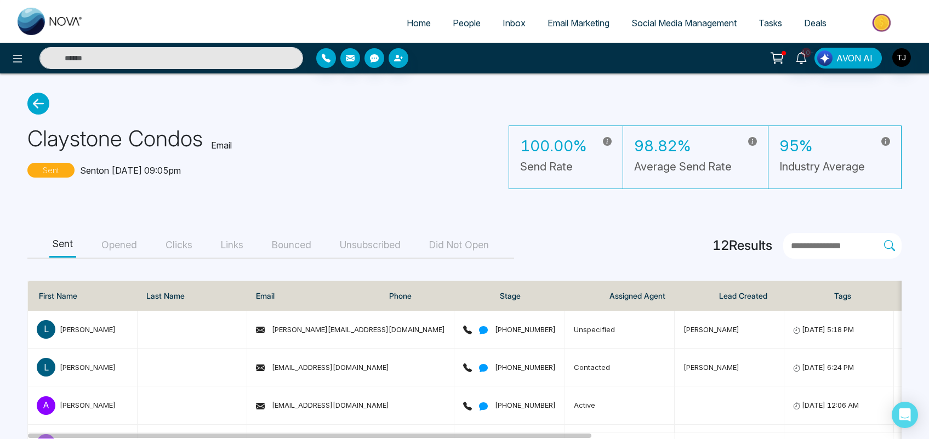
click at [121, 243] on button "Opened" at bounding box center [119, 245] width 42 height 25
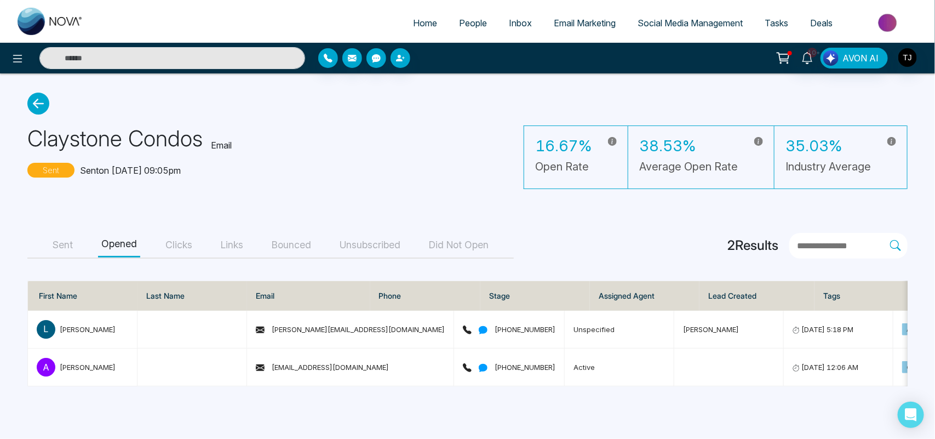
click at [179, 250] on button "Clicks" at bounding box center [178, 245] width 33 height 25
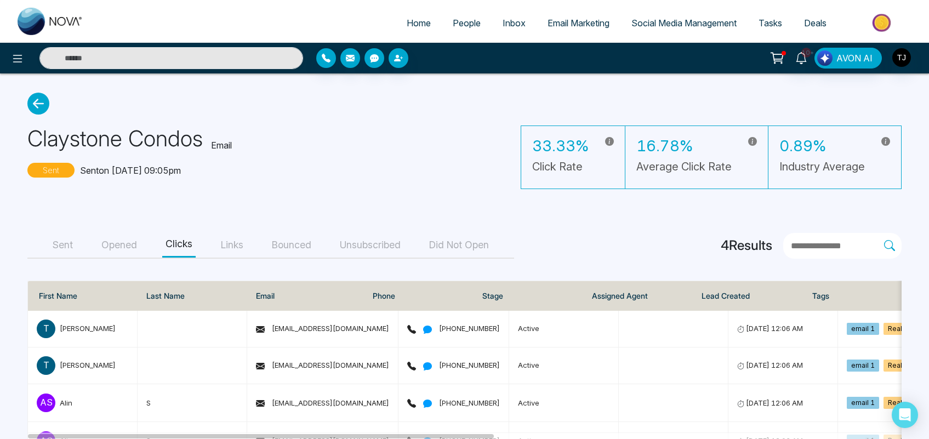
click at [236, 243] on button "Links" at bounding box center [232, 245] width 29 height 25
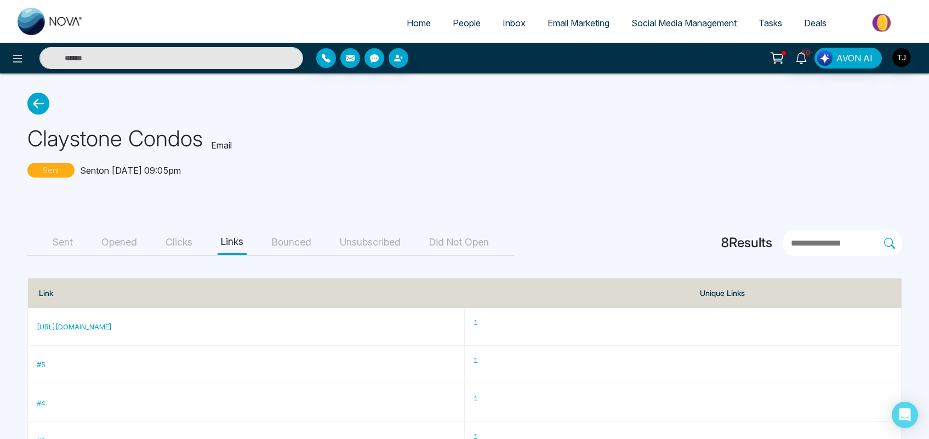
click at [305, 248] on button "Bounced" at bounding box center [291, 242] width 46 height 25
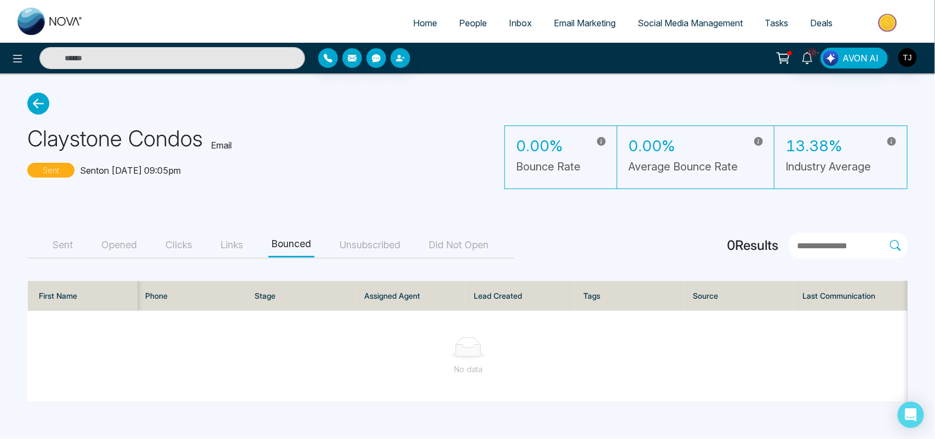
scroll to position [0, 325]
drag, startPoint x: 859, startPoint y: 293, endPoint x: 807, endPoint y: 298, distance: 52.8
click at [807, 298] on th "Bounce Type" at bounding box center [854, 296] width 110 height 30
click at [373, 240] on button "Unsubscribed" at bounding box center [369, 245] width 67 height 25
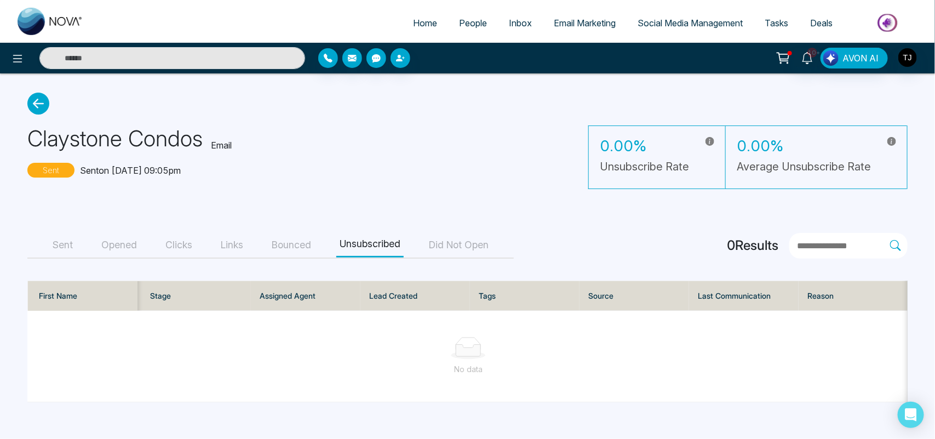
click at [468, 245] on button "Did Not Open" at bounding box center [459, 245] width 66 height 25
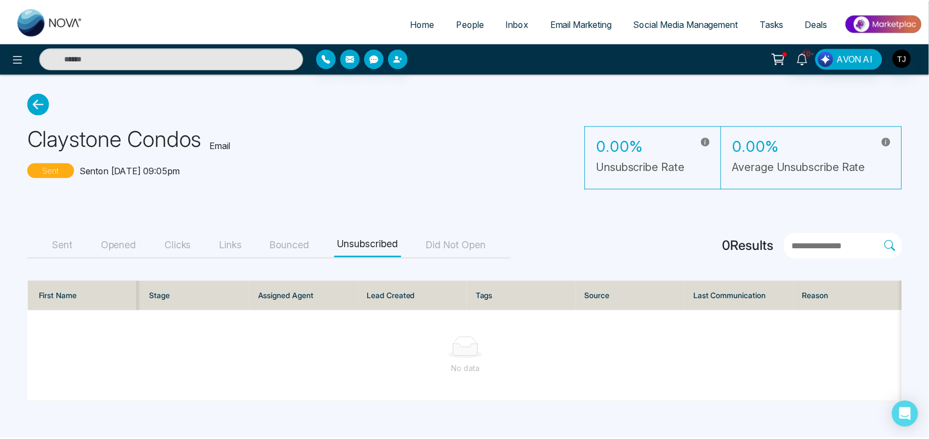
scroll to position [0, 215]
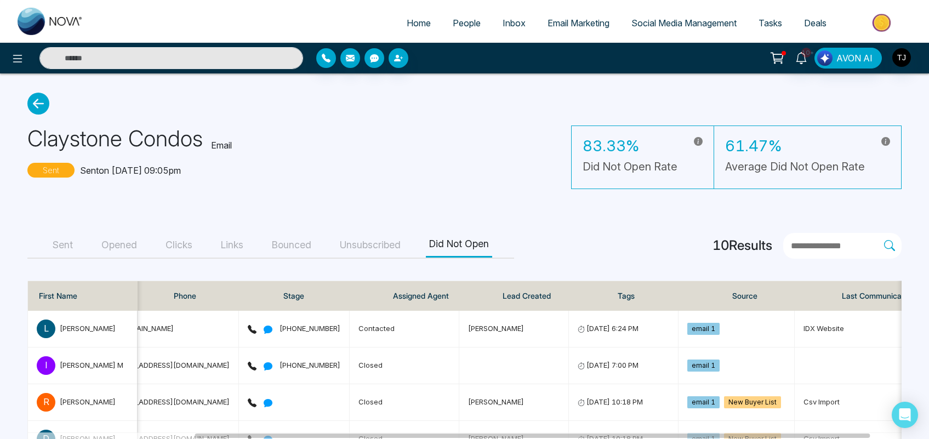
click at [582, 22] on span "Email Marketing" at bounding box center [578, 23] width 62 height 11
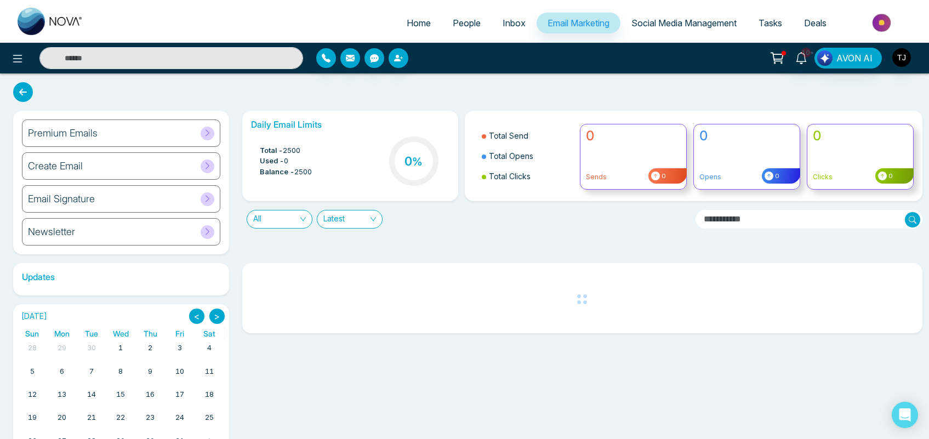
click at [75, 138] on h6 "Premium Emails" at bounding box center [63, 133] width 70 height 12
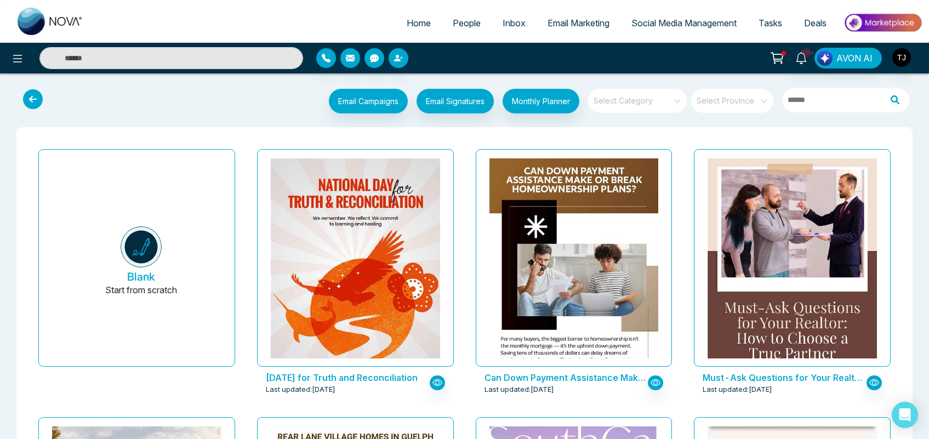
click at [656, 94] on input "search" at bounding box center [633, 97] width 79 height 16
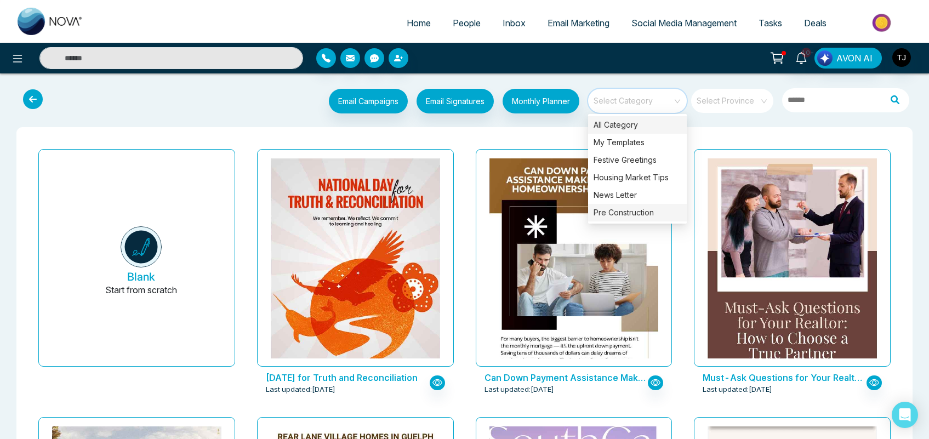
click at [631, 214] on div "Pre Construction" at bounding box center [637, 213] width 99 height 18
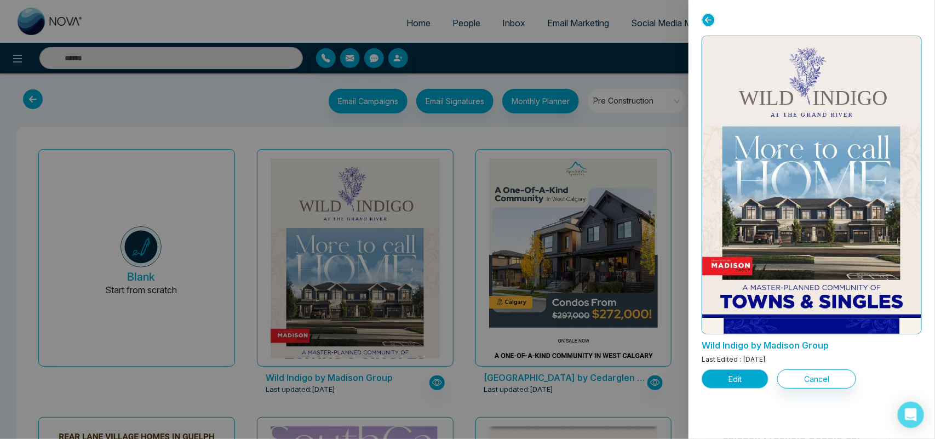
click at [707, 380] on button "Edit" at bounding box center [735, 378] width 67 height 19
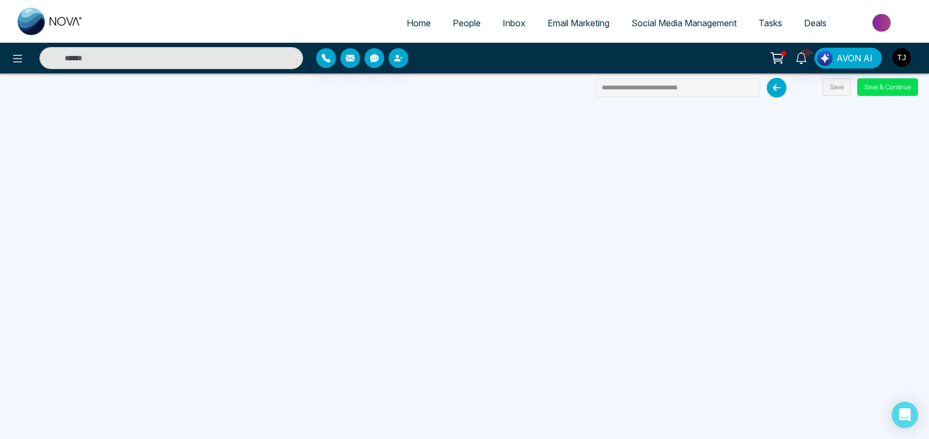
click at [674, 21] on span "Social Media Management" at bounding box center [683, 23] width 105 height 11
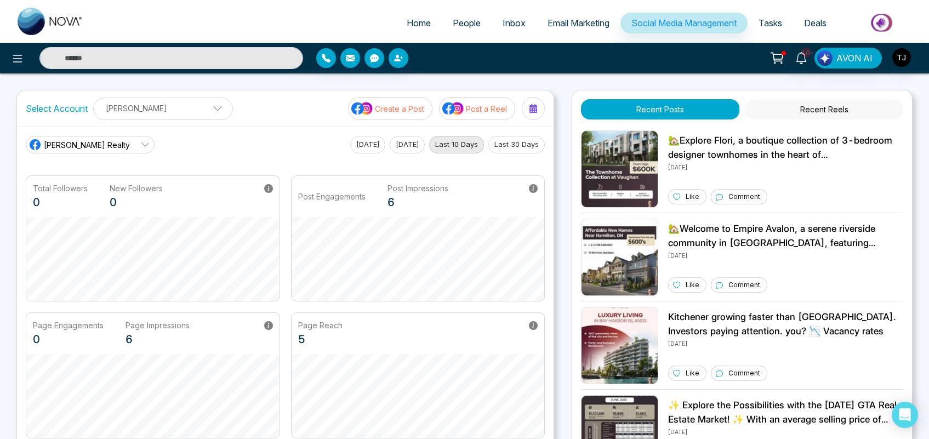
click at [70, 142] on span "[PERSON_NAME] Realty" at bounding box center [87, 145] width 86 height 12
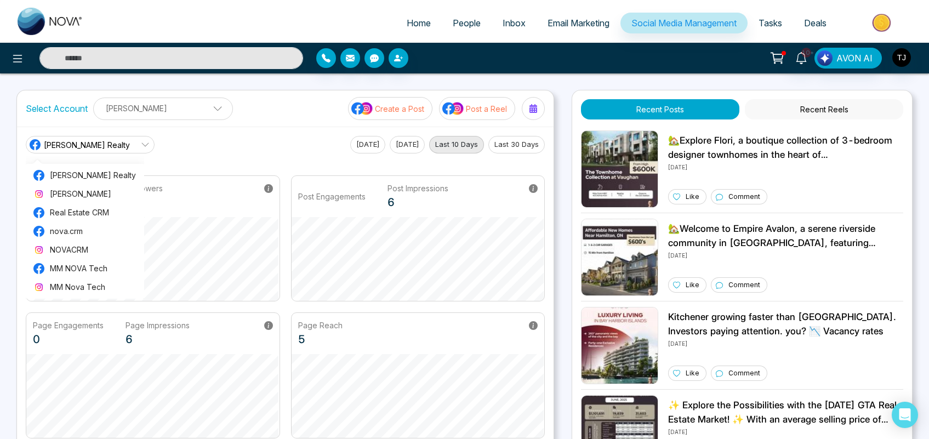
click at [216, 152] on div "[PERSON_NAME] Realty [PERSON_NAME] Realty [PERSON_NAME] Real Estate CRM nova.cr…" at bounding box center [285, 145] width 519 height 18
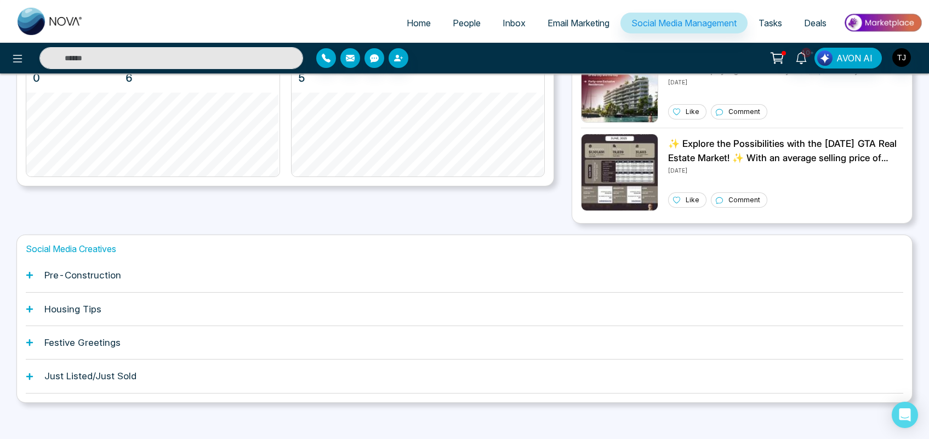
scroll to position [270, 0]
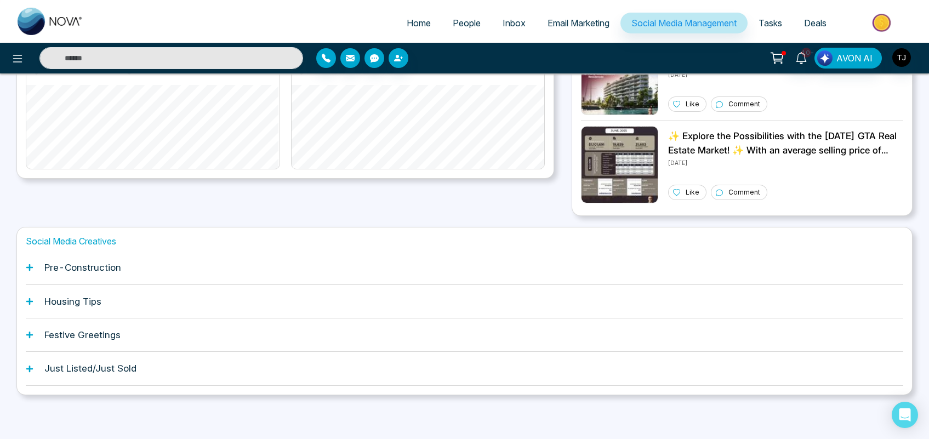
click at [80, 268] on h1 "Pre-Construction" at bounding box center [82, 267] width 77 height 11
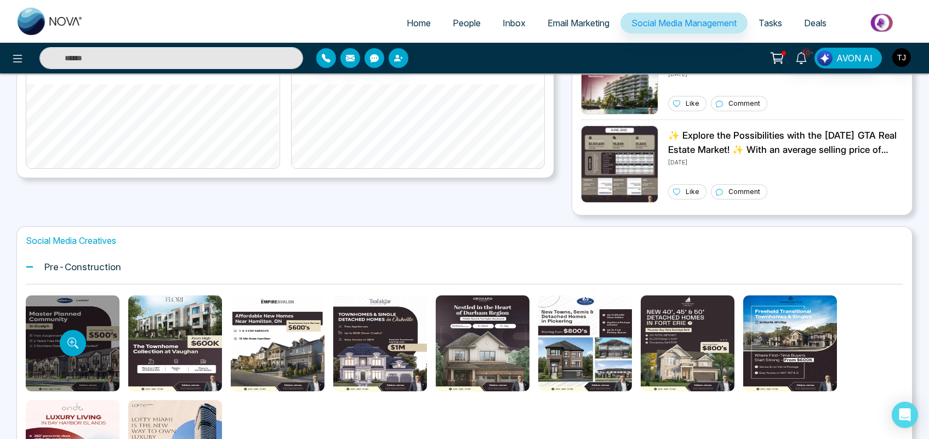
click at [51, 359] on div at bounding box center [73, 343] width 94 height 96
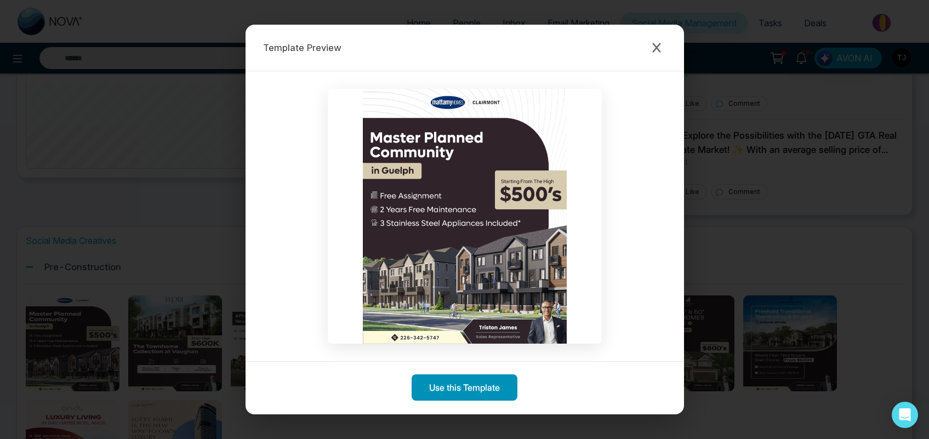
click at [431, 385] on button "Use this Template" at bounding box center [464, 387] width 106 height 26
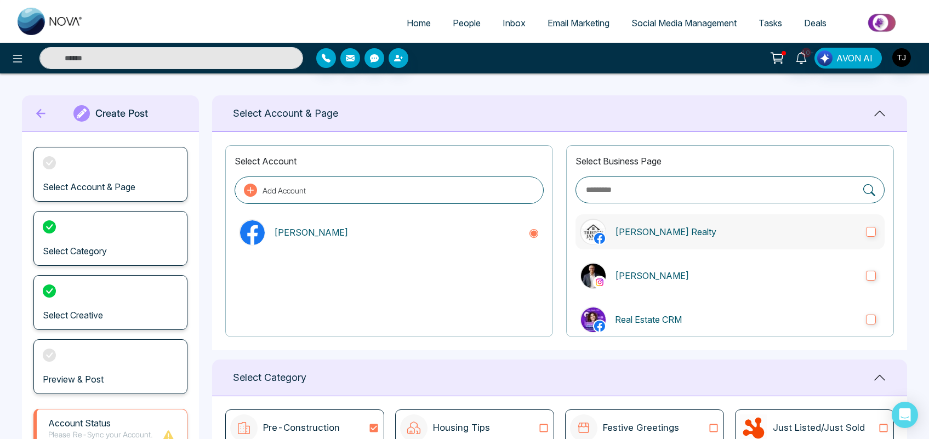
click at [674, 243] on label "[PERSON_NAME] Realty" at bounding box center [729, 231] width 309 height 35
click at [681, 276] on p "[PERSON_NAME]" at bounding box center [736, 275] width 242 height 13
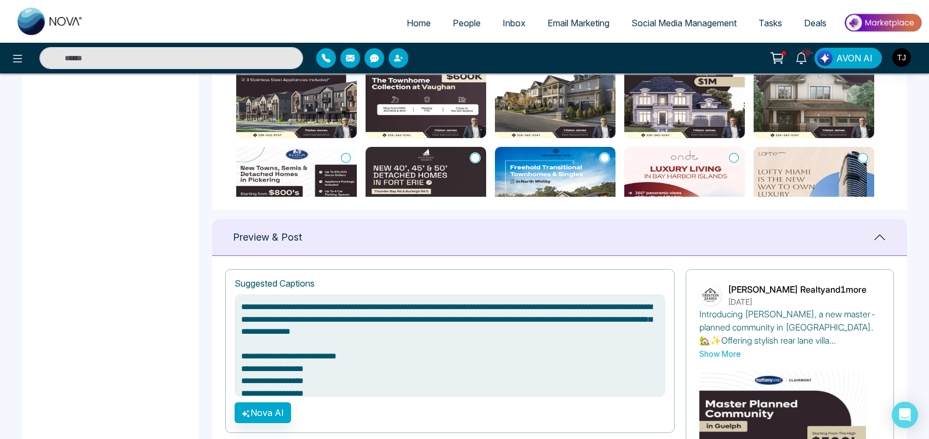
scroll to position [613, 0]
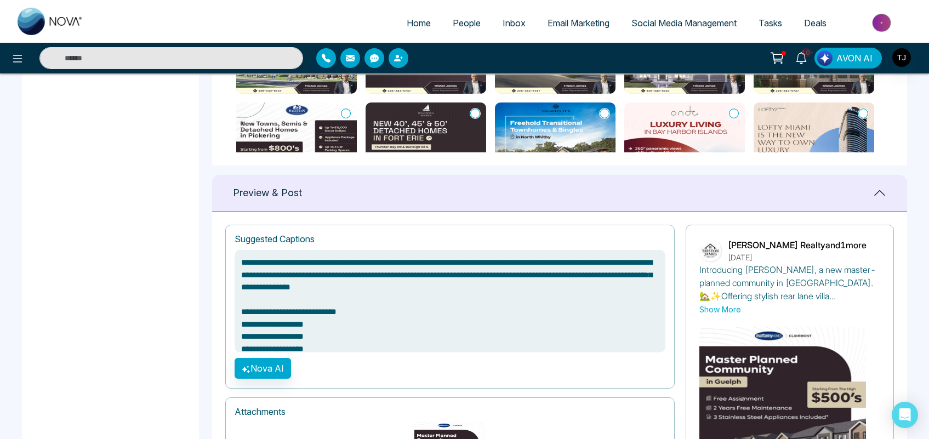
click at [313, 332] on textarea "**********" at bounding box center [450, 301] width 431 height 102
click at [360, 328] on textarea "**********" at bounding box center [450, 301] width 431 height 102
click at [253, 373] on button "Nova AI" at bounding box center [263, 368] width 56 height 21
type textarea "**********"
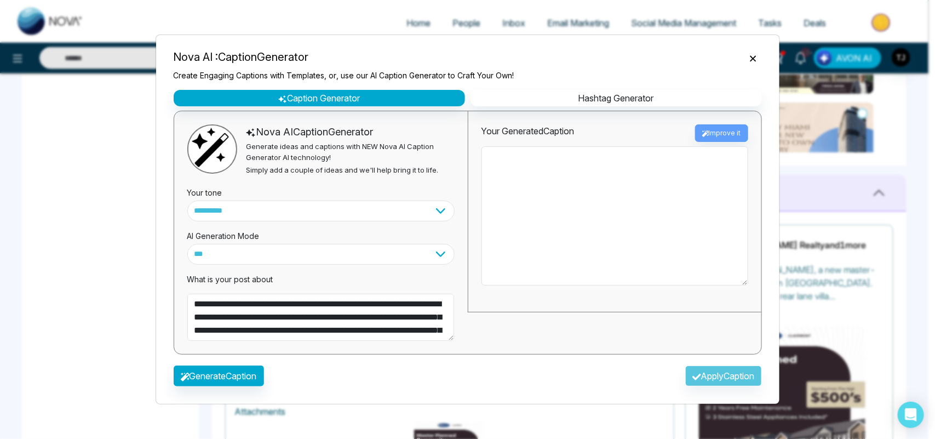
type textarea "**********"
click at [228, 210] on select "**********" at bounding box center [320, 211] width 267 height 21
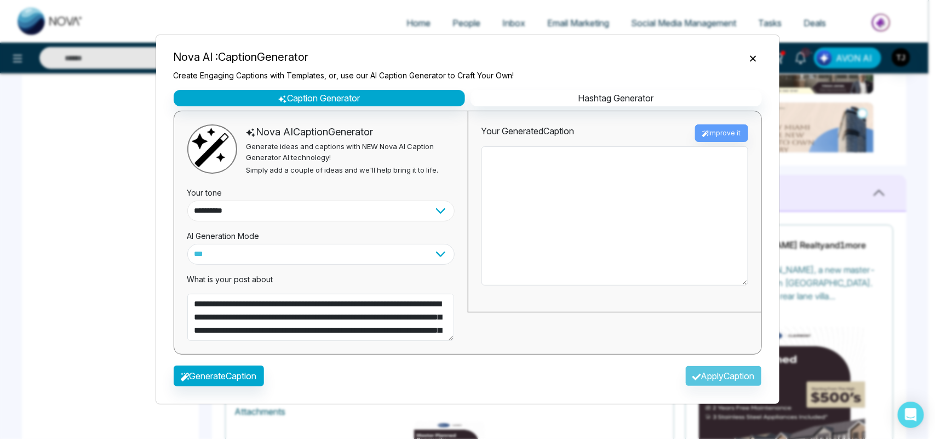
select select "********"
click at [187, 201] on select "**********" at bounding box center [320, 211] width 267 height 21
type textarea "**********"
click at [207, 369] on button "Generate Caption" at bounding box center [219, 375] width 90 height 21
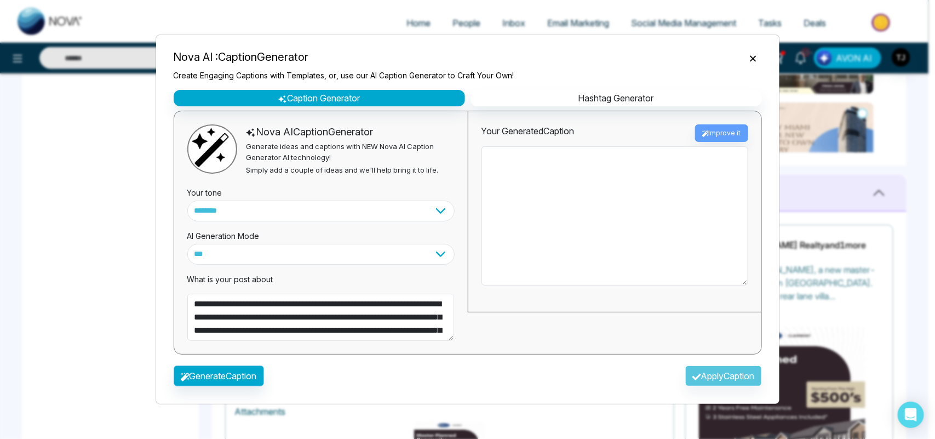
type textarea "**********"
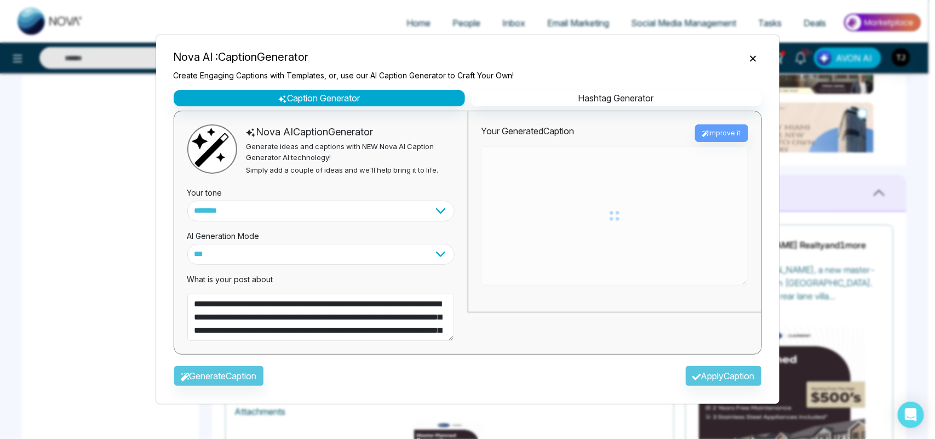
type textarea "**********"
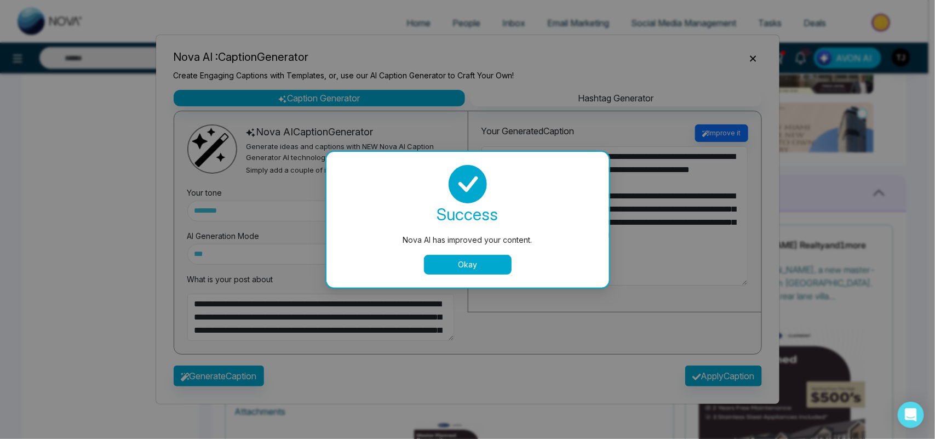
type textarea "**********"
click at [480, 264] on button "Okay" at bounding box center [468, 265] width 88 height 20
type textarea "**********"
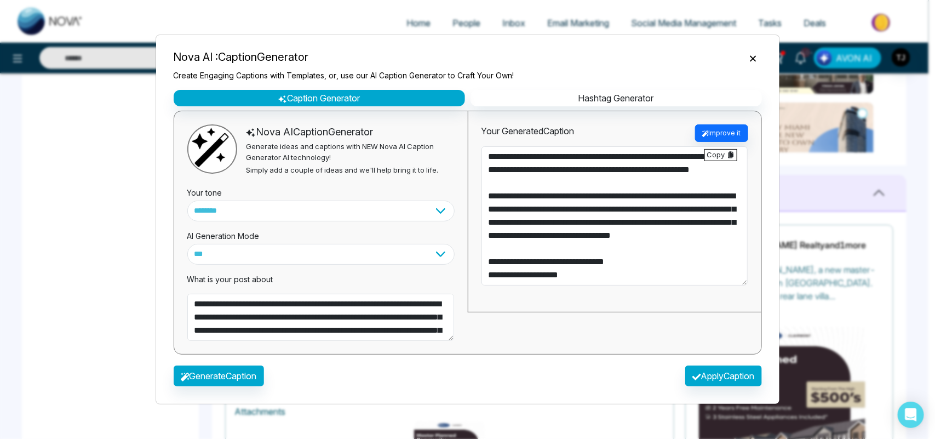
type textarea "**********"
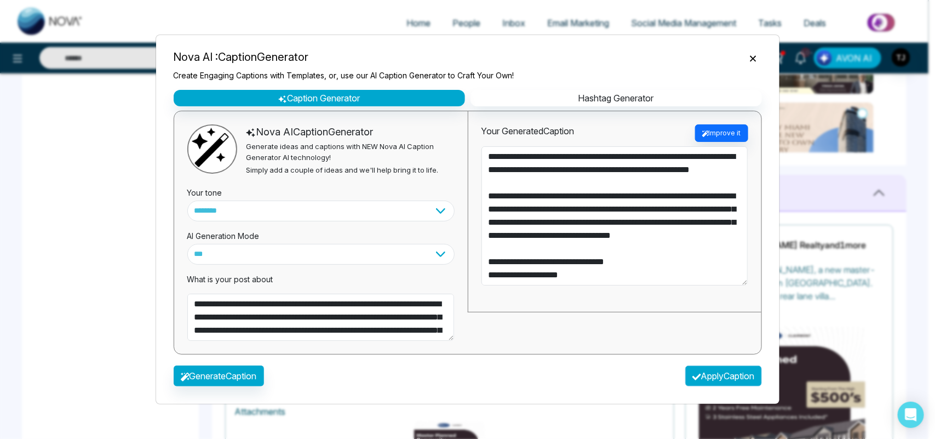
click at [699, 379] on button "Apply Caption" at bounding box center [723, 375] width 77 height 21
type textarea "**********"
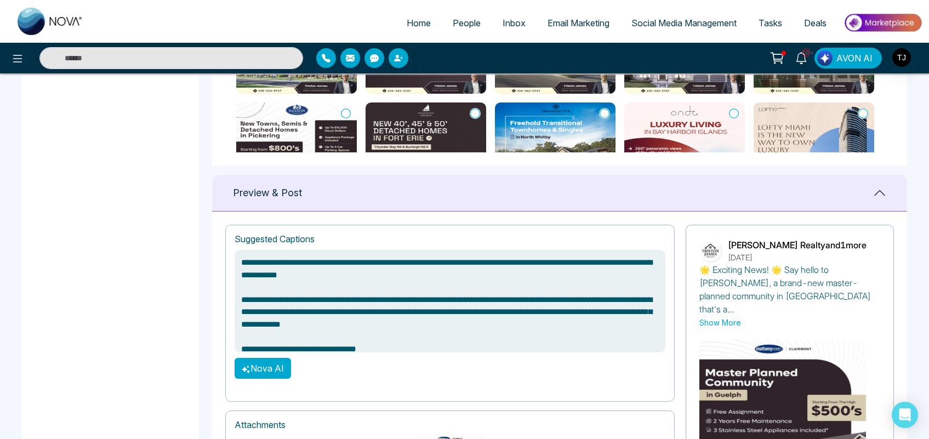
scroll to position [741, 0]
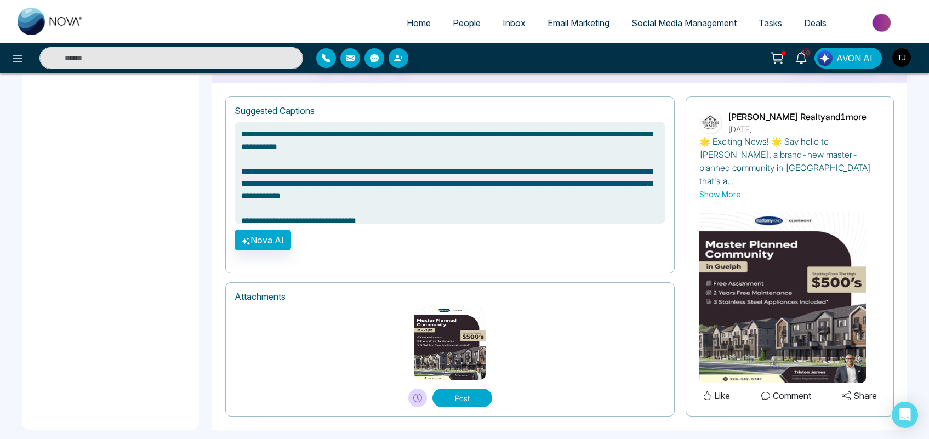
click at [677, 25] on span "Social Media Management" at bounding box center [683, 23] width 105 height 11
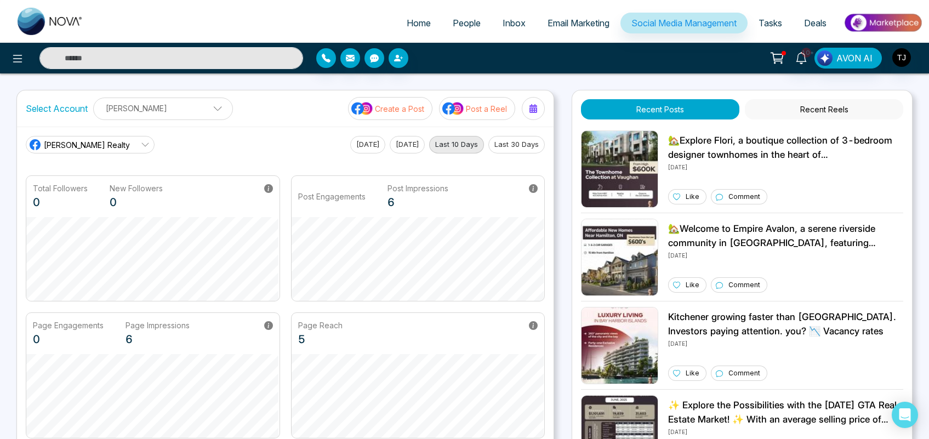
click at [388, 103] on p "Create a Post" at bounding box center [399, 109] width 49 height 12
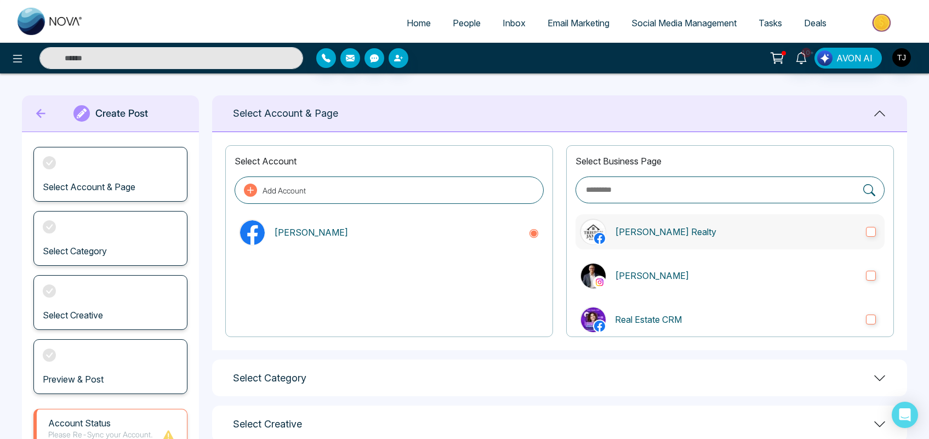
click at [757, 225] on p "[PERSON_NAME] Realty" at bounding box center [736, 231] width 242 height 13
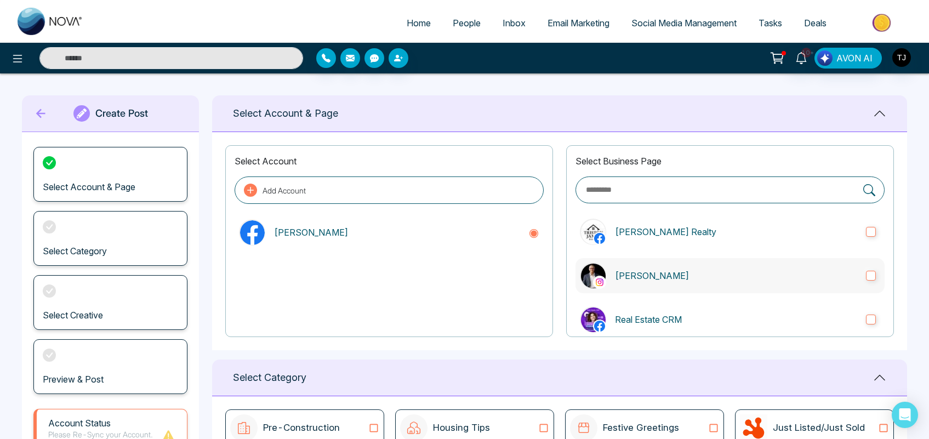
click at [750, 263] on label "[PERSON_NAME]" at bounding box center [729, 275] width 309 height 35
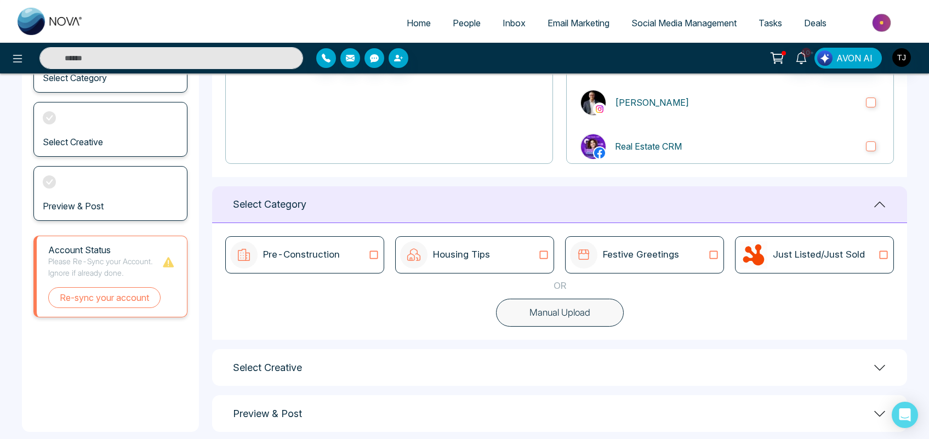
scroll to position [188, 0]
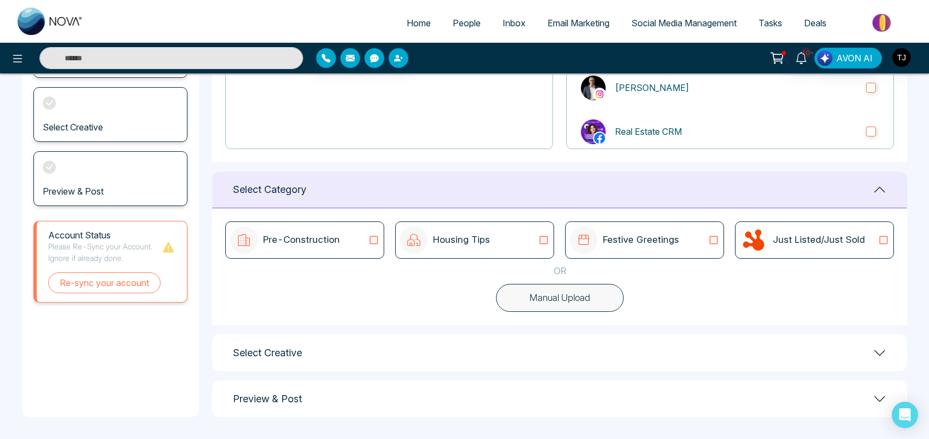
click at [555, 300] on button "Manual Upload" at bounding box center [560, 298] width 128 height 28
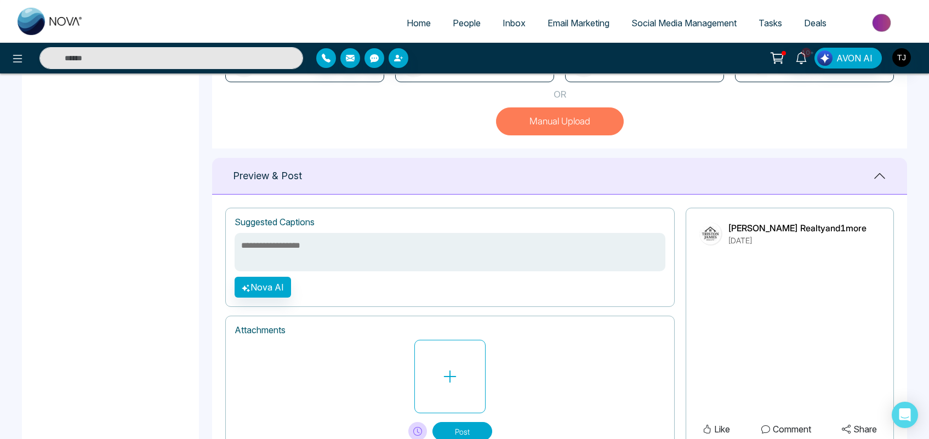
scroll to position [365, 0]
click at [338, 259] on textarea at bounding box center [450, 251] width 431 height 38
click at [703, 14] on link "Social Media Management" at bounding box center [683, 23] width 127 height 21
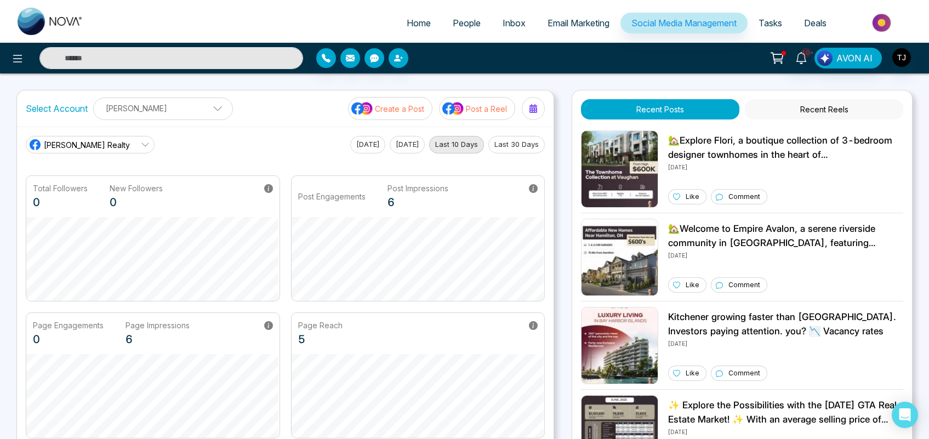
click at [485, 116] on button "Post a Reel" at bounding box center [477, 108] width 76 height 23
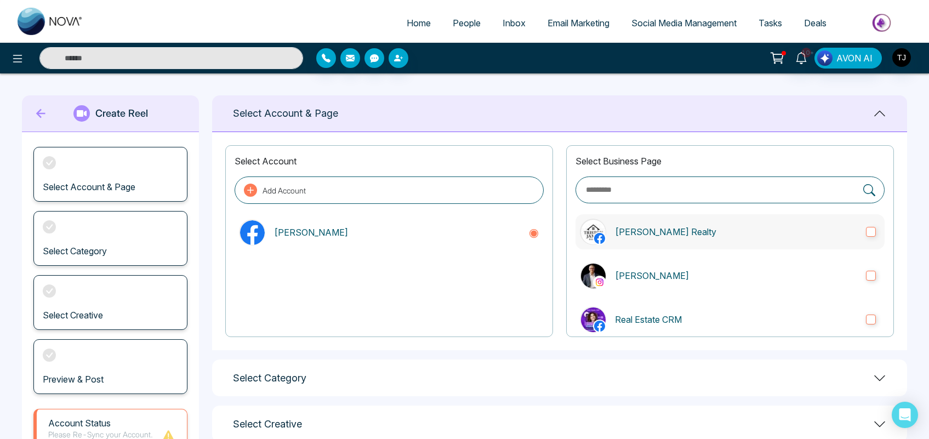
click at [688, 225] on p "[PERSON_NAME] Realty" at bounding box center [736, 231] width 242 height 13
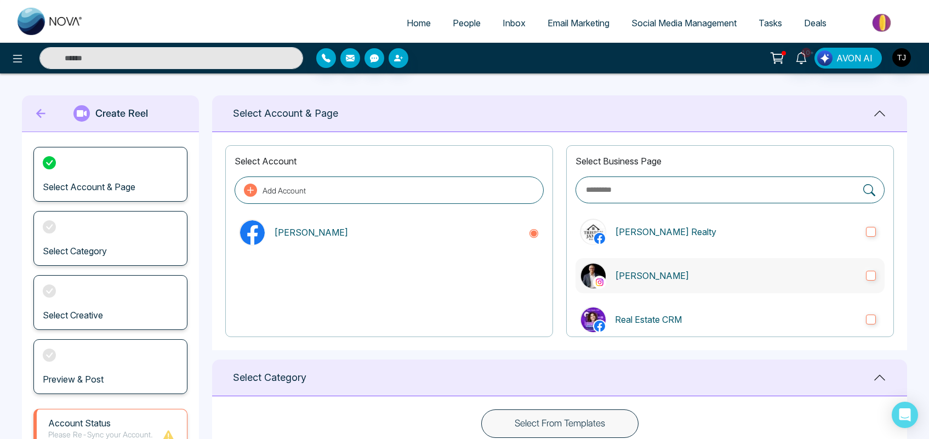
click at [688, 266] on label "[PERSON_NAME]" at bounding box center [729, 275] width 309 height 35
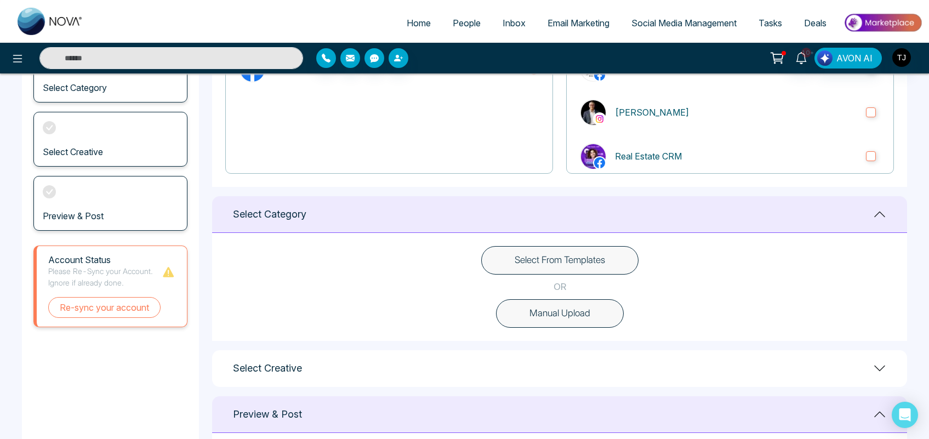
scroll to position [178, 0]
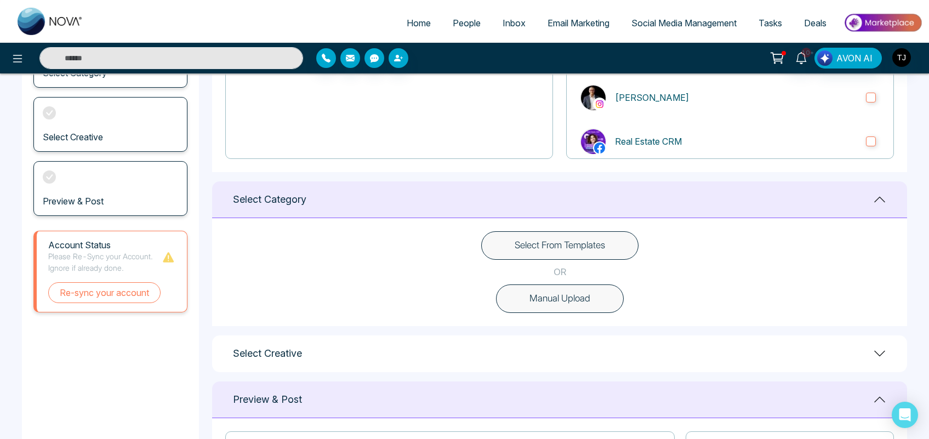
click at [546, 248] on button "Select From Templates" at bounding box center [559, 245] width 157 height 28
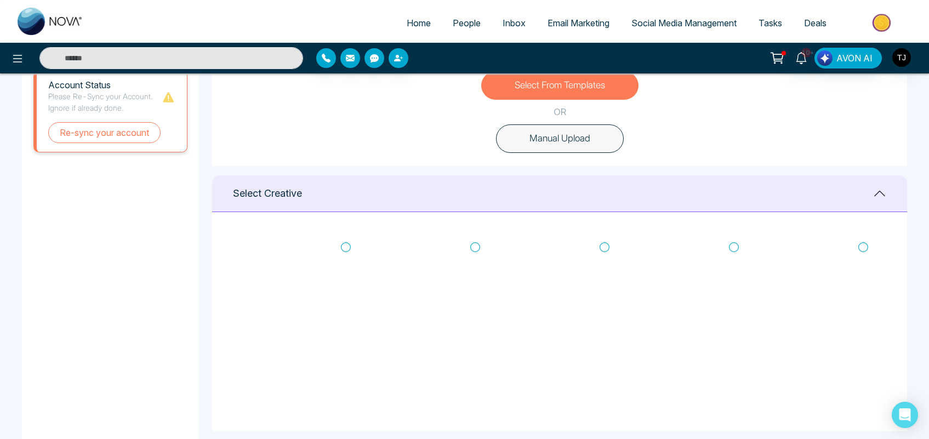
scroll to position [348, 0]
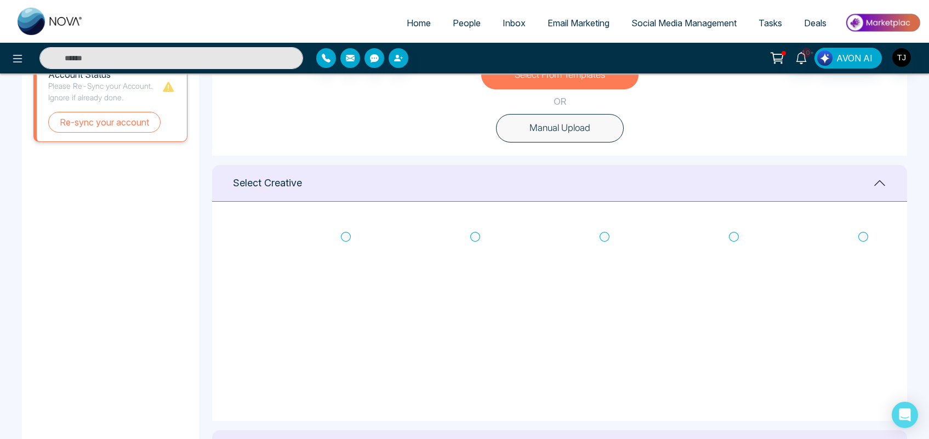
click at [551, 132] on button "Manual Upload" at bounding box center [560, 128] width 128 height 28
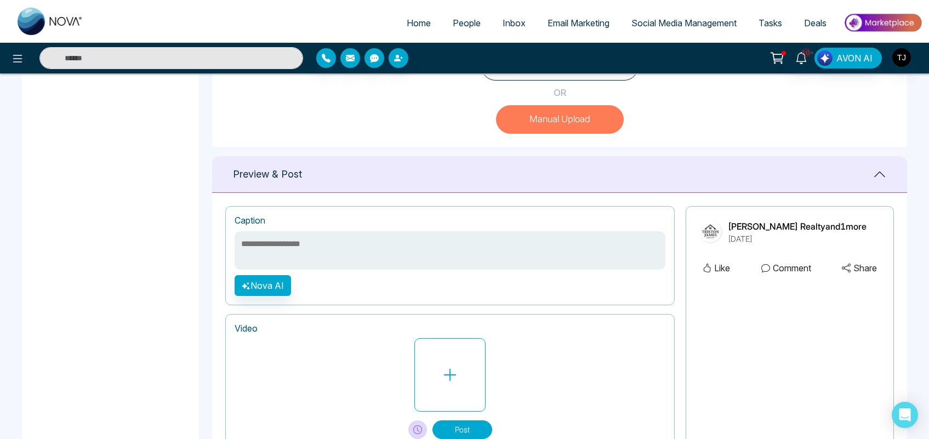
scroll to position [403, 0]
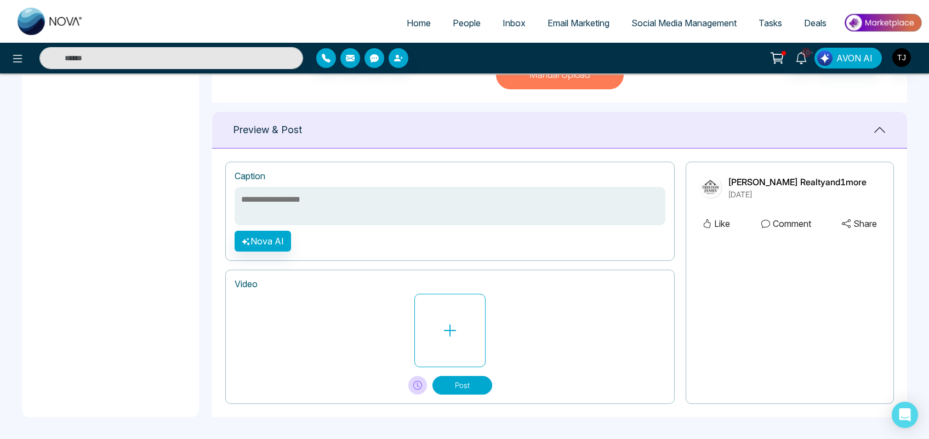
click at [681, 22] on span "Social Media Management" at bounding box center [683, 23] width 105 height 11
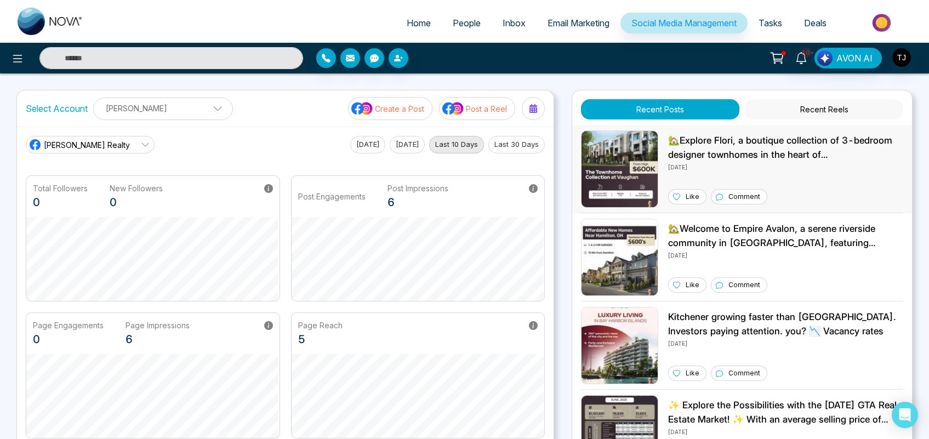
click at [731, 149] on p "🏡Explore Flori, a boutique collection of 3-bedroom designer townhomes in the he…" at bounding box center [785, 148] width 235 height 28
click at [764, 25] on span "Tasks" at bounding box center [770, 23] width 24 height 11
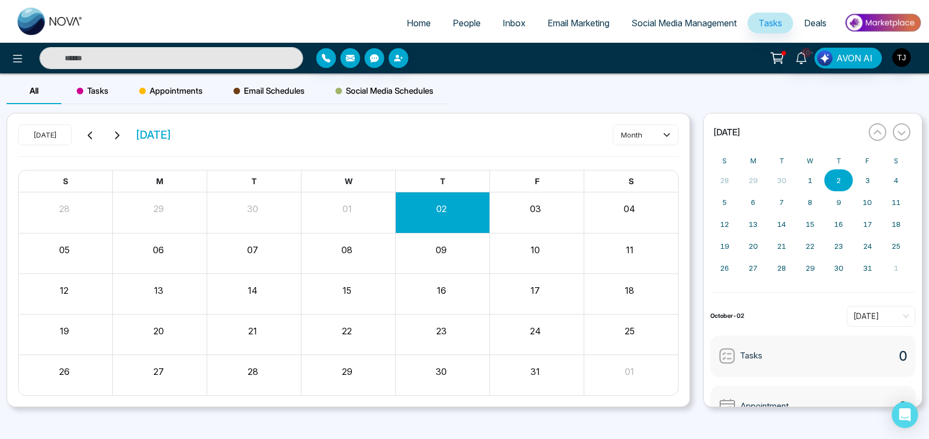
click at [376, 91] on span "Social Media Schedules" at bounding box center [384, 90] width 98 height 13
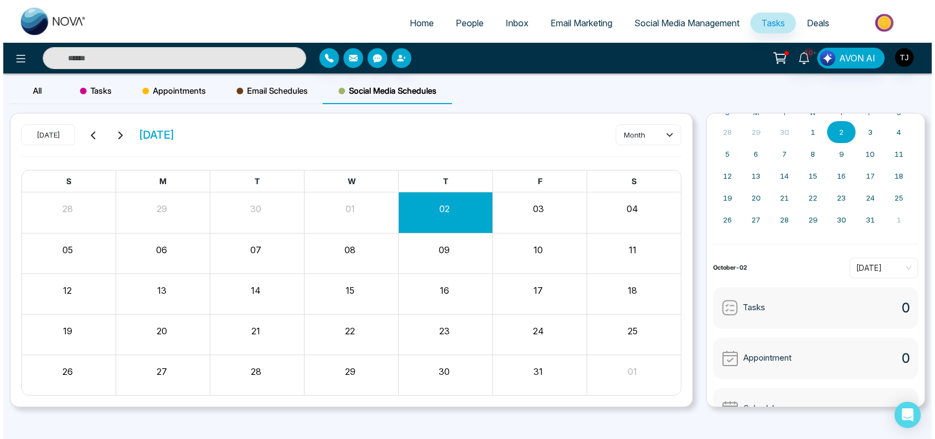
scroll to position [78, 0]
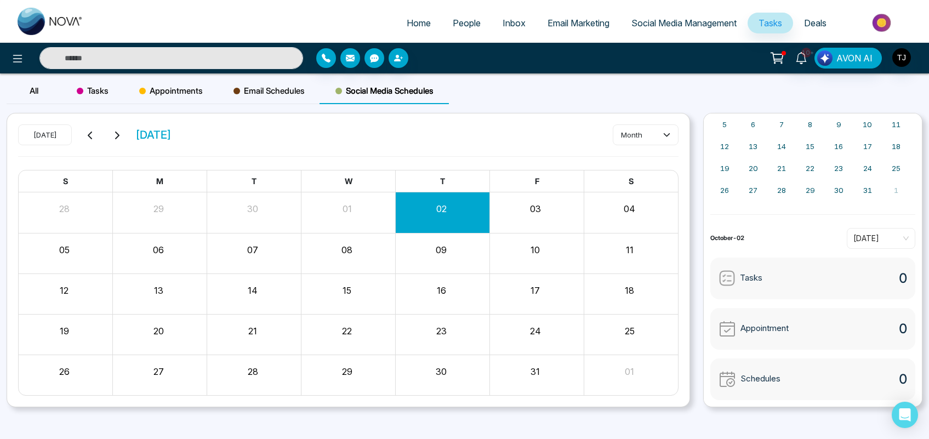
click at [822, 20] on span "Deals" at bounding box center [815, 23] width 22 height 11
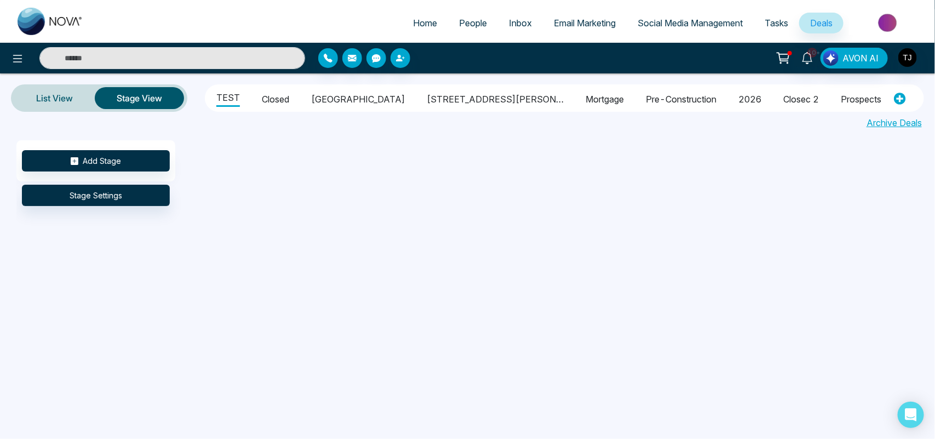
click at [278, 93] on li "Closed" at bounding box center [275, 97] width 27 height 19
click at [278, 93] on li "Closed" at bounding box center [275, 97] width 27 height 20
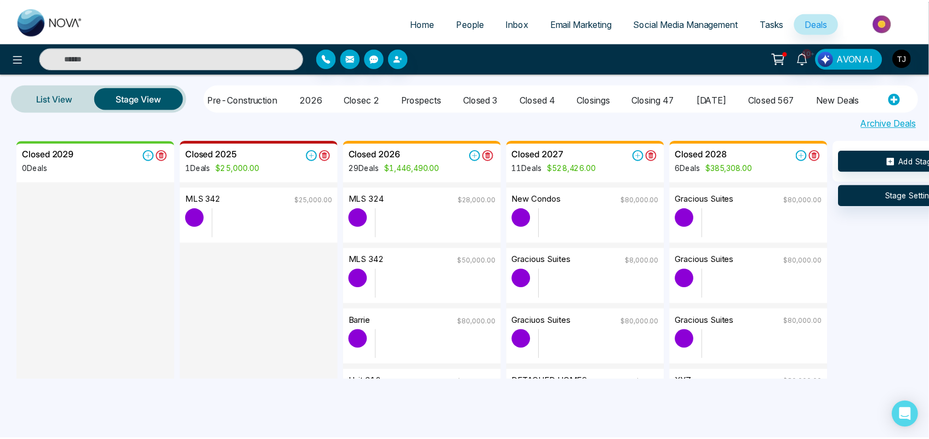
scroll to position [0, 655]
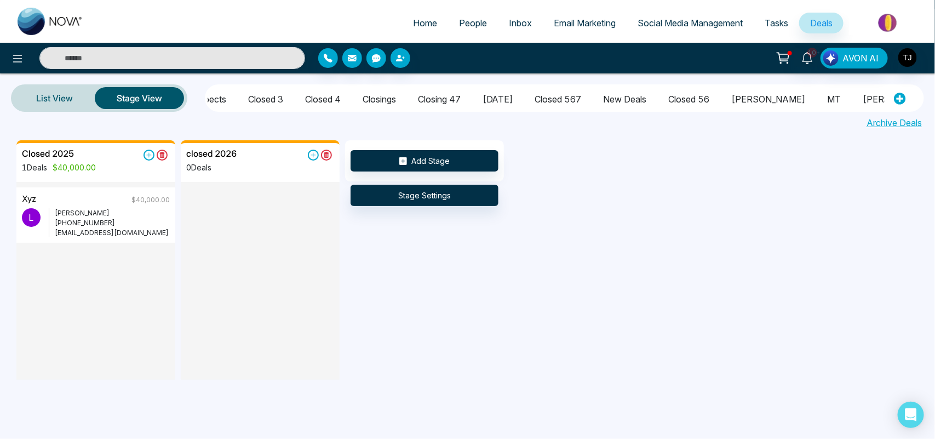
click at [894, 29] on img at bounding box center [888, 22] width 79 height 25
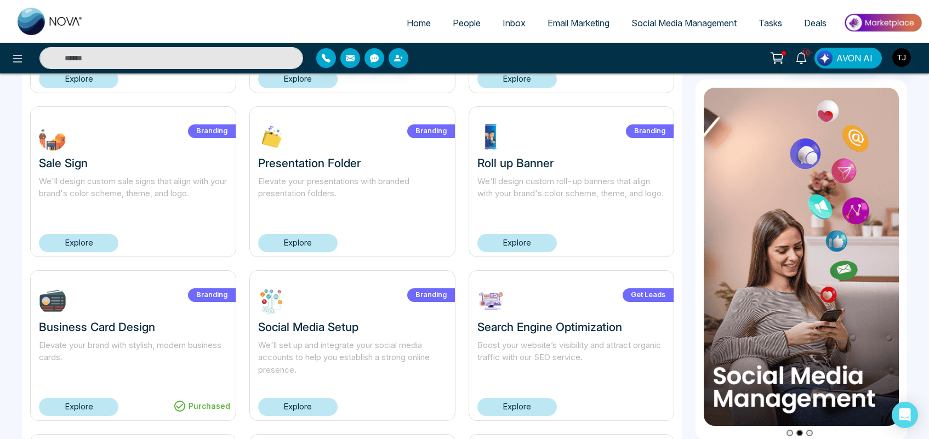
scroll to position [211, 0]
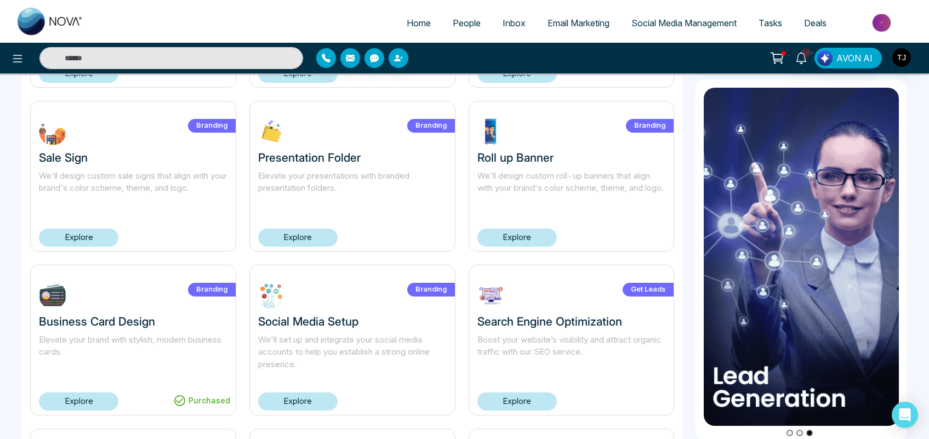
click at [299, 237] on link "Explore" at bounding box center [297, 237] width 79 height 18
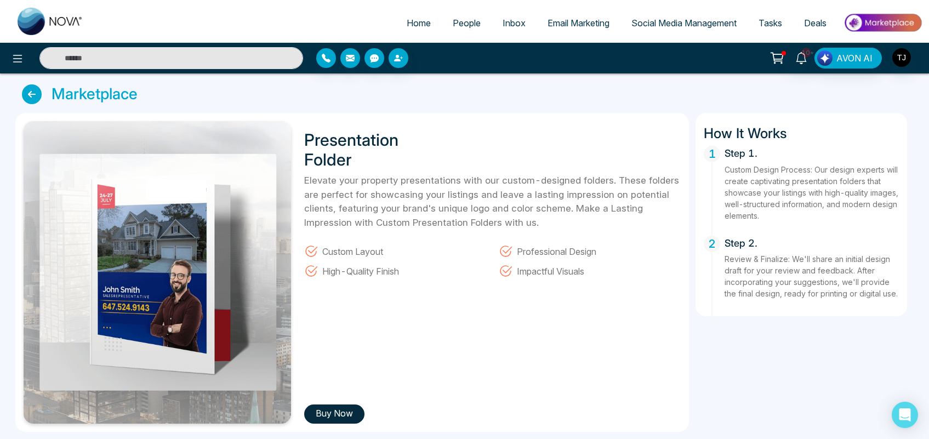
click at [349, 409] on button "Buy Now" at bounding box center [334, 413] width 60 height 19
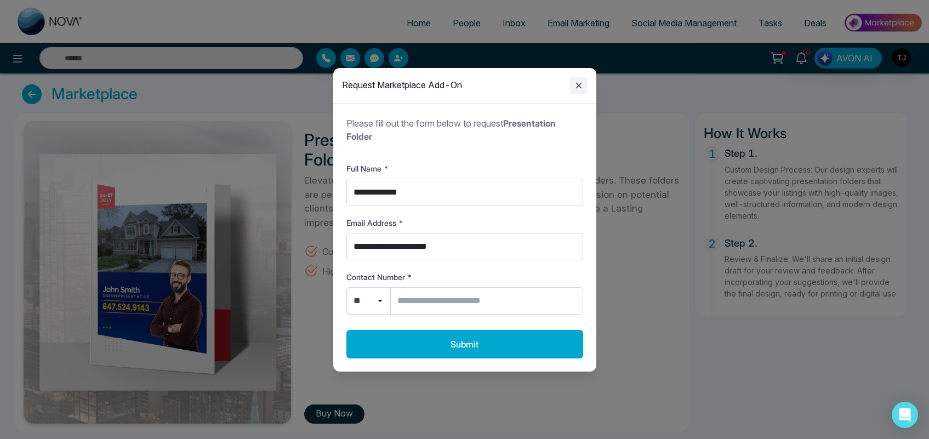
click at [576, 89] on icon "Close modal" at bounding box center [578, 85] width 13 height 13
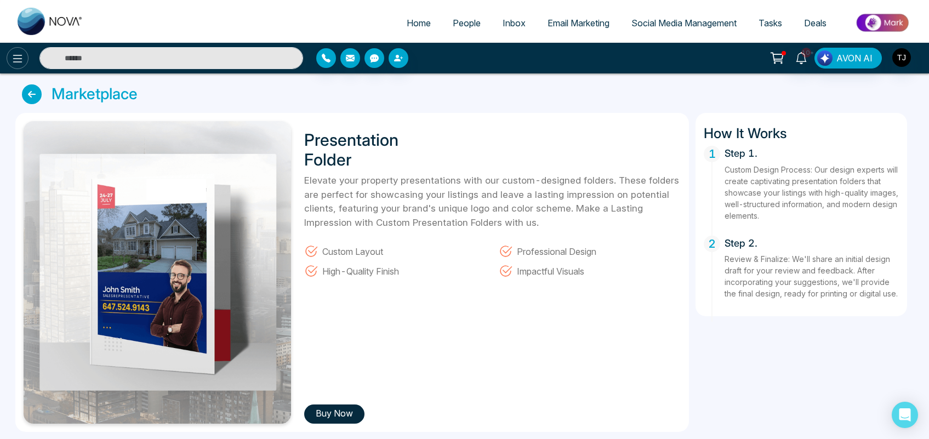
click at [14, 49] on button at bounding box center [18, 58] width 22 height 22
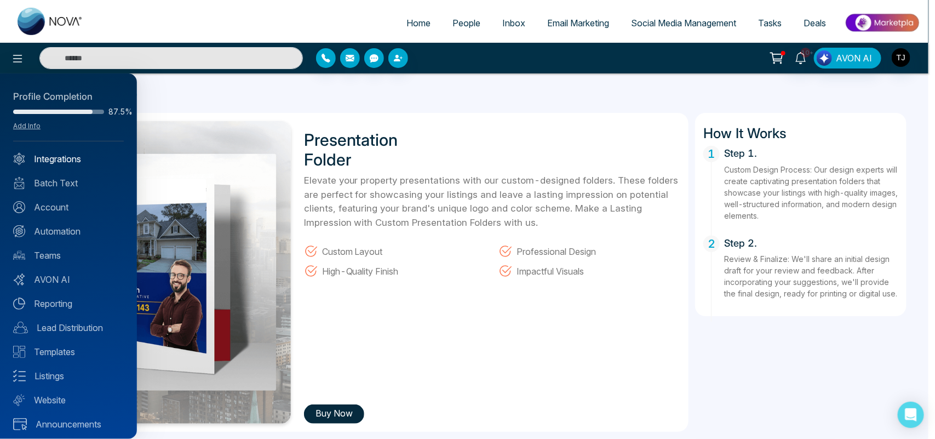
click at [67, 157] on link "Integrations" at bounding box center [68, 158] width 111 height 13
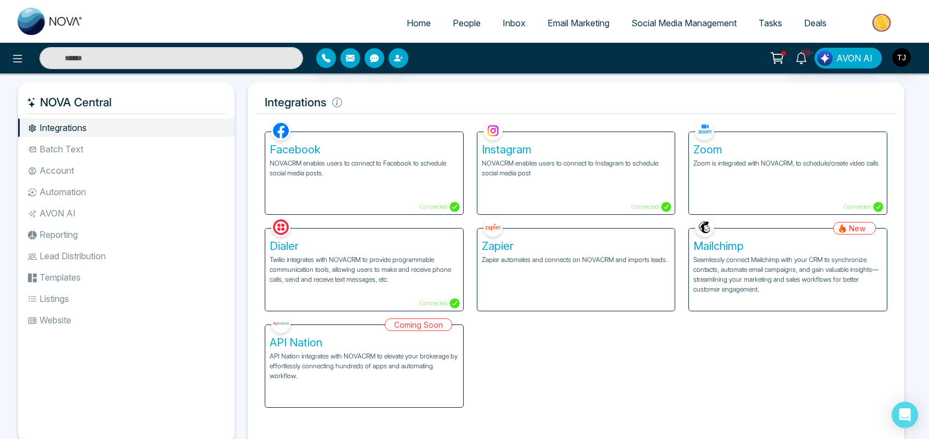
click at [539, 285] on div "Zapier Zapier automates and connects on NOVACRM and imports leads." at bounding box center [576, 269] width 198 height 82
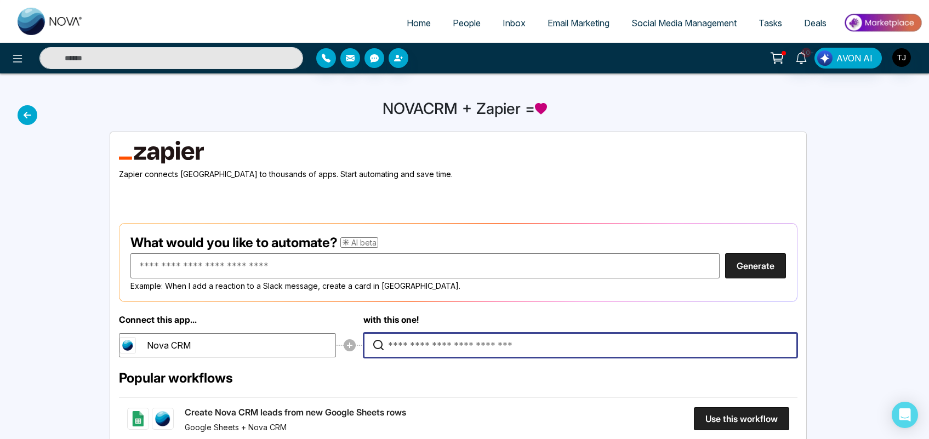
click at [441, 353] on input "Type to search for an app to connect" at bounding box center [583, 345] width 390 height 24
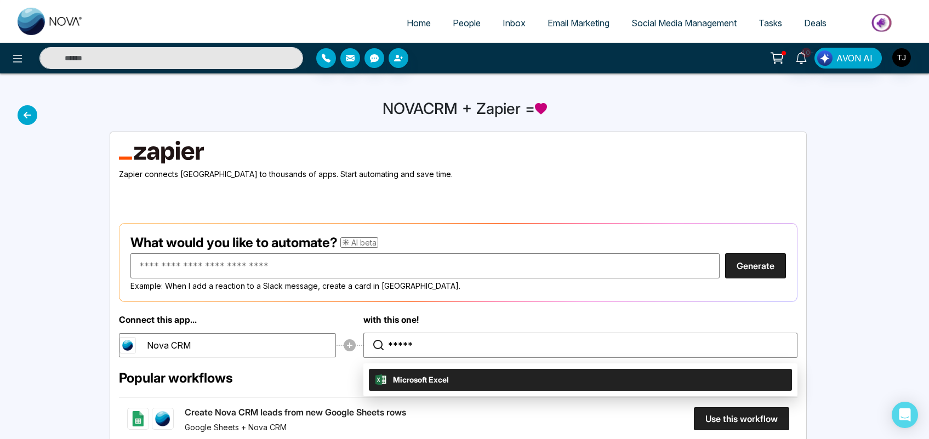
click at [439, 376] on span "Microsoft Excel" at bounding box center [421, 380] width 56 height 12
type input "**********"
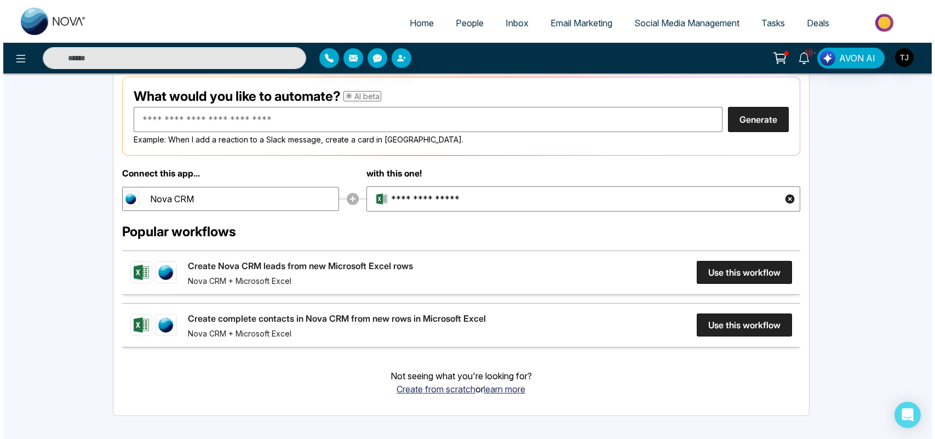
scroll to position [151, 0]
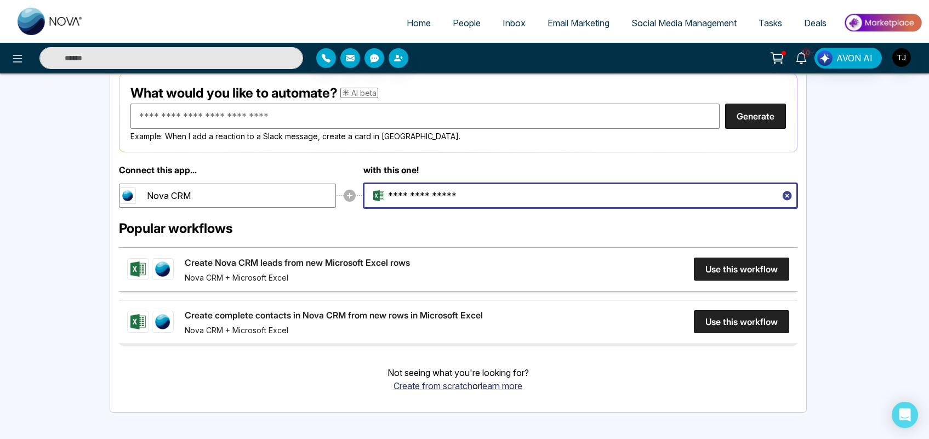
click at [787, 192] on icon "button" at bounding box center [786, 195] width 9 height 9
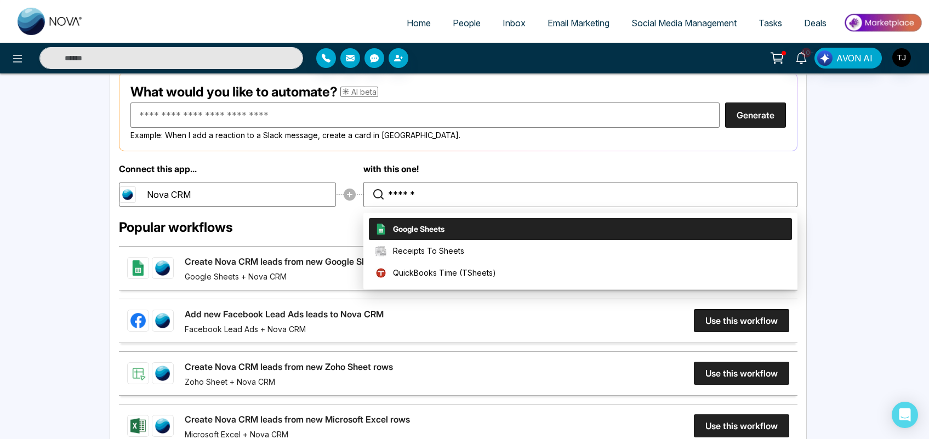
click at [548, 225] on li "Google Sheets" at bounding box center [580, 229] width 423 height 22
type input "**********"
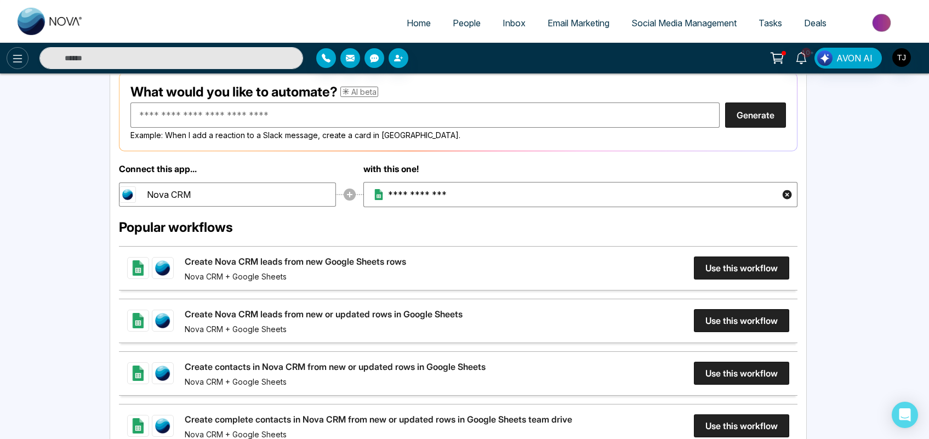
click at [14, 58] on icon at bounding box center [17, 59] width 9 height 8
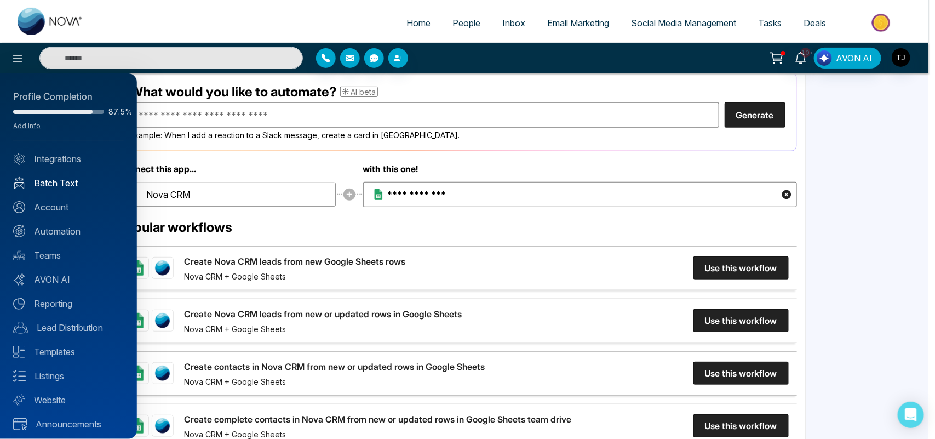
click at [64, 184] on link "Batch Text" at bounding box center [68, 182] width 111 height 13
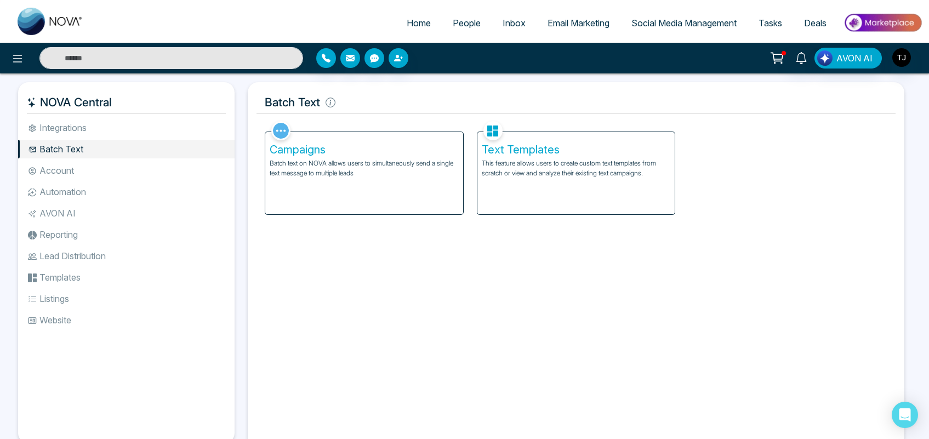
click at [330, 168] on p "Batch text on NOVA allows users to simultaneously send a single text message to…" at bounding box center [364, 168] width 189 height 20
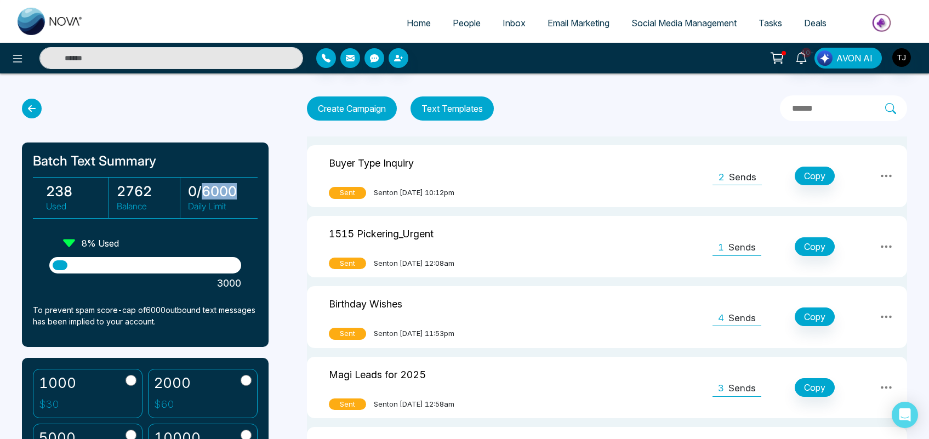
drag, startPoint x: 243, startPoint y: 188, endPoint x: 203, endPoint y: 188, distance: 39.5
click at [203, 188] on h3 "0 / 6000" at bounding box center [219, 191] width 63 height 16
click at [270, 221] on div "Batch Text Summary 238 Used 2762 Balance 0 / 6000 Daily Limit 8 % Used 3000 To …" at bounding box center [151, 269] width 258 height 340
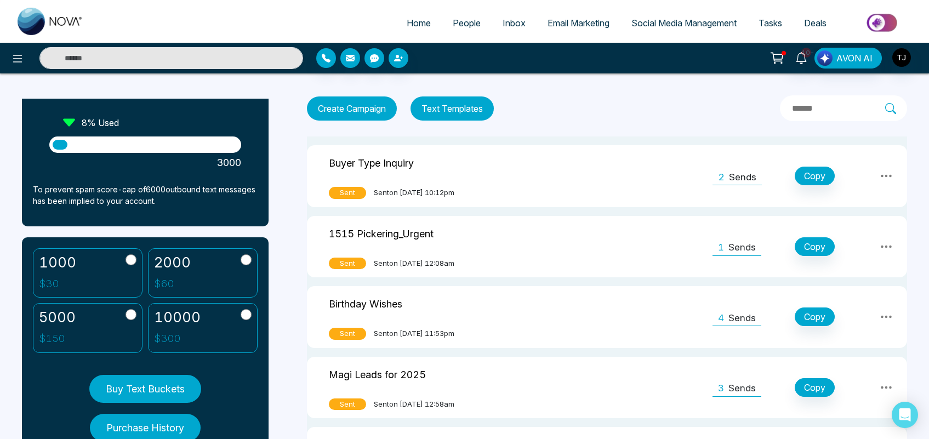
scroll to position [127, 0]
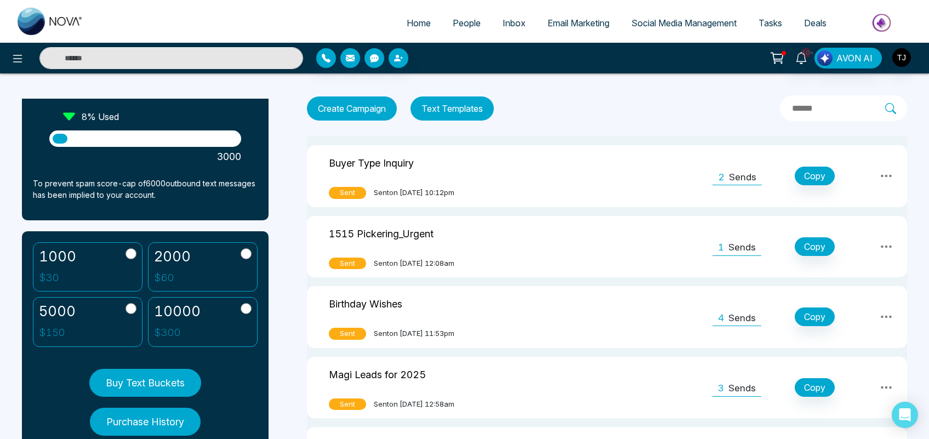
click at [357, 108] on button "Create Campaign" at bounding box center [352, 108] width 90 height 24
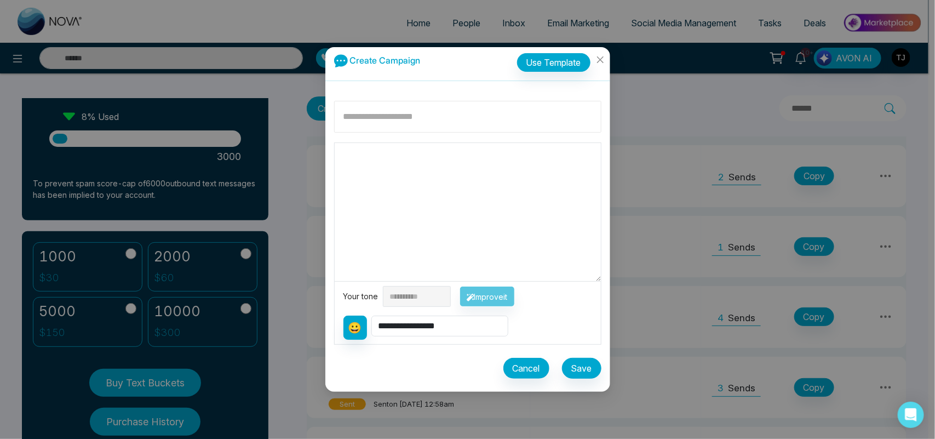
click at [386, 117] on input at bounding box center [467, 117] width 267 height 32
type input "********"
click at [355, 154] on textarea at bounding box center [468, 212] width 266 height 138
type textarea "**"
click at [444, 327] on select "**********" at bounding box center [439, 326] width 137 height 21
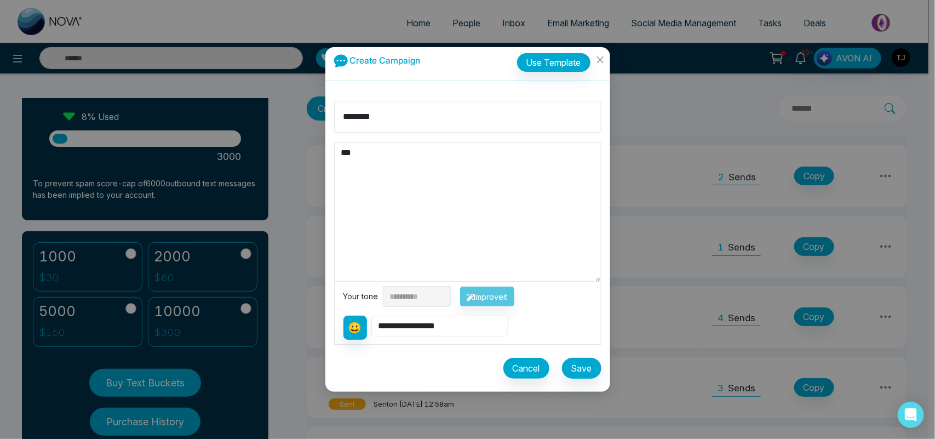
select select "**********"
click at [373, 316] on select "**********" at bounding box center [439, 326] width 137 height 21
click at [404, 155] on textarea "**********" at bounding box center [468, 212] width 266 height 138
type textarea "**********"
click at [438, 294] on select "**********" at bounding box center [417, 296] width 68 height 21
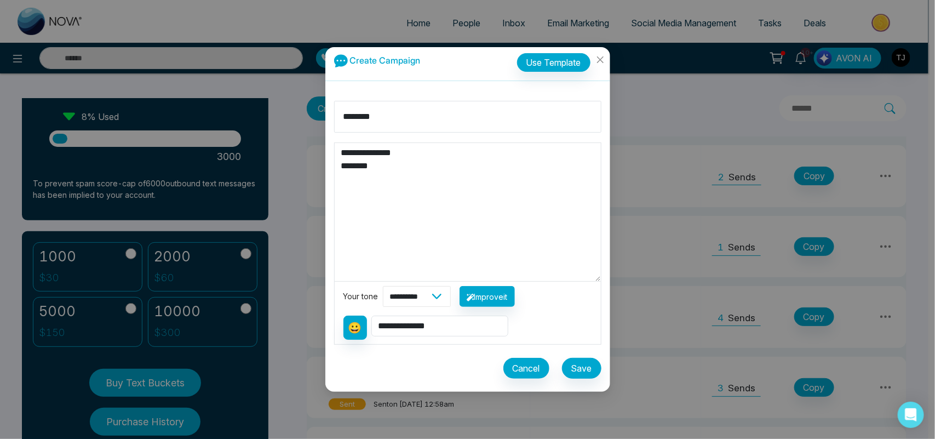
select select "*******"
click at [383, 286] on select "**********" at bounding box center [417, 296] width 68 height 21
click at [602, 58] on icon "close" at bounding box center [600, 59] width 7 height 7
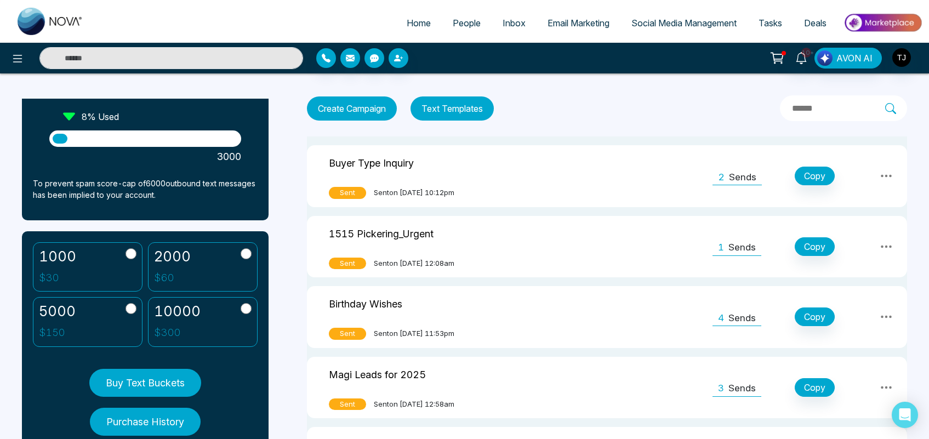
click at [458, 112] on button "Text Templates" at bounding box center [451, 108] width 83 height 24
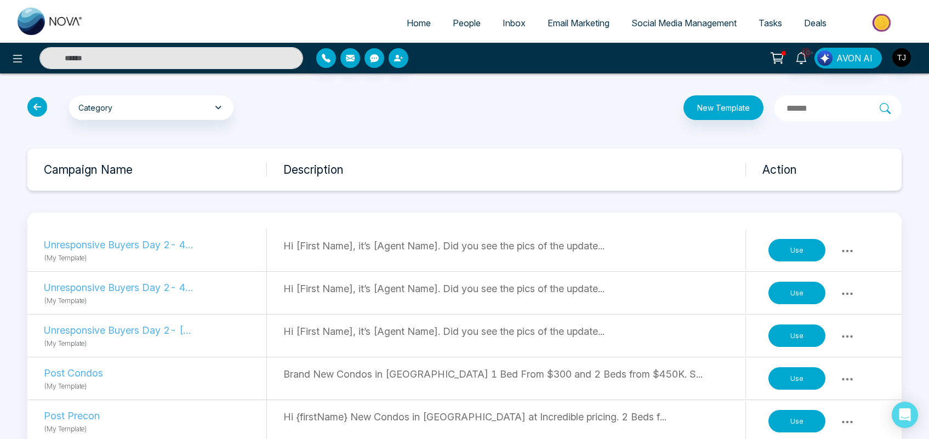
click at [790, 243] on button "Use" at bounding box center [796, 250] width 57 height 23
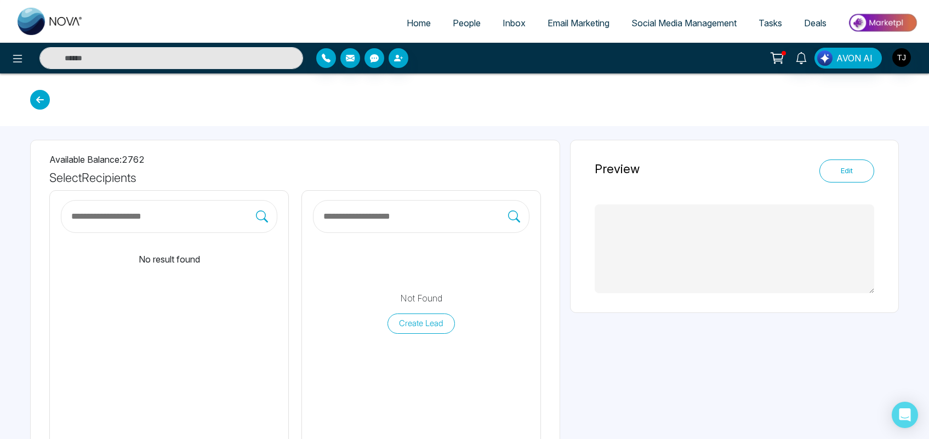
type textarea "**********"
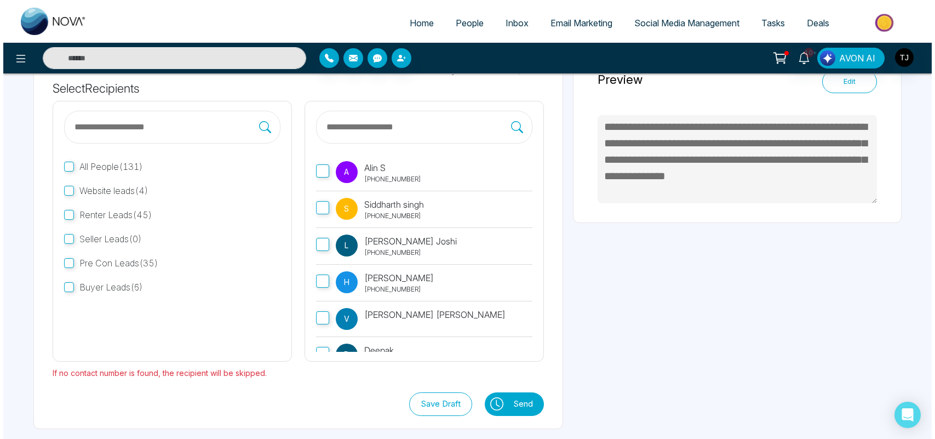
scroll to position [94, 0]
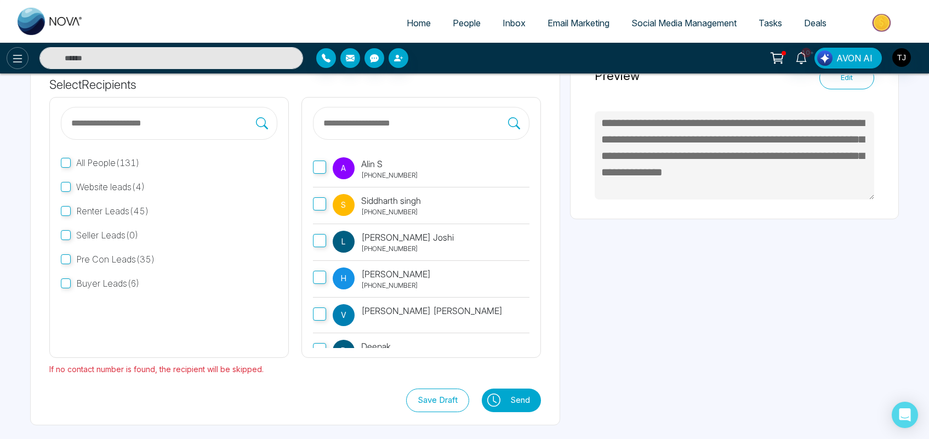
click at [15, 59] on icon at bounding box center [17, 58] width 13 height 13
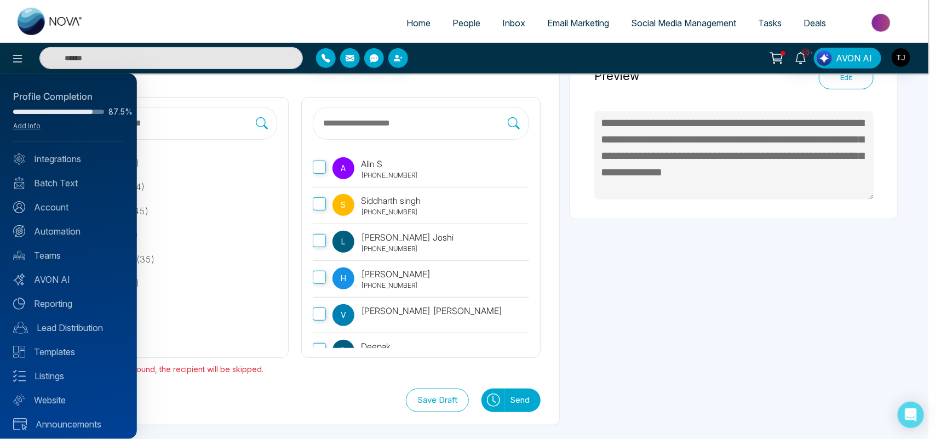
click at [58, 214] on div "Profile Completion 87.5% Add Info Integrations Batch Text Account Automation Te…" at bounding box center [68, 255] width 137 height 365
click at [60, 211] on link "Account" at bounding box center [68, 207] width 111 height 13
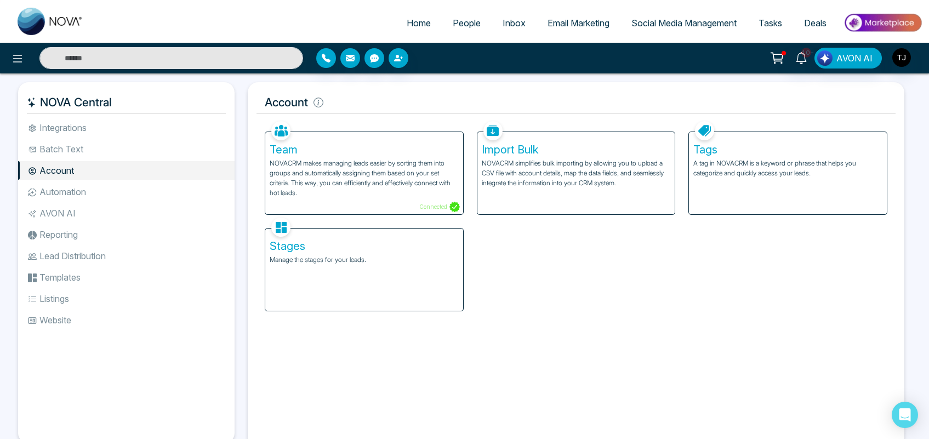
click at [781, 184] on div "Tags A tag in NOVACRM is a keyword or phrase that helps you categorize and quic…" at bounding box center [788, 173] width 198 height 82
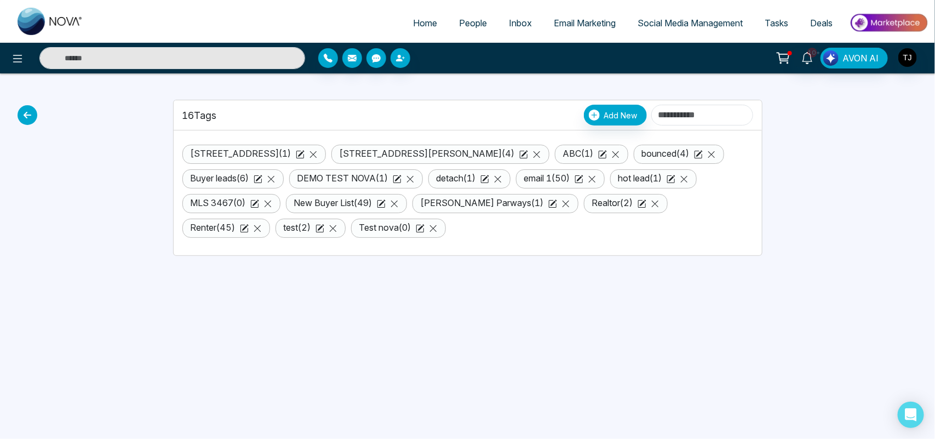
click at [37, 113] on div "Home People Inbox Email Marketing Social Media Management Tasks Deals 10+ AVON …" at bounding box center [467, 219] width 935 height 439
click at [31, 113] on icon at bounding box center [28, 115] width 20 height 20
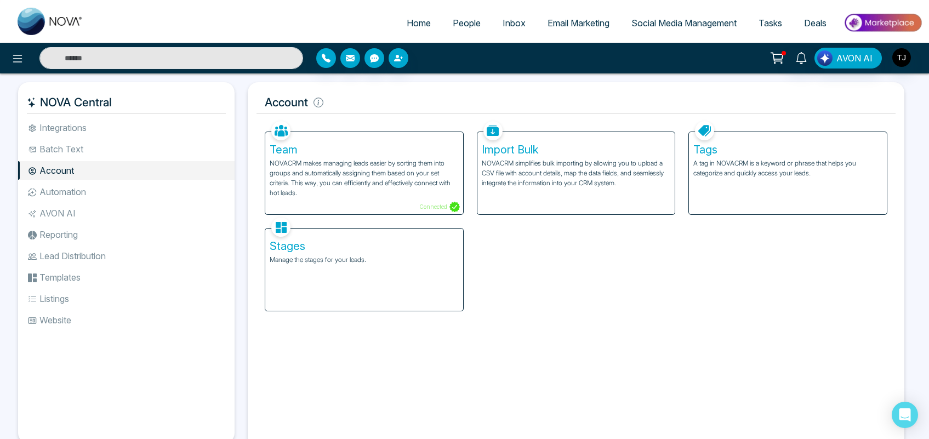
click at [305, 276] on div "Stages Manage the stages for your leads." at bounding box center [364, 269] width 198 height 82
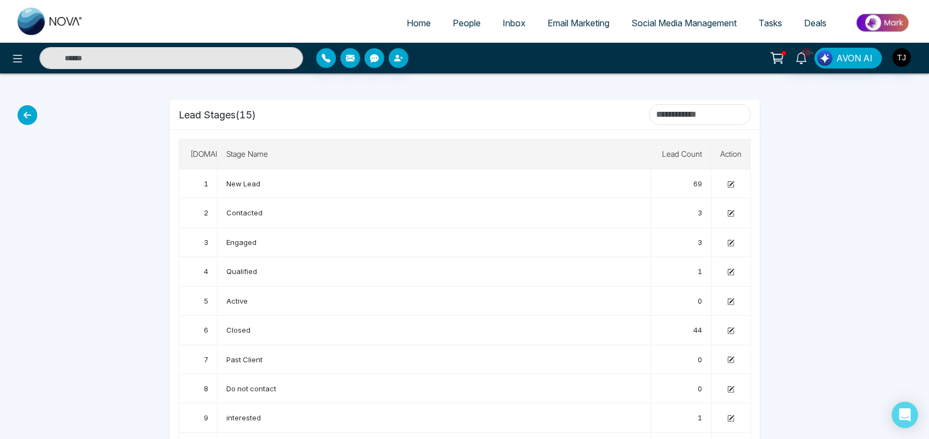
click at [28, 110] on icon at bounding box center [28, 115] width 20 height 20
click at [26, 117] on icon at bounding box center [28, 115] width 20 height 20
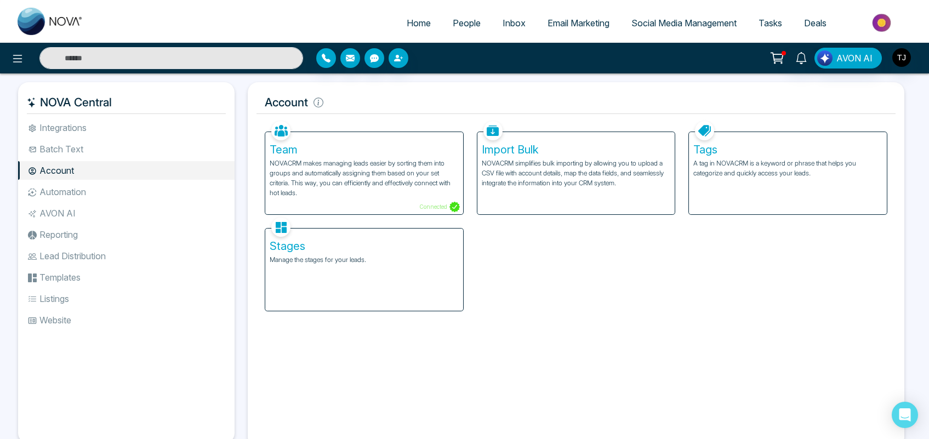
click at [72, 190] on li "Automation" at bounding box center [126, 191] width 216 height 19
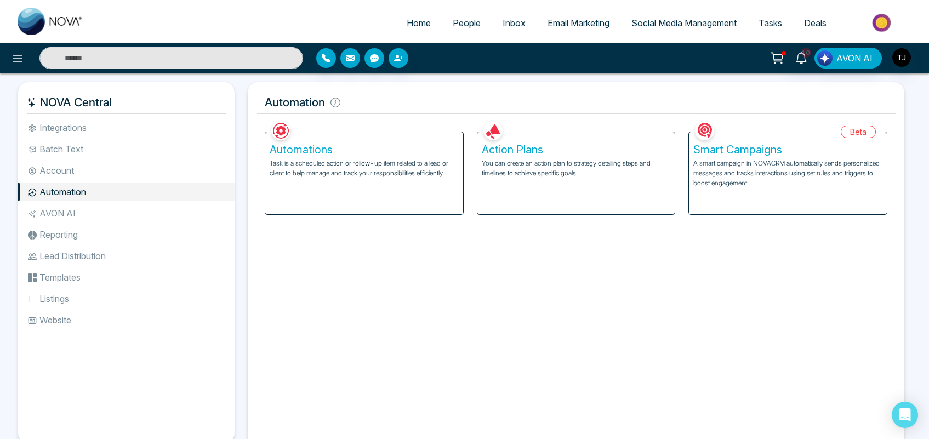
click at [543, 166] on p "You can create an action plan to strategy detailing steps and timelines to achi…" at bounding box center [576, 168] width 189 height 20
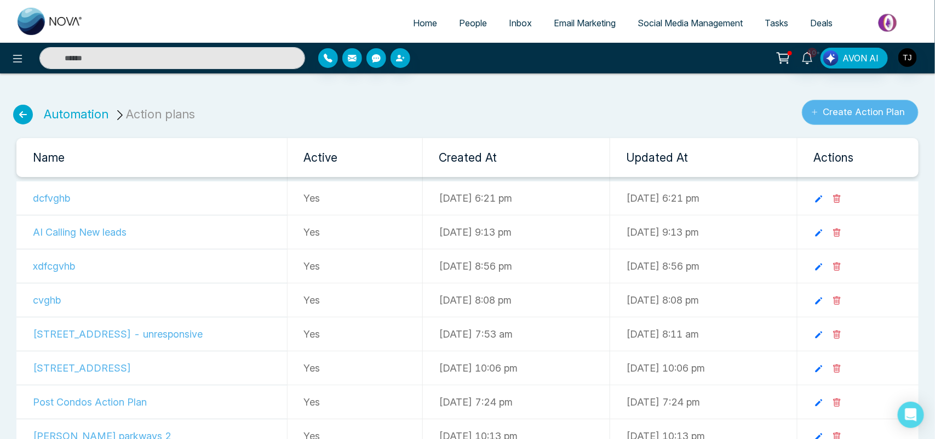
click at [859, 108] on button "Create Action Plan" at bounding box center [860, 112] width 117 height 25
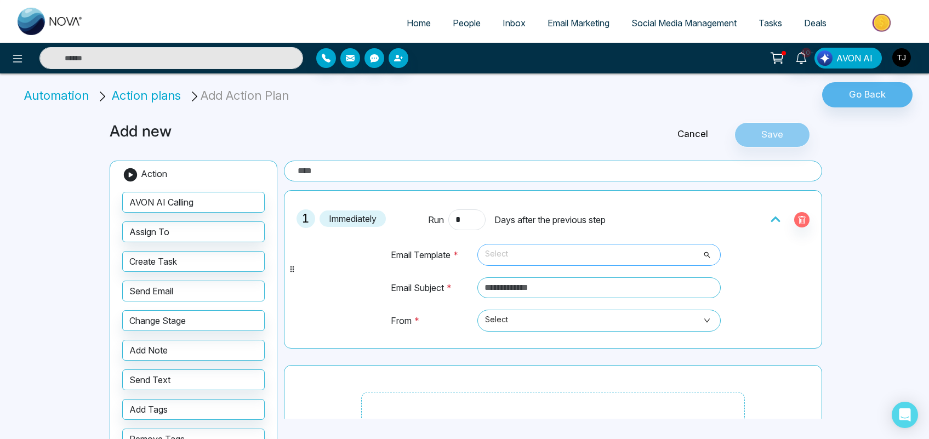
click at [548, 259] on span "Select" at bounding box center [599, 254] width 228 height 19
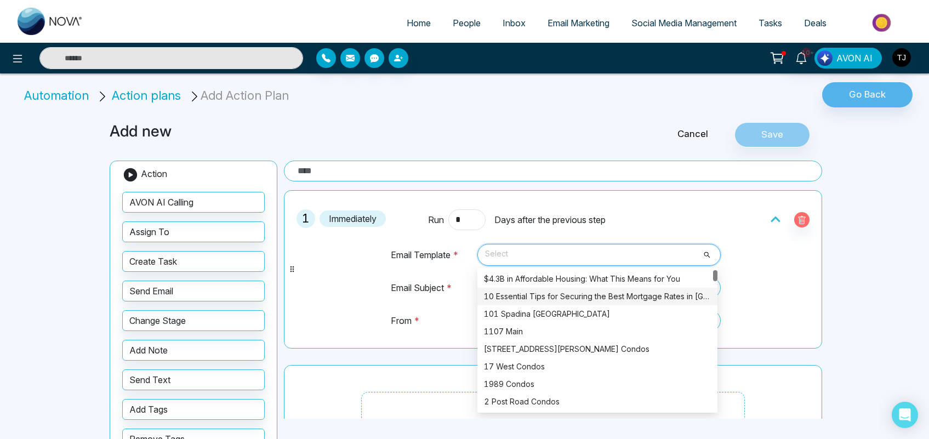
click at [526, 293] on div "10 Essential Tips for Securing the Best Mortgage Rates in [GEOGRAPHIC_DATA]" at bounding box center [597, 296] width 227 height 12
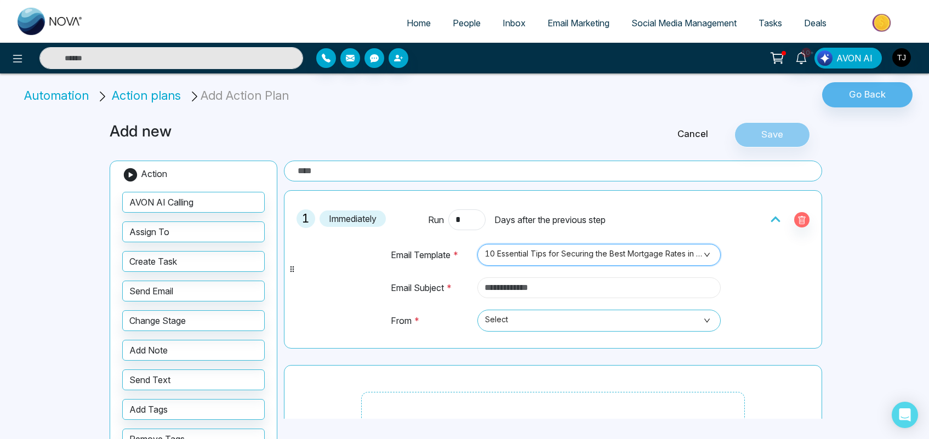
click at [527, 283] on input "text" at bounding box center [598, 287] width 243 height 21
click at [510, 324] on span "Select" at bounding box center [599, 320] width 228 height 19
type input "*******"
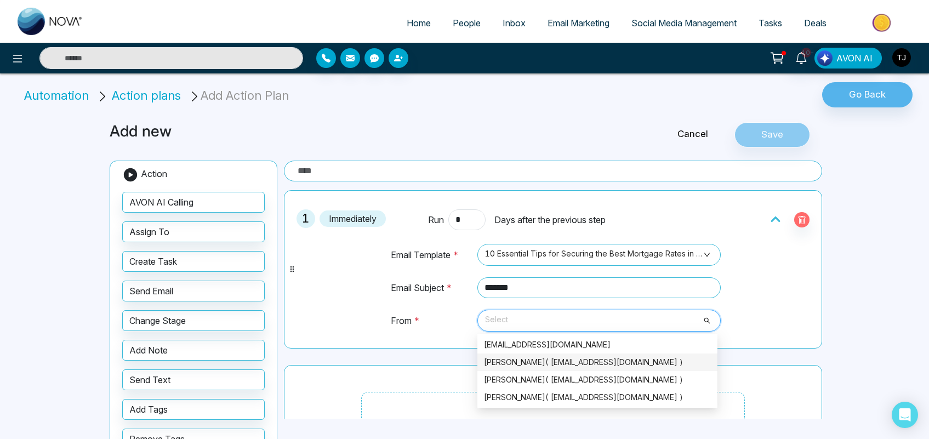
click at [527, 358] on div "[PERSON_NAME]( [EMAIL_ADDRESS][DOMAIN_NAME] )" at bounding box center [597, 362] width 227 height 12
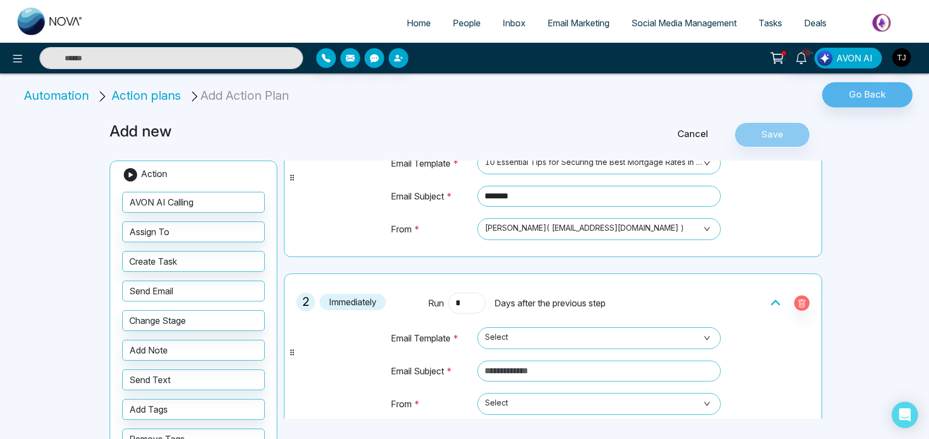
scroll to position [99, 0]
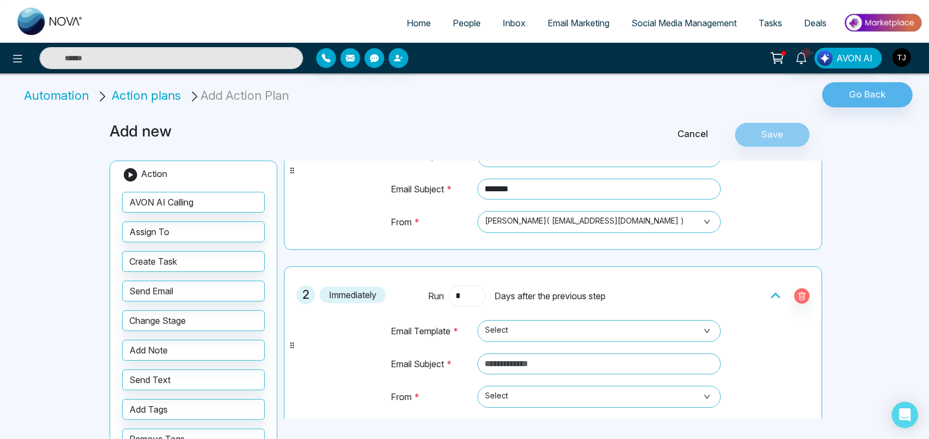
click at [464, 294] on input "*" at bounding box center [466, 295] width 37 height 21
click at [517, 329] on span "Select" at bounding box center [599, 331] width 228 height 19
type input "*"
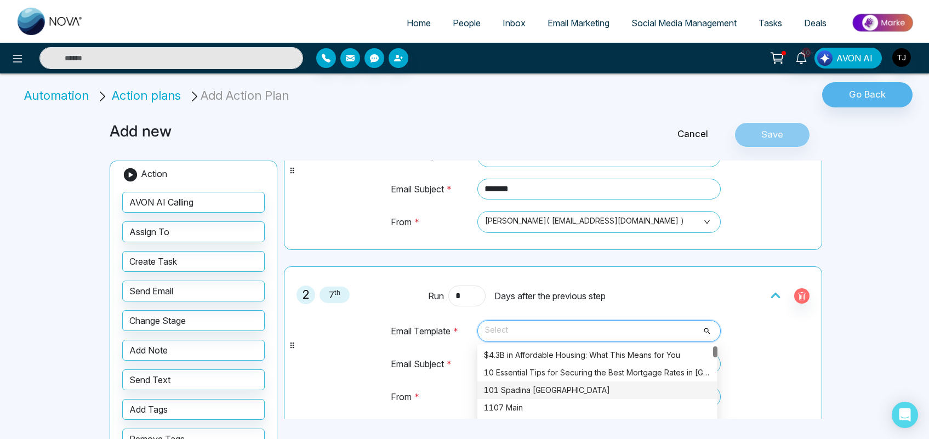
click at [518, 392] on div "101 Spadina [GEOGRAPHIC_DATA]" at bounding box center [597, 390] width 227 height 12
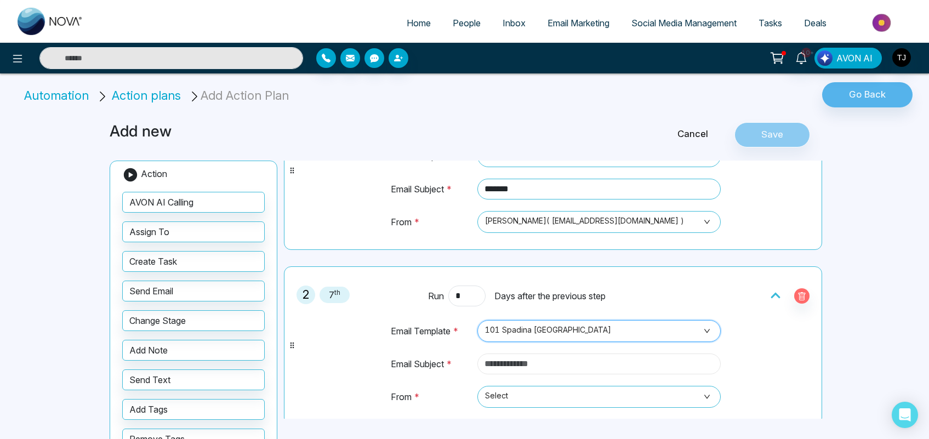
click at [527, 368] on input "text" at bounding box center [598, 363] width 243 height 21
type input "*****"
click at [541, 400] on span "Select" at bounding box center [599, 396] width 228 height 19
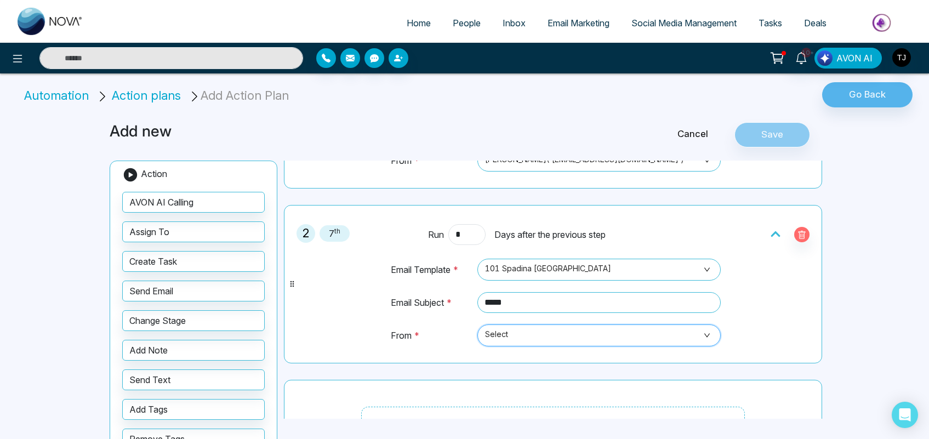
scroll to position [189, 0]
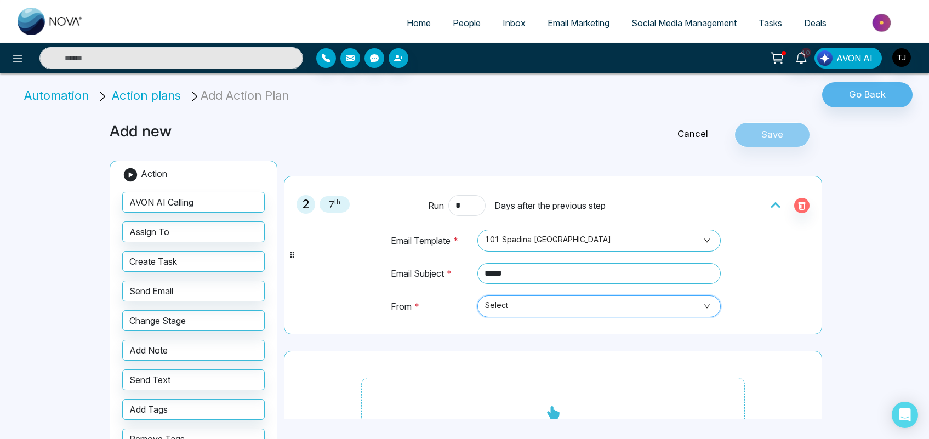
click at [642, 313] on span "Select" at bounding box center [599, 306] width 228 height 19
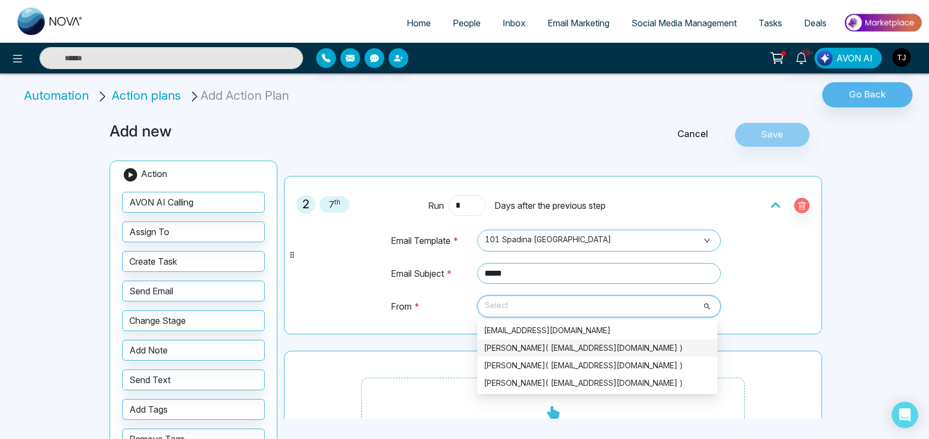
click at [593, 351] on div "[PERSON_NAME]( [EMAIL_ADDRESS][DOMAIN_NAME] )" at bounding box center [597, 348] width 227 height 12
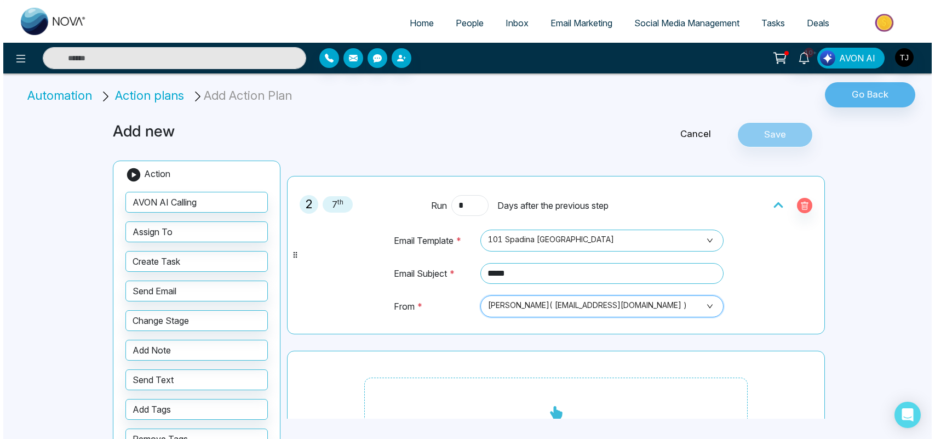
scroll to position [0, 0]
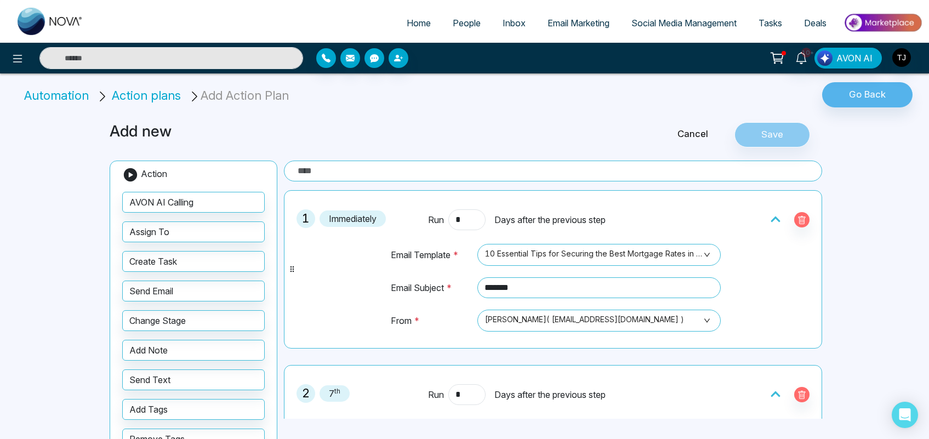
click at [522, 171] on input "text" at bounding box center [553, 171] width 538 height 21
type input "*******"
click at [787, 137] on button "Save" at bounding box center [772, 134] width 76 height 25
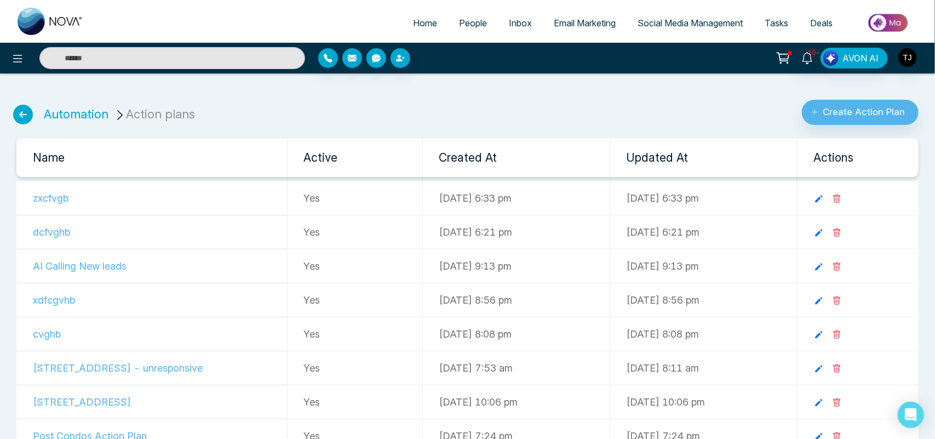
click at [86, 111] on link "Automation" at bounding box center [76, 114] width 65 height 14
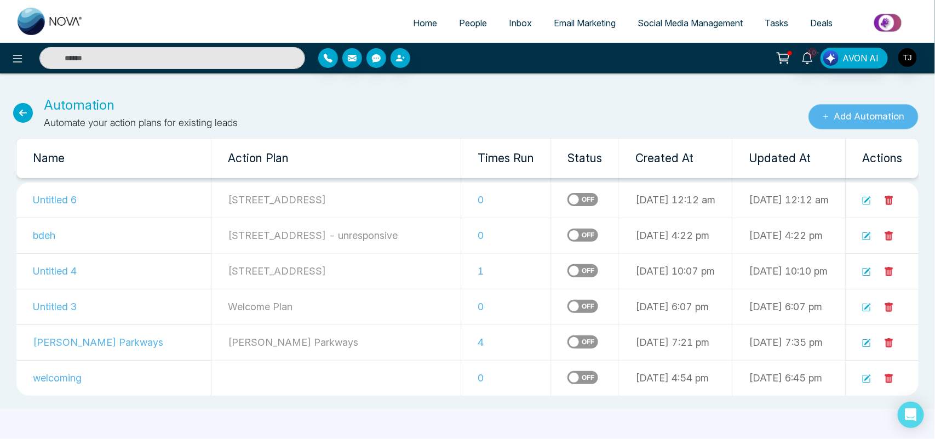
click at [838, 108] on button "Add Automation" at bounding box center [864, 116] width 110 height 25
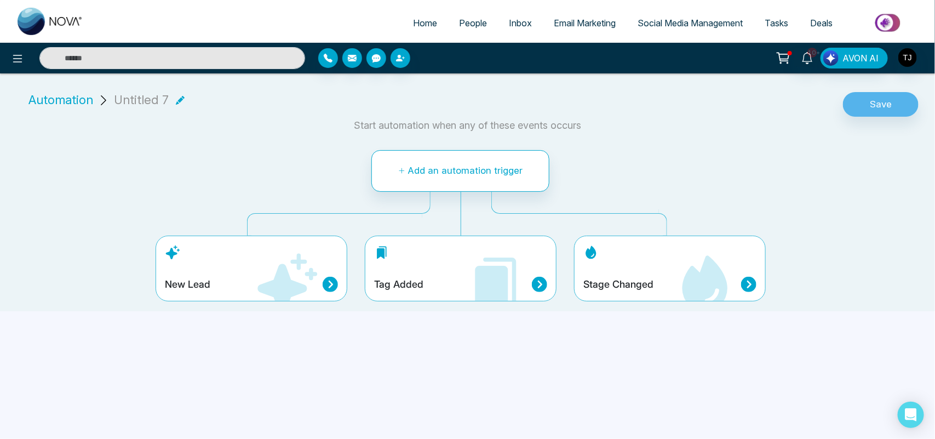
click at [239, 282] on div "New Lead" at bounding box center [251, 284] width 173 height 15
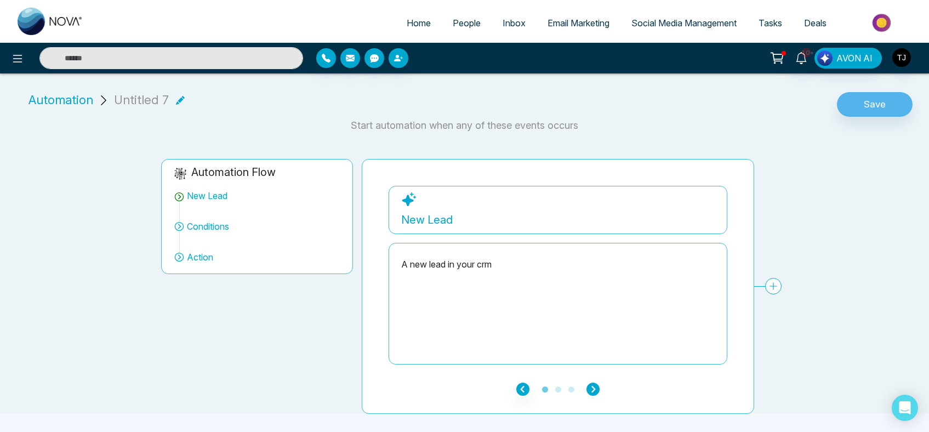
click at [592, 388] on icon "button" at bounding box center [592, 388] width 13 height 13
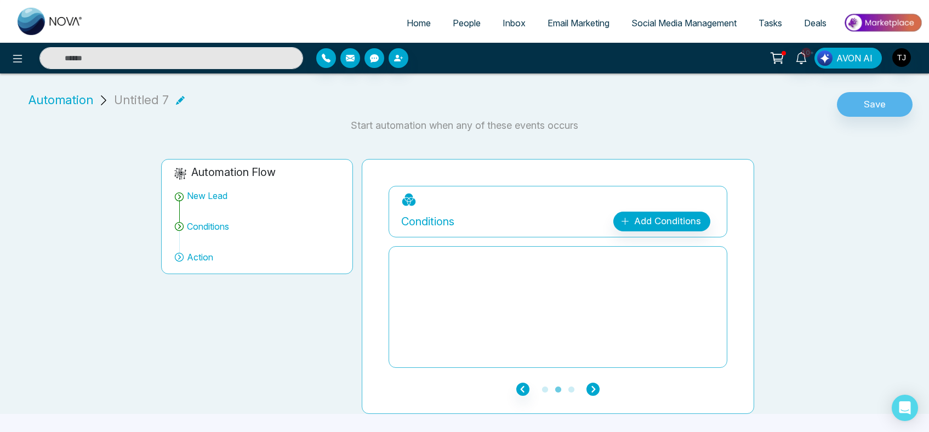
click at [595, 389] on icon "button" at bounding box center [592, 388] width 13 height 13
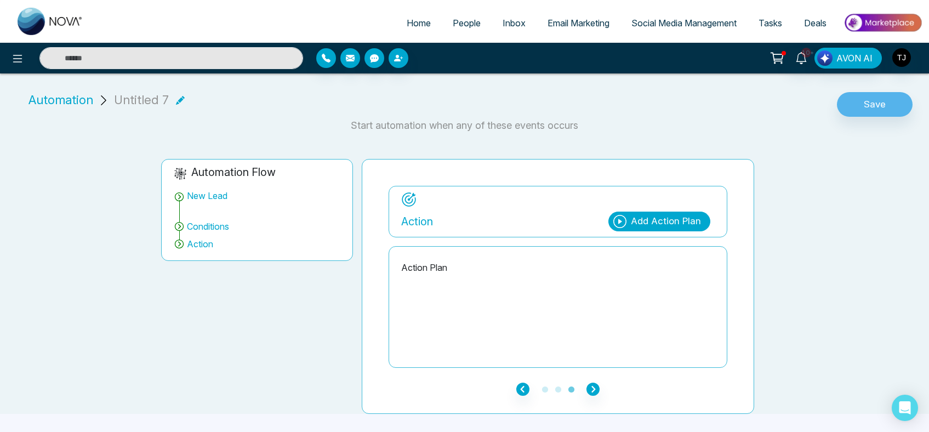
click at [668, 228] on div "Add Action Plan" at bounding box center [659, 221] width 102 height 20
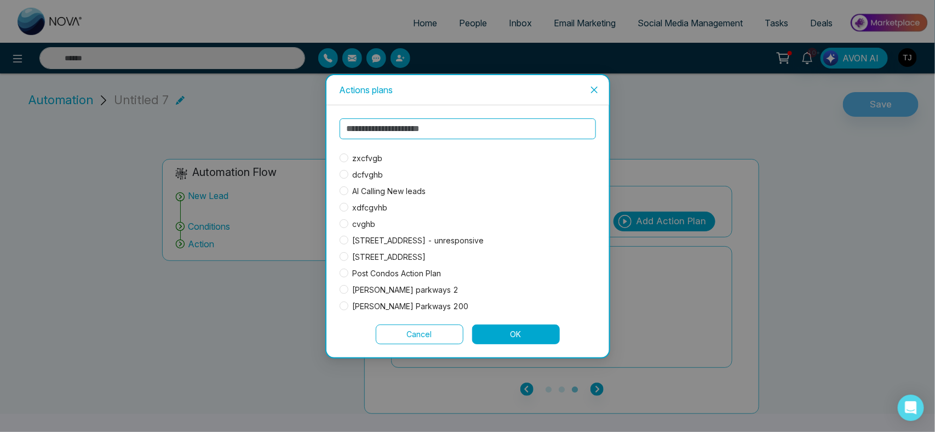
click at [365, 159] on span "zxcfvgb" at bounding box center [367, 158] width 39 height 12
click at [525, 340] on button "OK" at bounding box center [516, 334] width 88 height 20
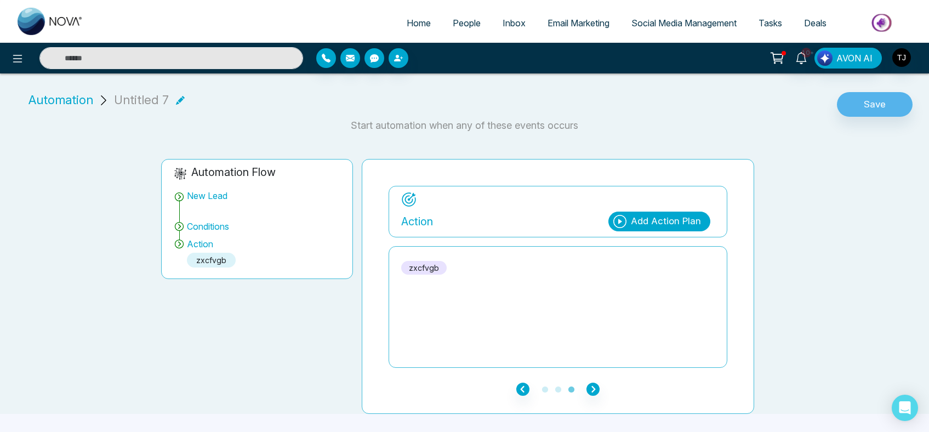
click at [176, 99] on icon at bounding box center [180, 100] width 9 height 9
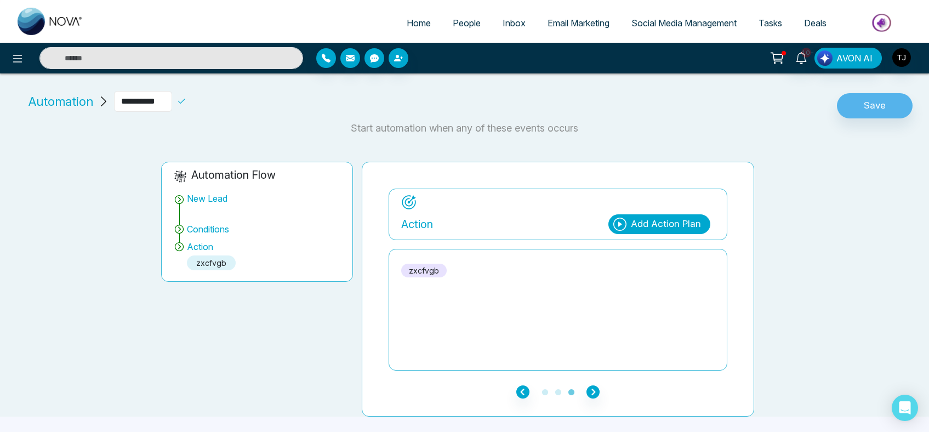
click at [155, 99] on input "**********" at bounding box center [143, 101] width 58 height 21
type input "*****"
click at [187, 119] on div "Automation *****" at bounding box center [122, 106] width 231 height 30
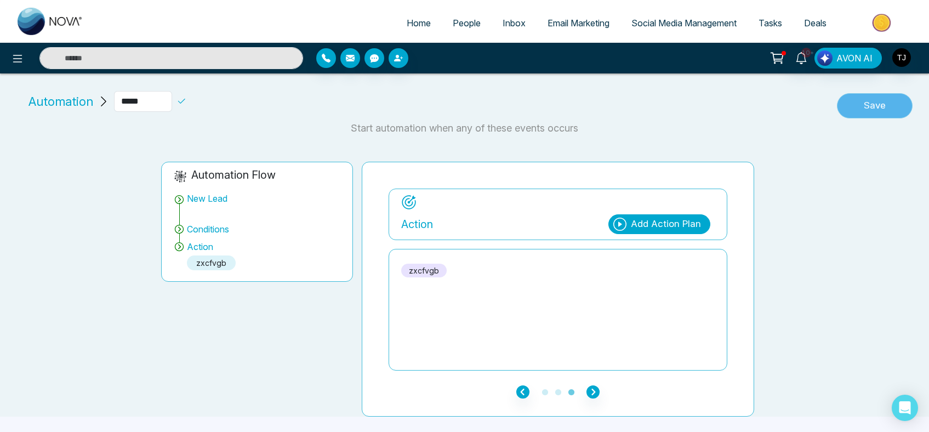
click at [895, 107] on button "Save" at bounding box center [875, 105] width 76 height 25
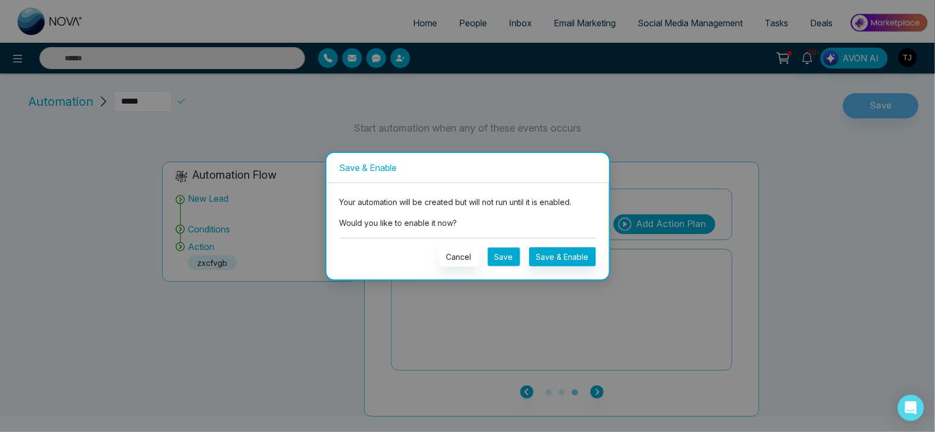
click at [505, 258] on button "Save" at bounding box center [504, 256] width 33 height 19
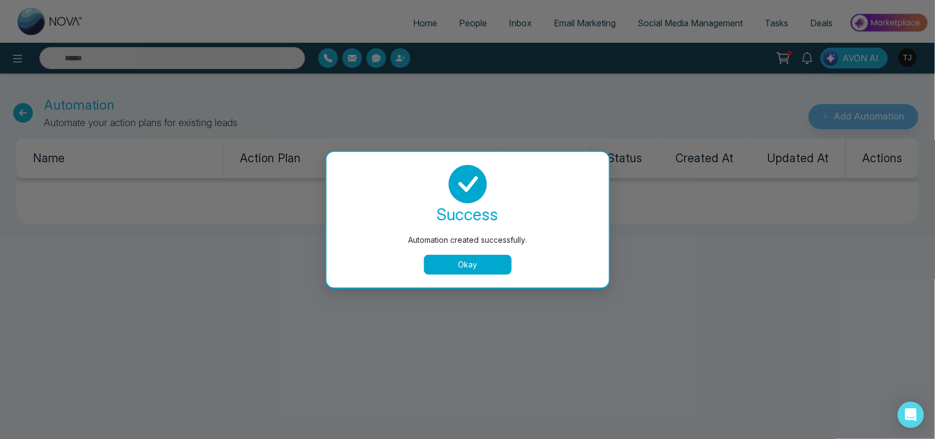
click at [505, 258] on button "Okay" at bounding box center [468, 265] width 88 height 20
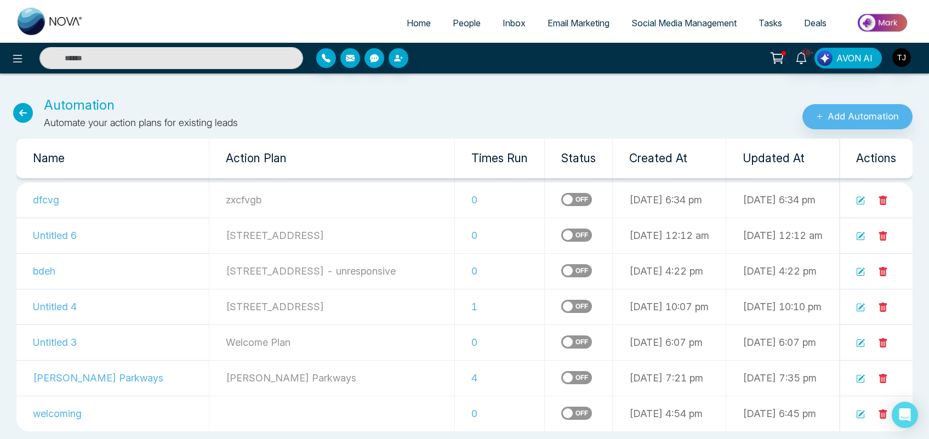
click at [561, 198] on label at bounding box center [576, 199] width 31 height 13
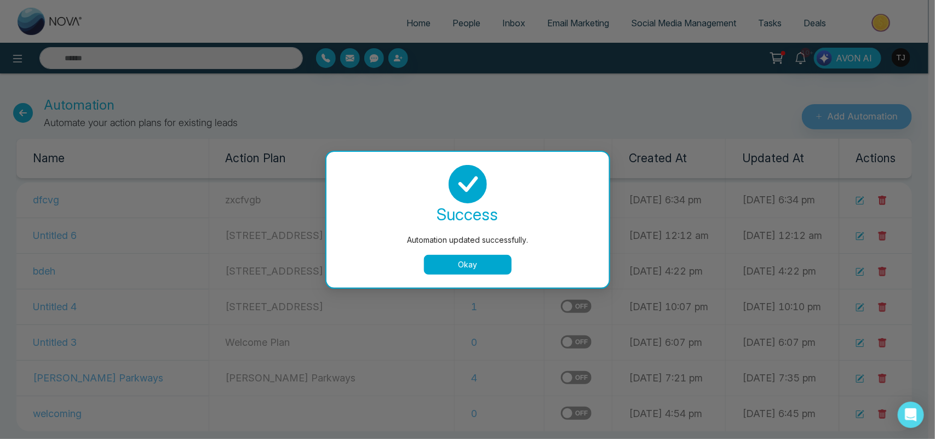
click at [483, 267] on button "Okay" at bounding box center [468, 265] width 88 height 20
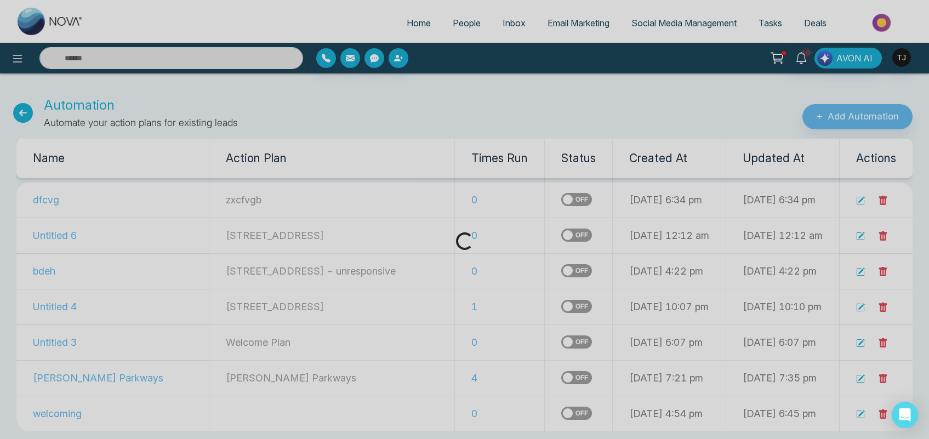
click at [538, 127] on div "Loading..." at bounding box center [464, 219] width 929 height 439
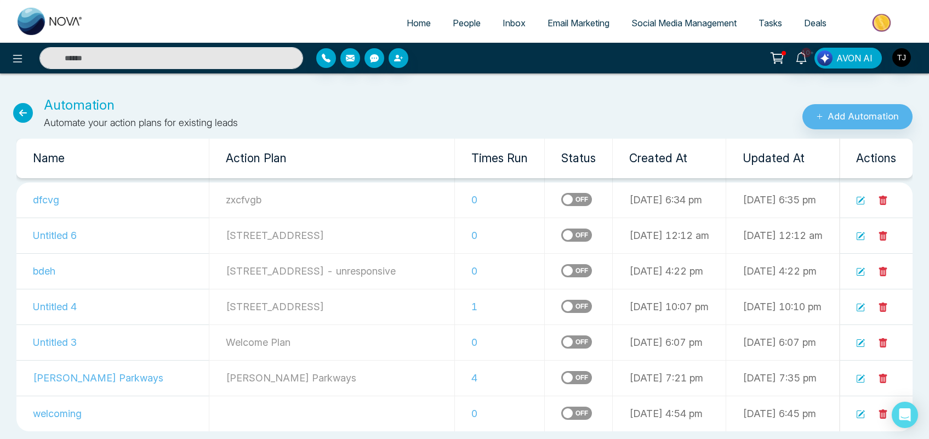
click at [561, 200] on label at bounding box center [576, 199] width 31 height 13
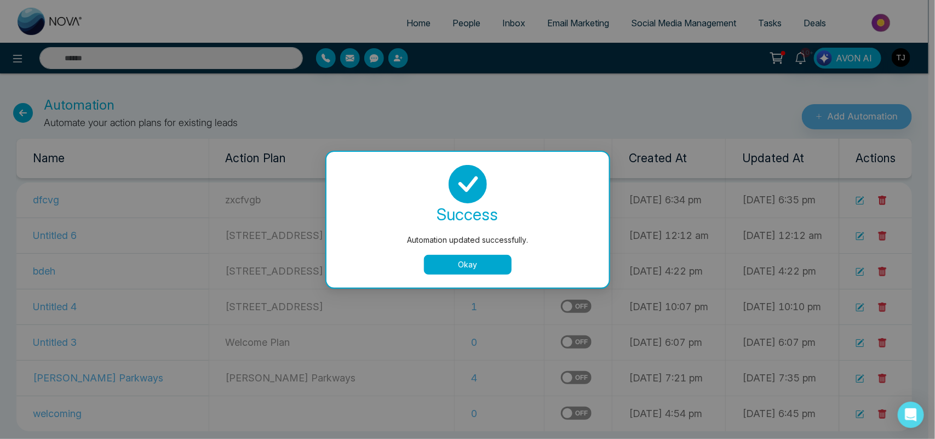
click at [487, 258] on button "Okay" at bounding box center [468, 265] width 88 height 20
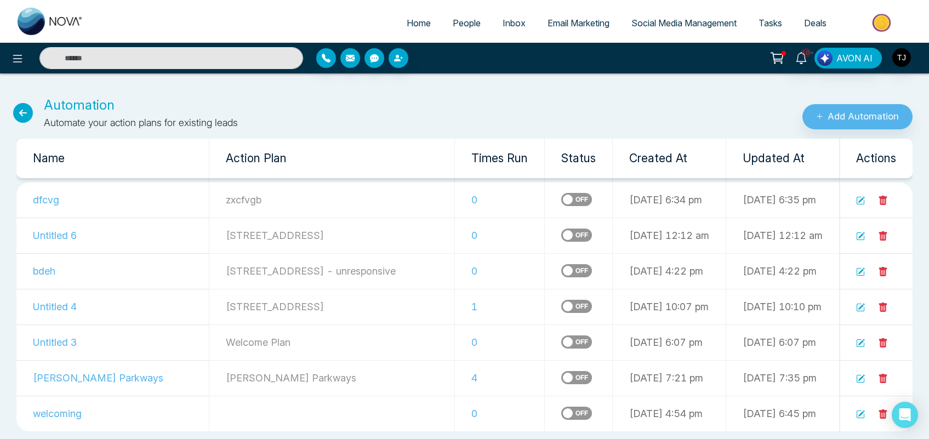
click at [585, 84] on div "Automation Automate your action plans for existing leads Add Automation" at bounding box center [464, 106] width 929 height 48
click at [878, 196] on icon at bounding box center [883, 201] width 10 height 10
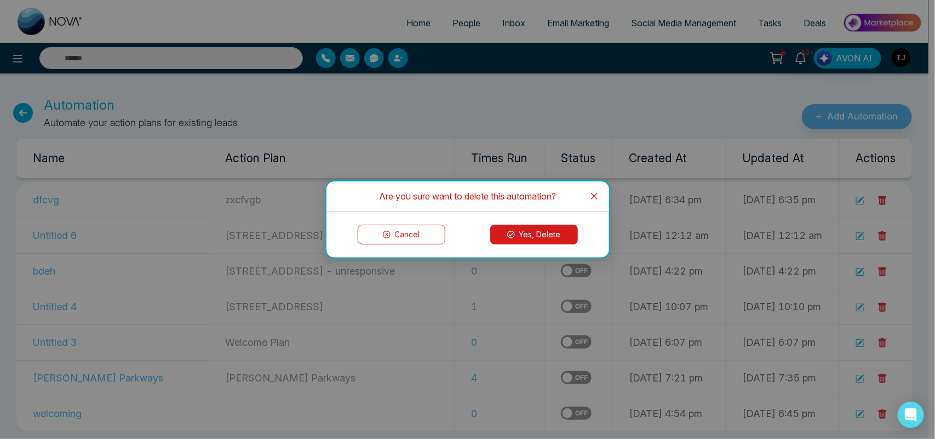
click at [564, 231] on button "Yes, Delete" at bounding box center [534, 235] width 88 height 20
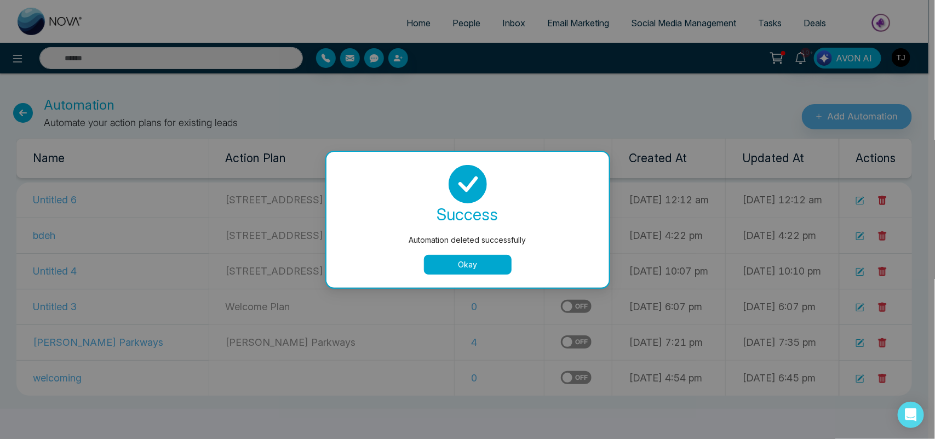
click at [480, 262] on button "Okay" at bounding box center [468, 265] width 88 height 20
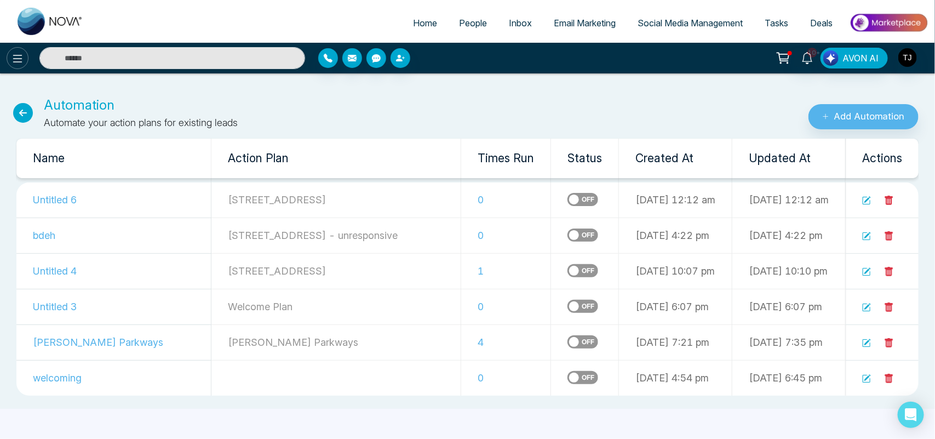
click at [15, 66] on button at bounding box center [18, 58] width 22 height 22
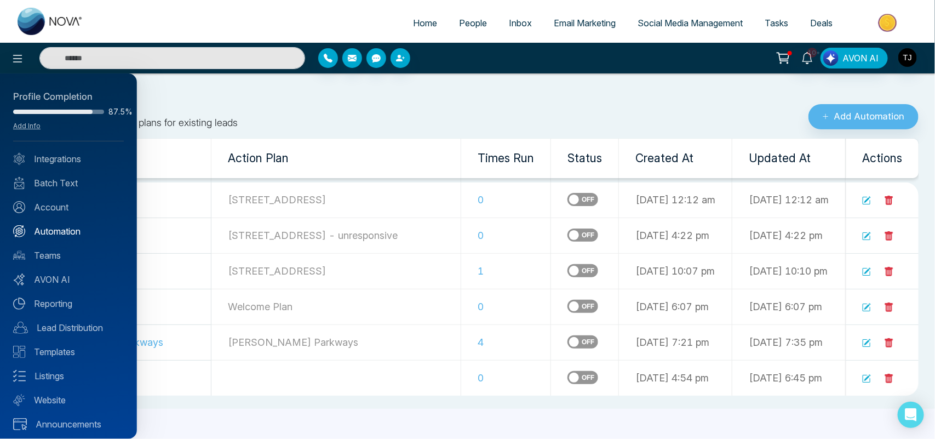
click at [76, 230] on link "Automation" at bounding box center [68, 231] width 111 height 13
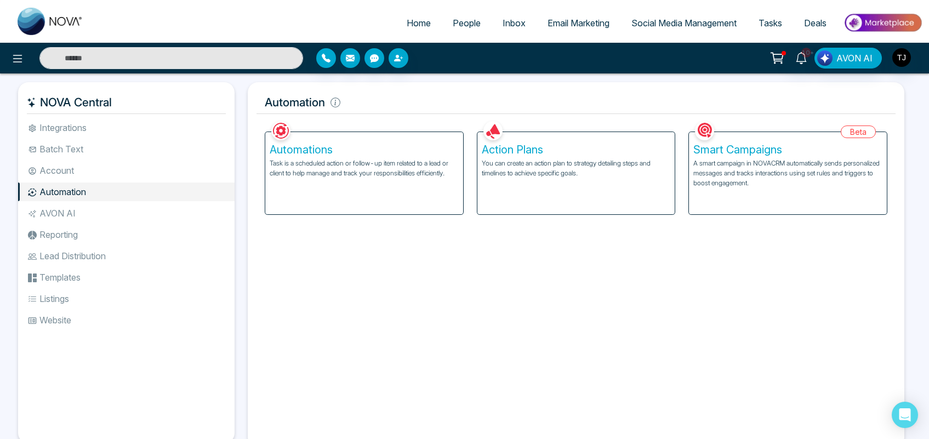
click at [785, 159] on p "A smart campaign in NOVACRM automatically sends personalized messages and track…" at bounding box center [787, 173] width 189 height 30
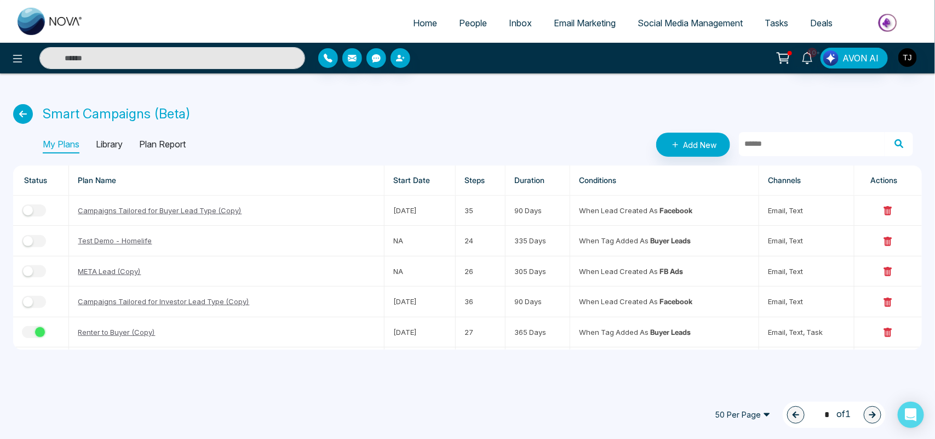
click at [111, 144] on p "Library" at bounding box center [109, 145] width 27 height 18
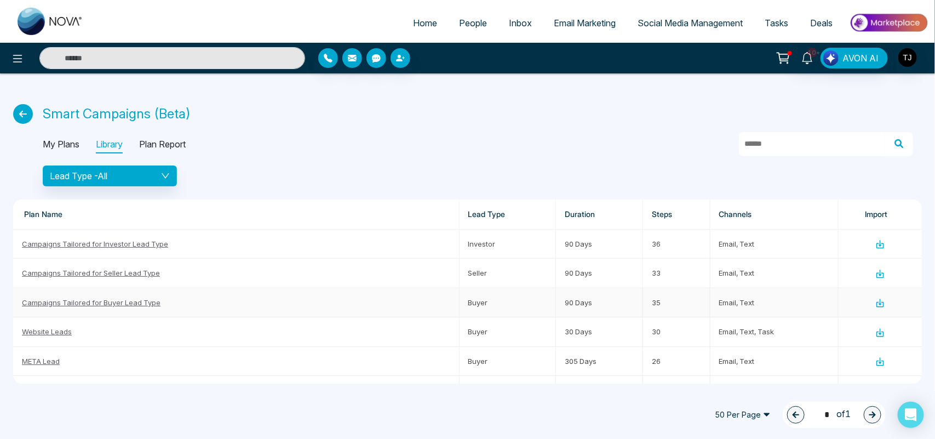
click at [94, 302] on link "Campaigns Tailored for Buyer Lead Type" at bounding box center [91, 302] width 139 height 9
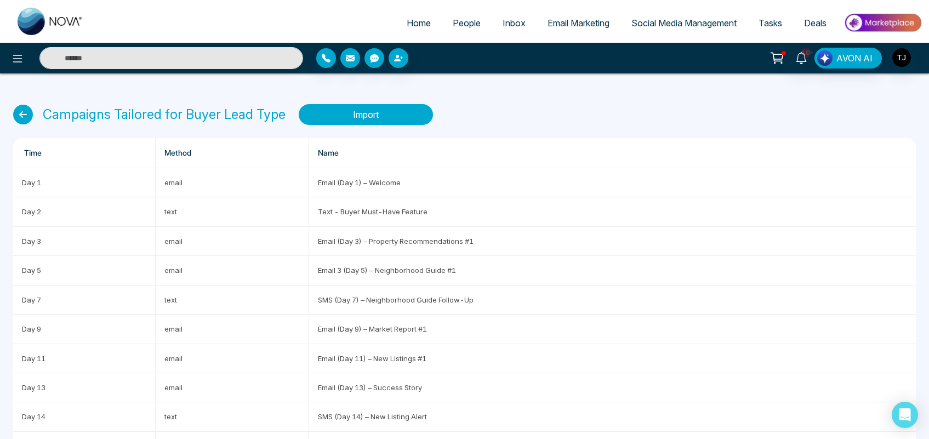
click at [376, 118] on button "Import" at bounding box center [366, 114] width 134 height 21
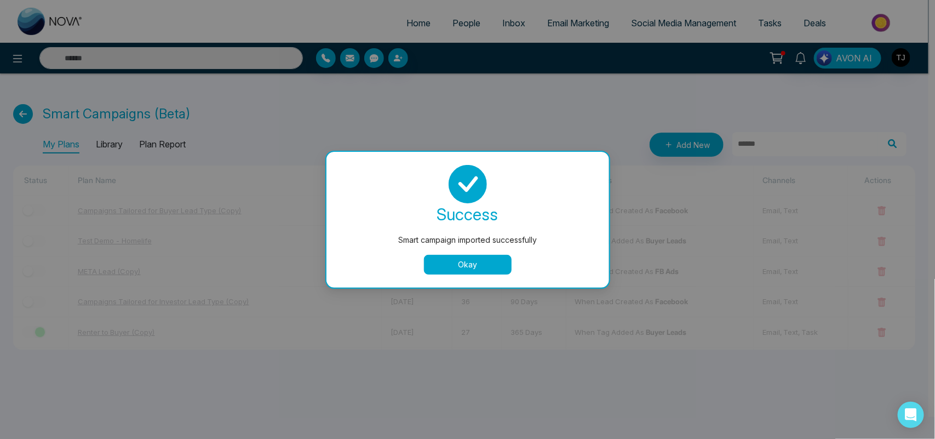
click at [433, 264] on button "Okay" at bounding box center [468, 265] width 88 height 20
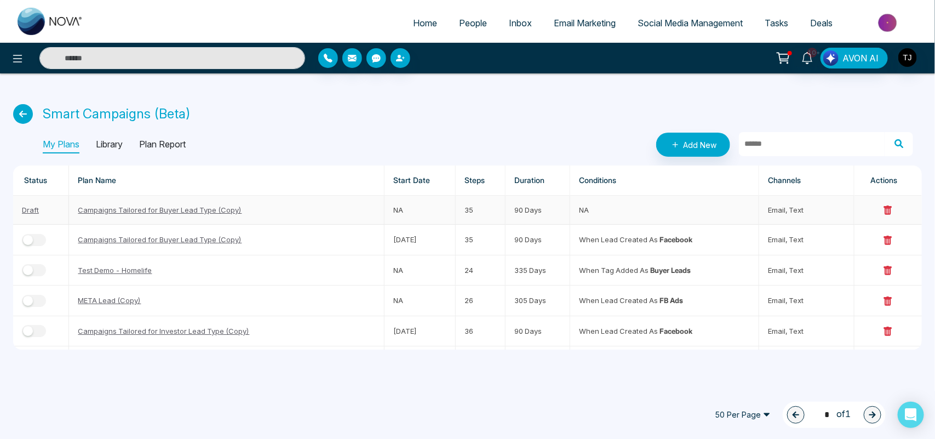
click at [203, 206] on link "Campaigns Tailored for Buyer Lead Type (Copy)" at bounding box center [160, 209] width 164 height 9
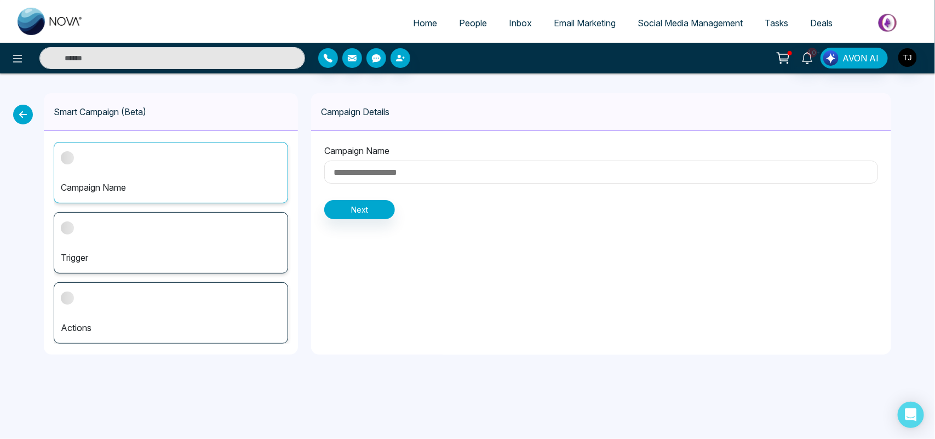
type input "**********"
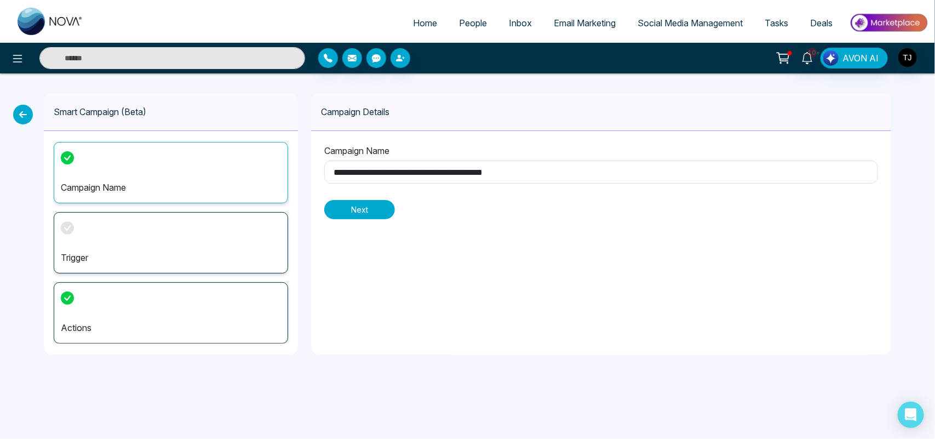
click at [375, 204] on button "Next" at bounding box center [359, 209] width 71 height 19
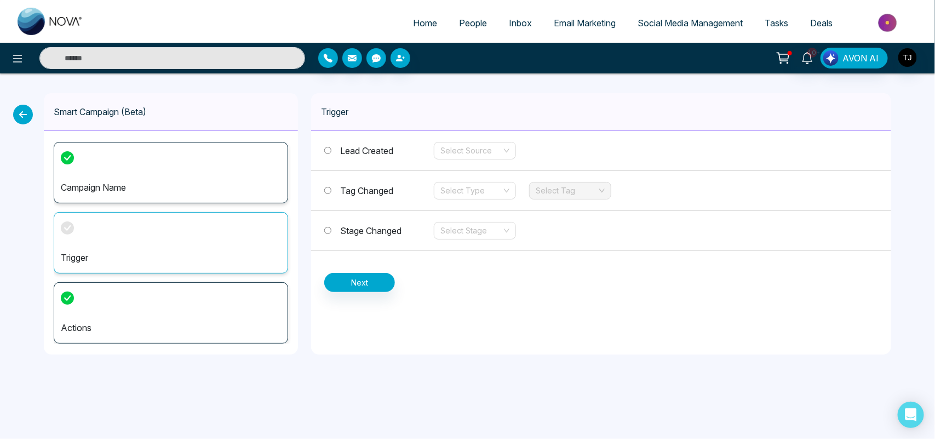
click at [409, 110] on div "Trigger" at bounding box center [601, 112] width 580 height 38
click at [471, 151] on input "search" at bounding box center [471, 150] width 61 height 16
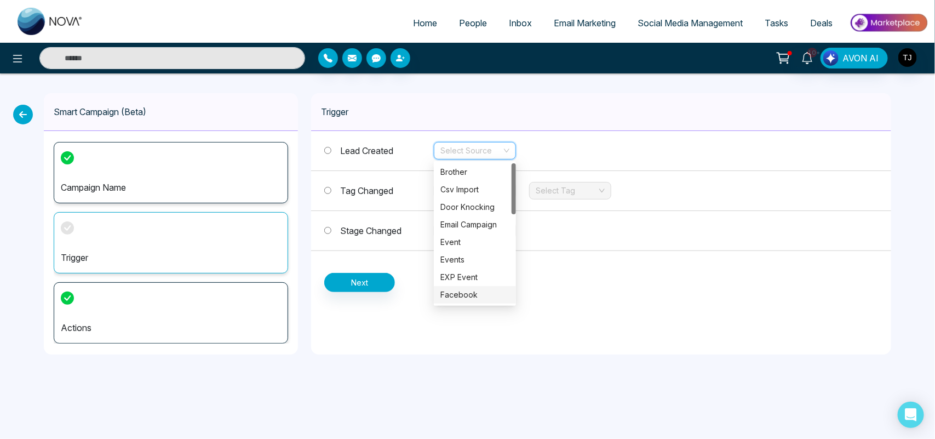
click at [466, 299] on div "Facebook" at bounding box center [475, 295] width 69 height 12
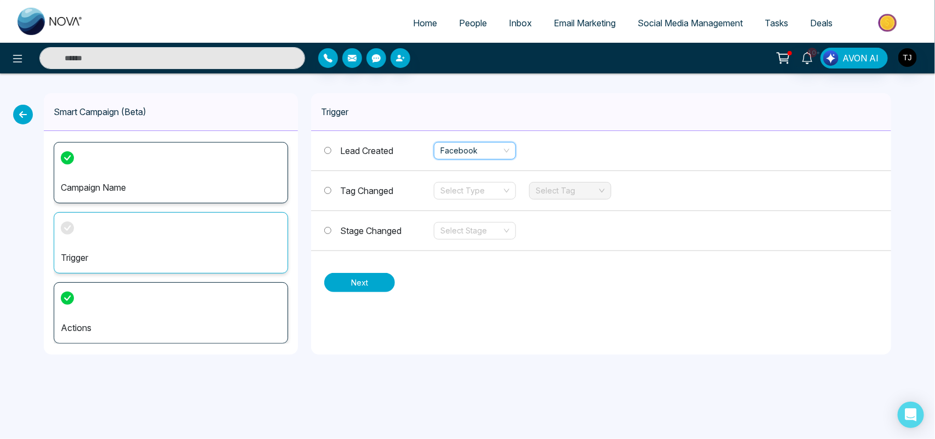
click at [368, 292] on button "Next" at bounding box center [359, 282] width 71 height 19
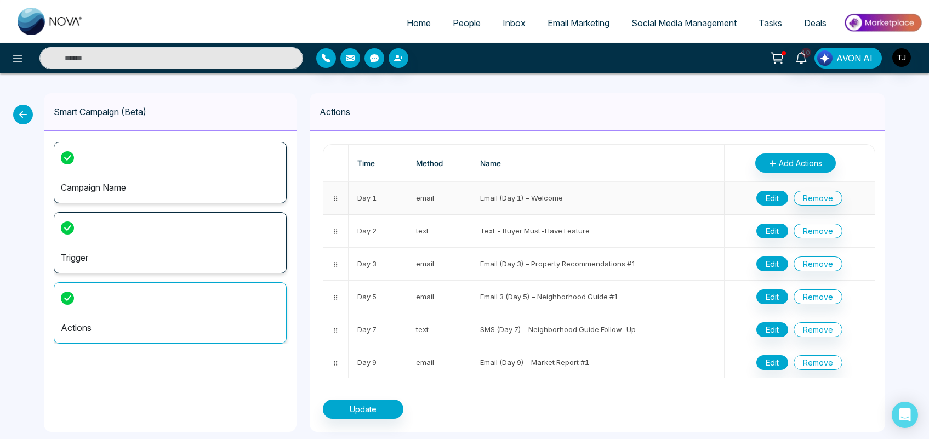
click at [765, 198] on button "Edit" at bounding box center [772, 198] width 32 height 15
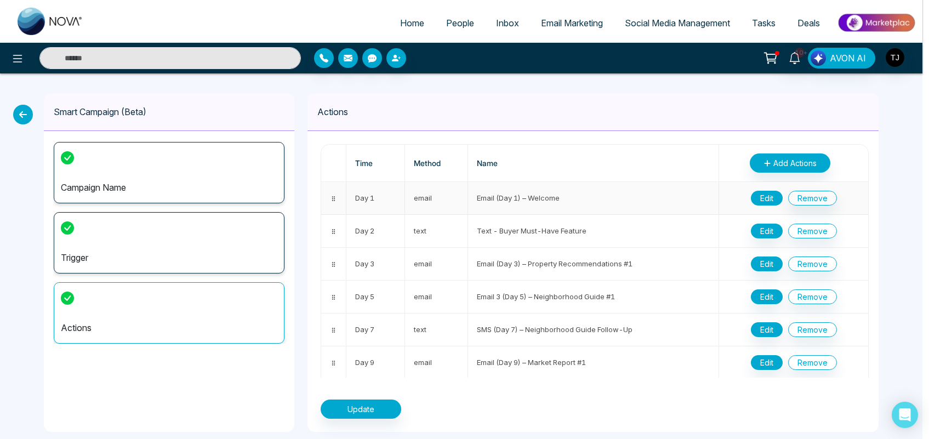
type input "**********"
type input "*"
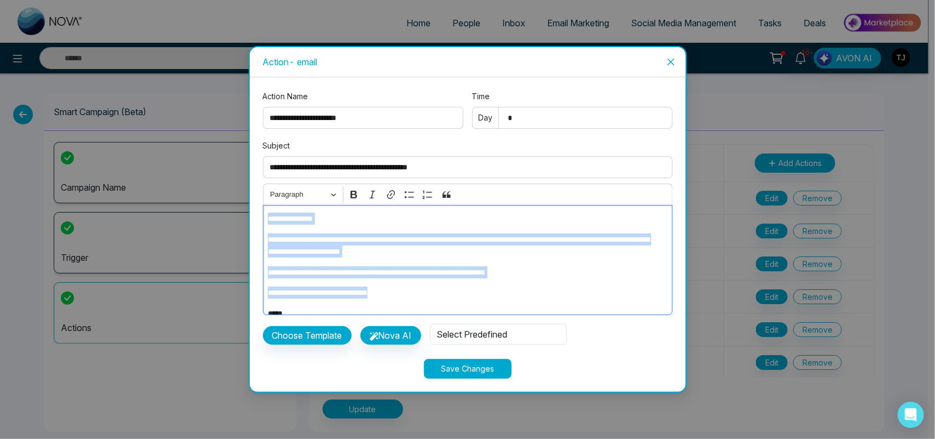
drag, startPoint x: 407, startPoint y: 294, endPoint x: 264, endPoint y: 220, distance: 160.8
click at [264, 220] on div "**********" at bounding box center [468, 260] width 410 height 110
click at [382, 279] on div "**********" at bounding box center [468, 260] width 410 height 110
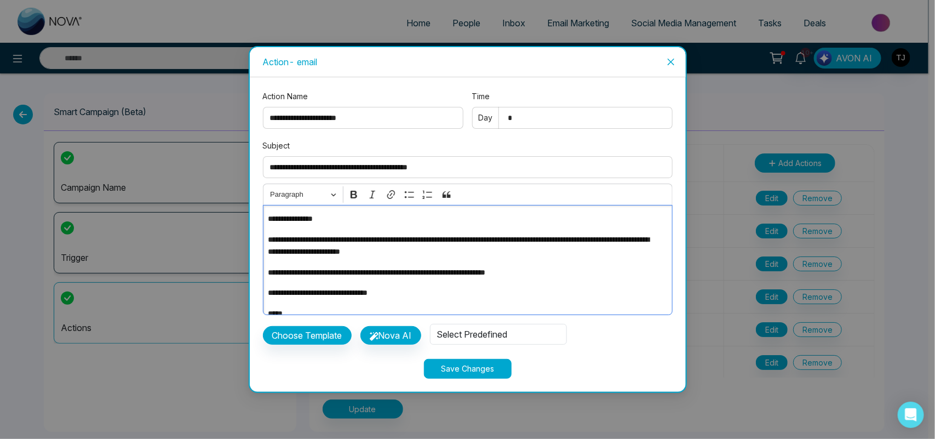
click at [418, 290] on p "**********" at bounding box center [464, 293] width 393 height 12
click at [458, 365] on button "Save Changes" at bounding box center [468, 369] width 88 height 20
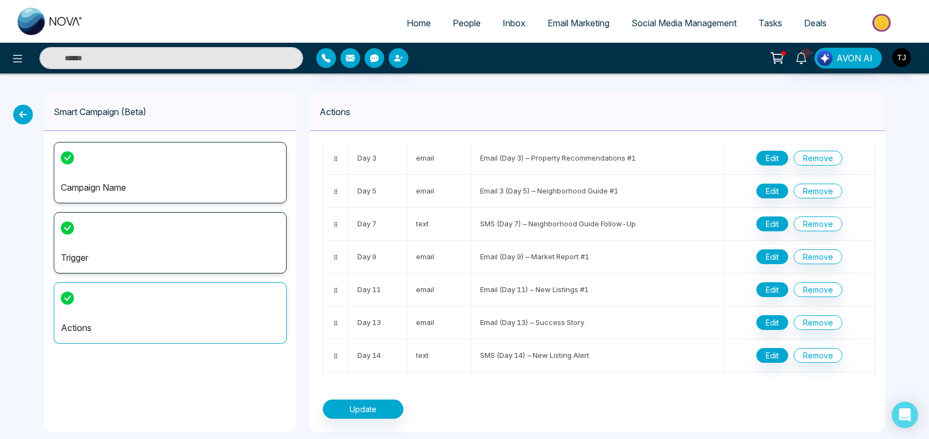
scroll to position [42, 0]
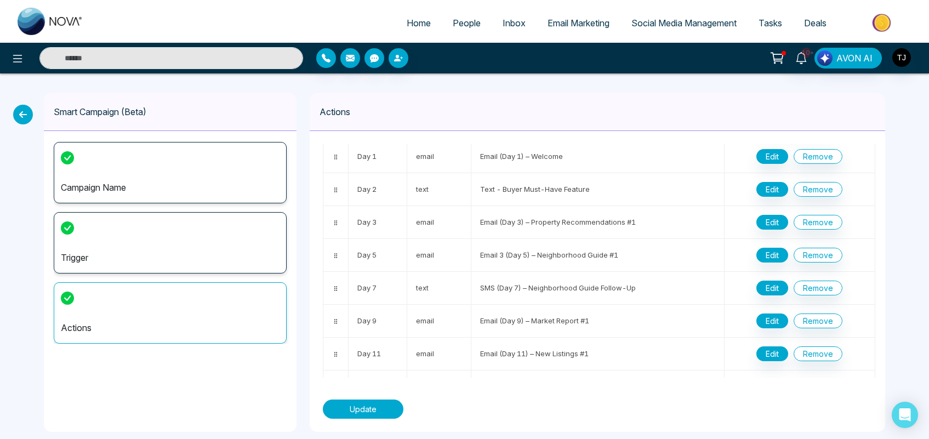
click at [354, 404] on button "Update" at bounding box center [363, 408] width 81 height 19
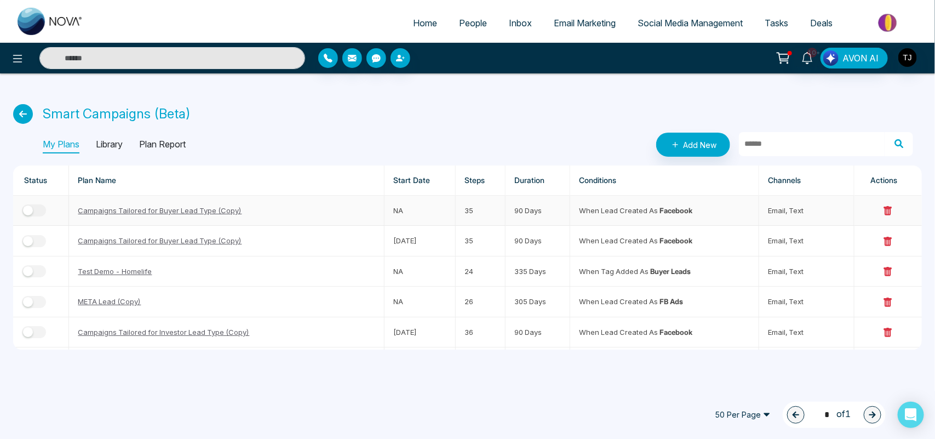
click at [42, 209] on button "button" at bounding box center [34, 210] width 24 height 12
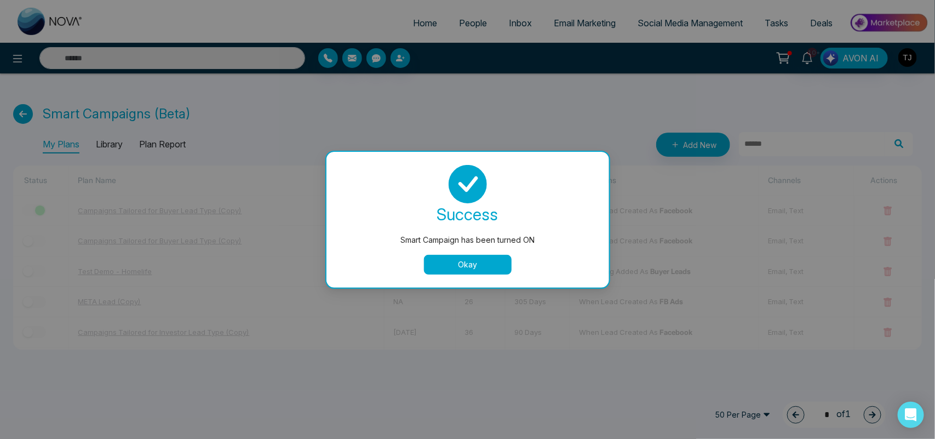
click at [454, 256] on button "Okay" at bounding box center [468, 265] width 88 height 20
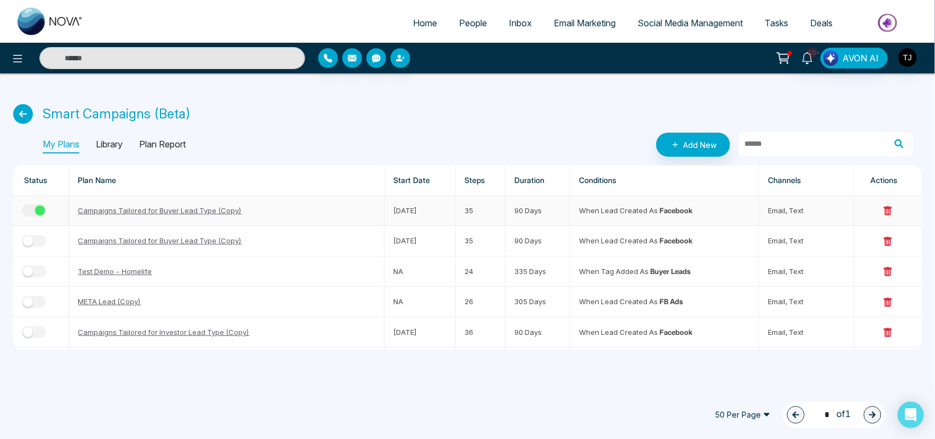
click at [43, 209] on div "button" at bounding box center [40, 210] width 10 height 10
click at [562, 25] on span "Email Marketing" at bounding box center [585, 23] width 62 height 11
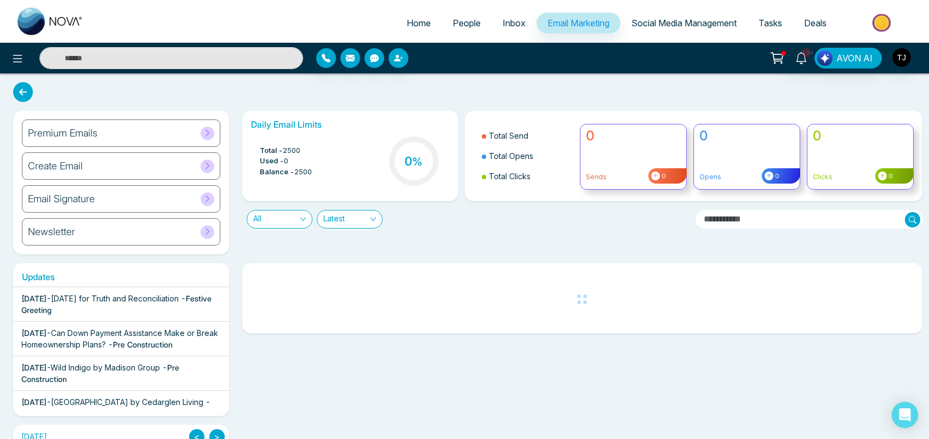
click at [144, 226] on div "Newsletter" at bounding box center [121, 231] width 198 height 27
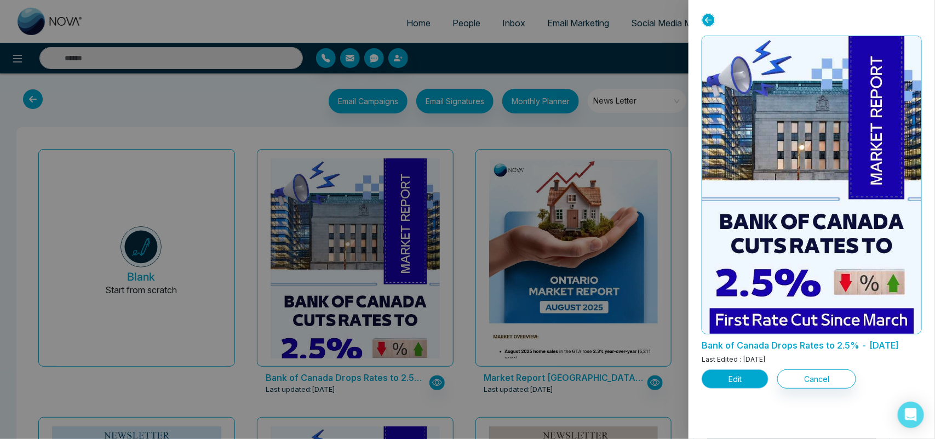
click at [740, 384] on button "Edit" at bounding box center [735, 378] width 67 height 19
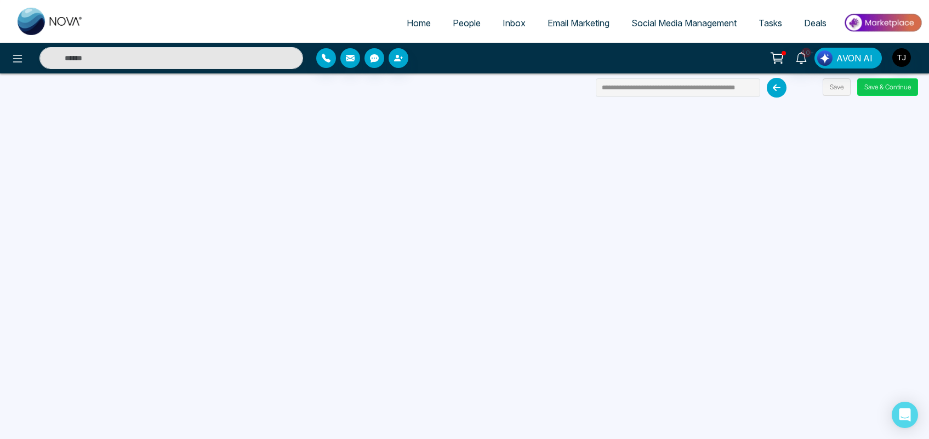
click at [880, 81] on button "Save & Continue" at bounding box center [887, 87] width 61 height 18
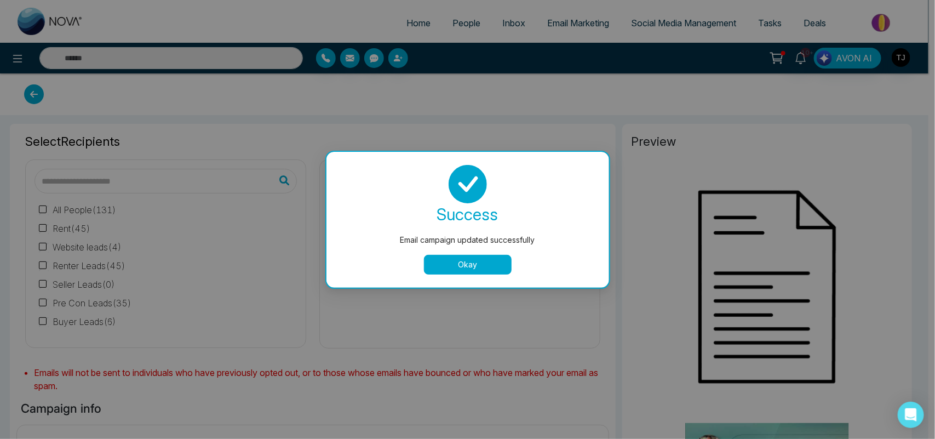
type input "**********"
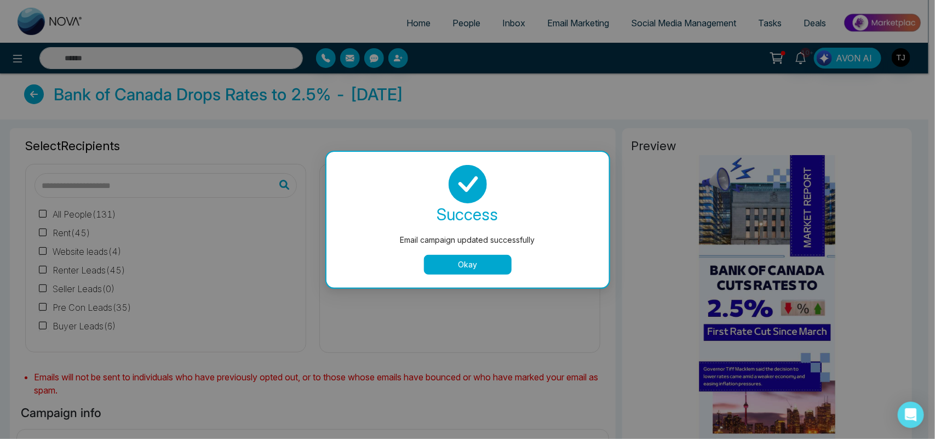
click at [442, 258] on button "Okay" at bounding box center [468, 265] width 88 height 20
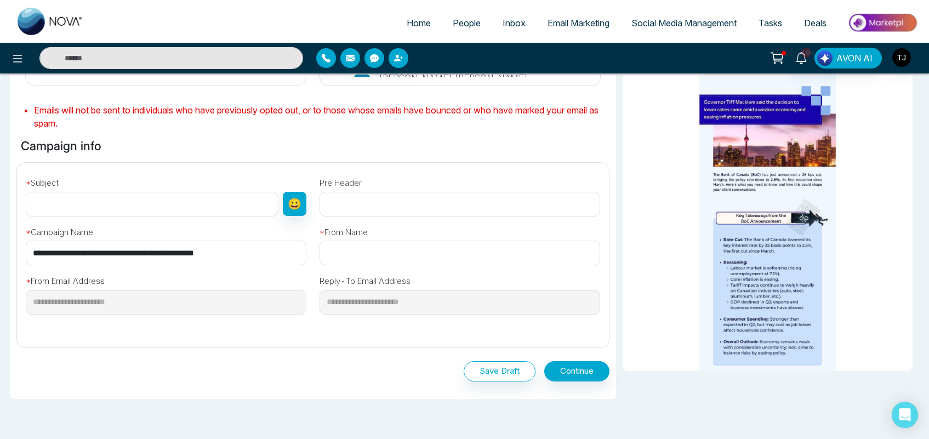
scroll to position [269, 0]
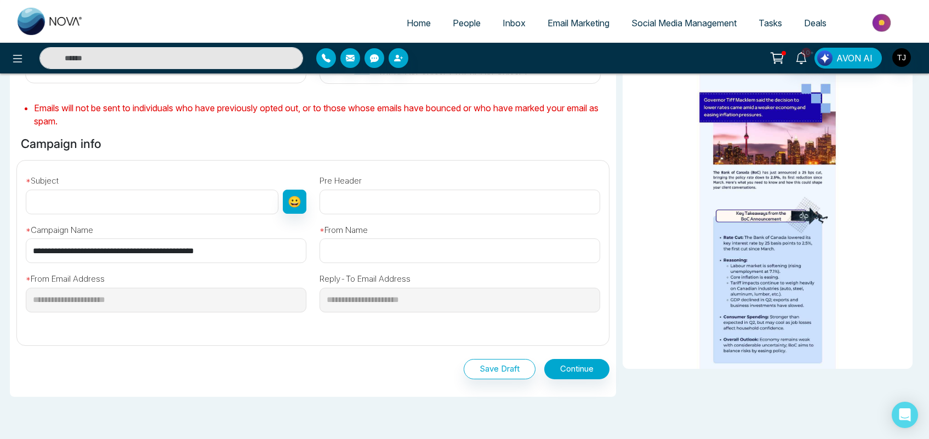
click at [181, 195] on input "text" at bounding box center [152, 202] width 253 height 25
type input "***"
click at [371, 251] on input "text" at bounding box center [459, 250] width 281 height 25
type input "*****"
click at [584, 377] on button "Continue" at bounding box center [576, 369] width 65 height 20
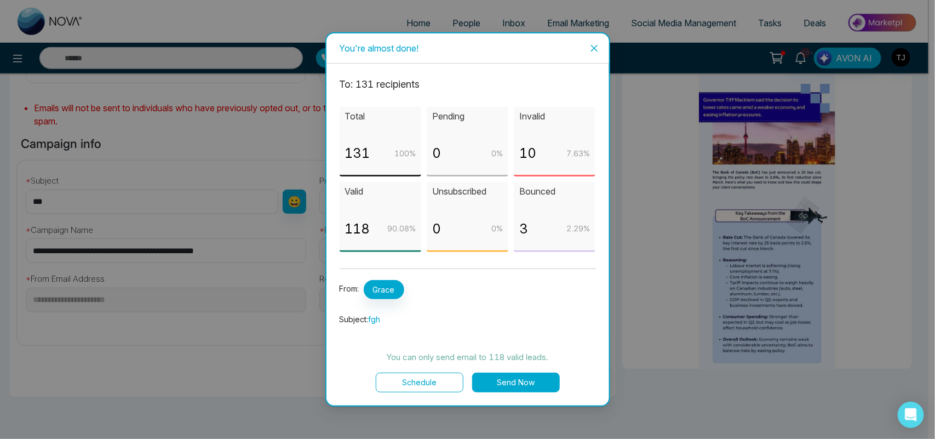
click at [591, 47] on icon "close" at bounding box center [594, 48] width 9 height 9
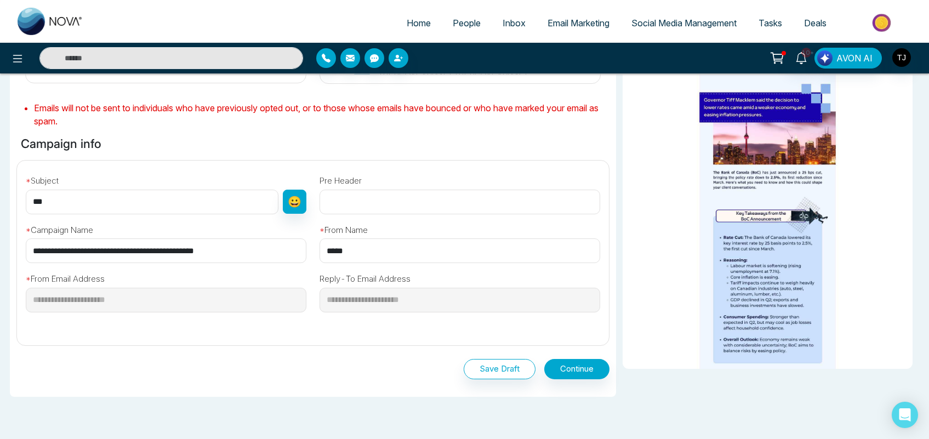
click at [585, 18] on span "Email Marketing" at bounding box center [578, 23] width 62 height 11
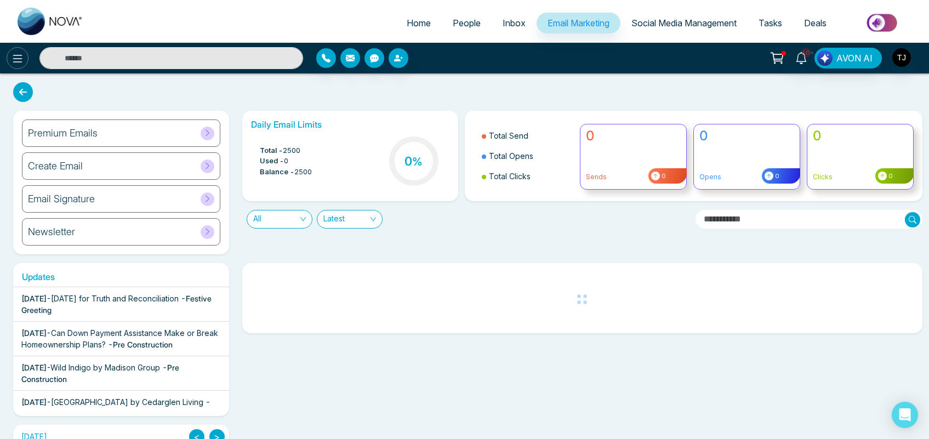
click at [15, 62] on icon at bounding box center [17, 58] width 13 height 13
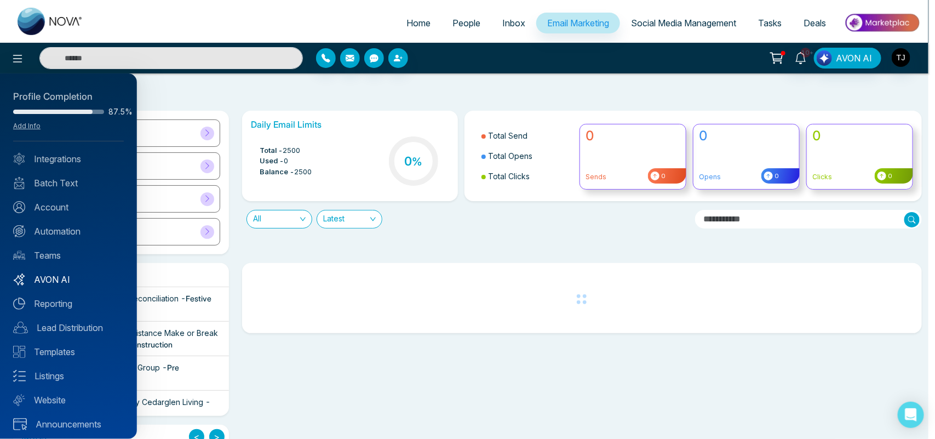
click at [67, 278] on link "AVON AI" at bounding box center [68, 279] width 111 height 13
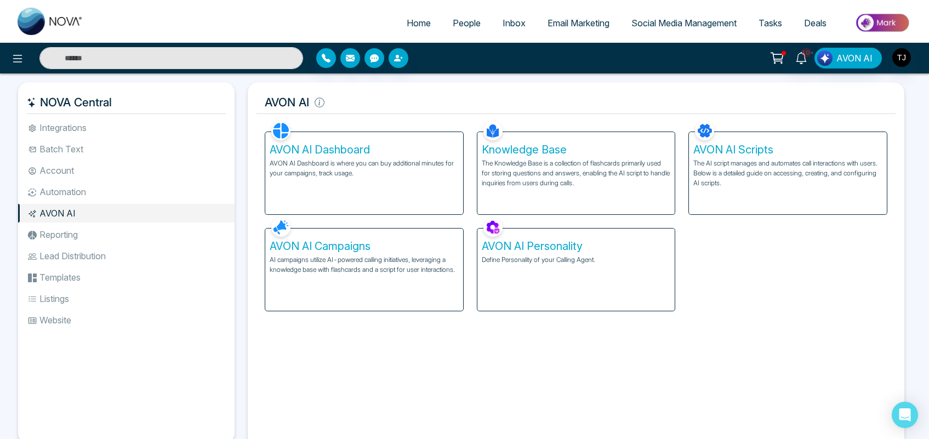
click at [66, 238] on li "Reporting" at bounding box center [126, 234] width 216 height 19
